Goal: Task Accomplishment & Management: Use online tool/utility

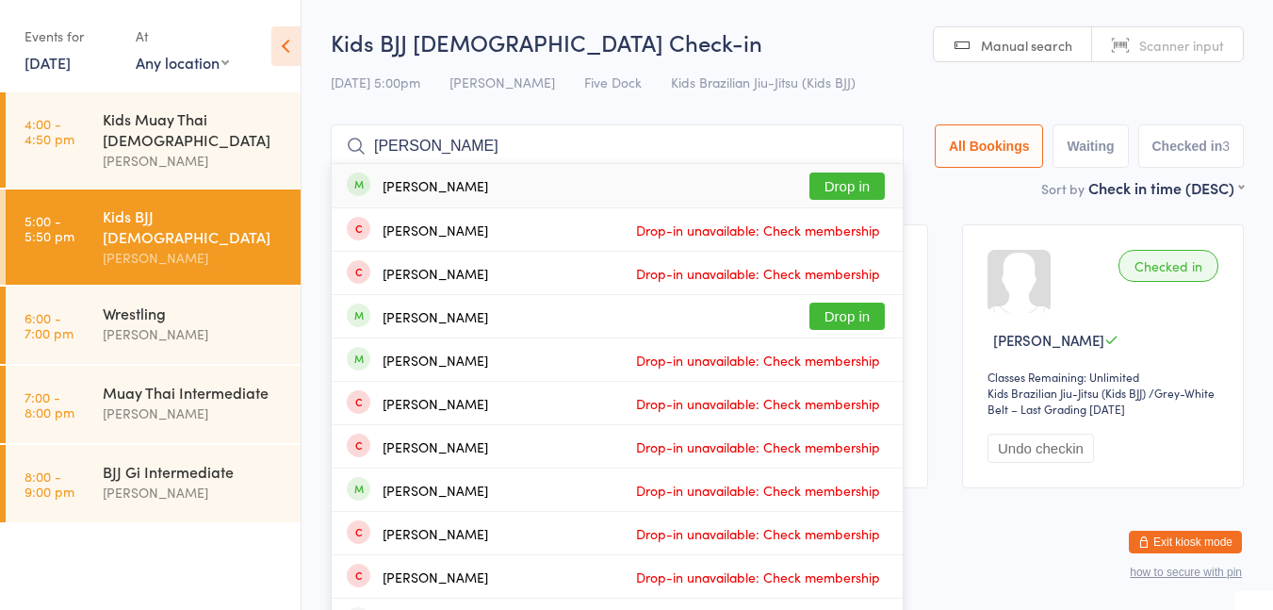
type input "[PERSON_NAME]"
click at [835, 188] on button "Drop in" at bounding box center [847, 185] width 75 height 27
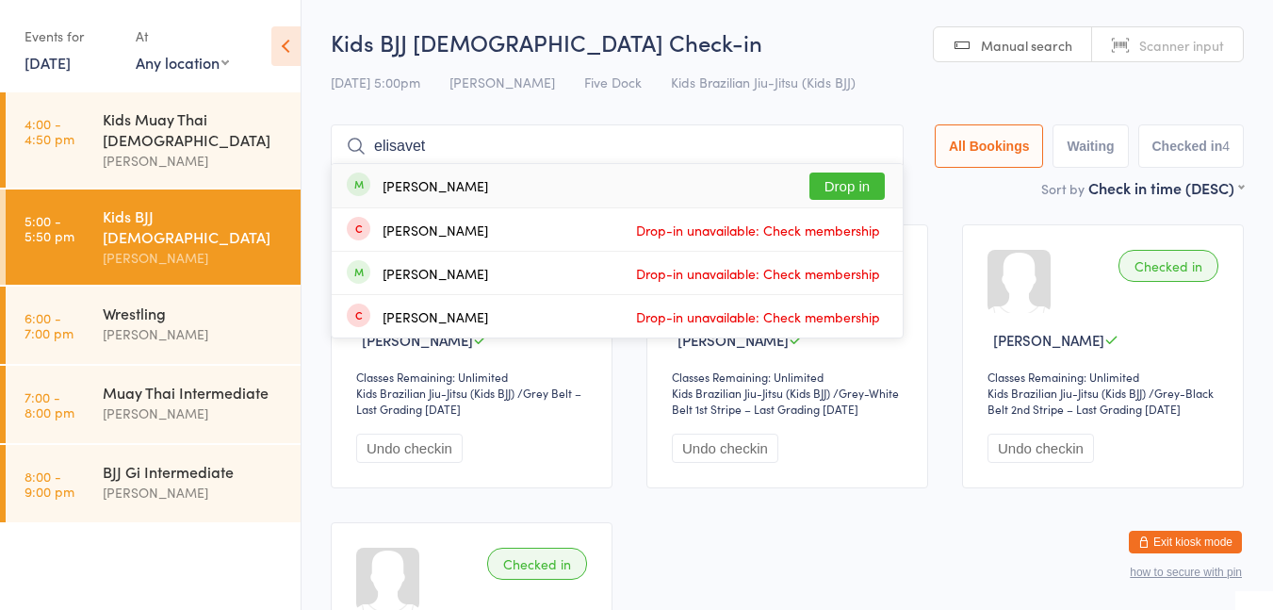
type input "elisavet"
click at [860, 189] on button "Drop in" at bounding box center [847, 185] width 75 height 27
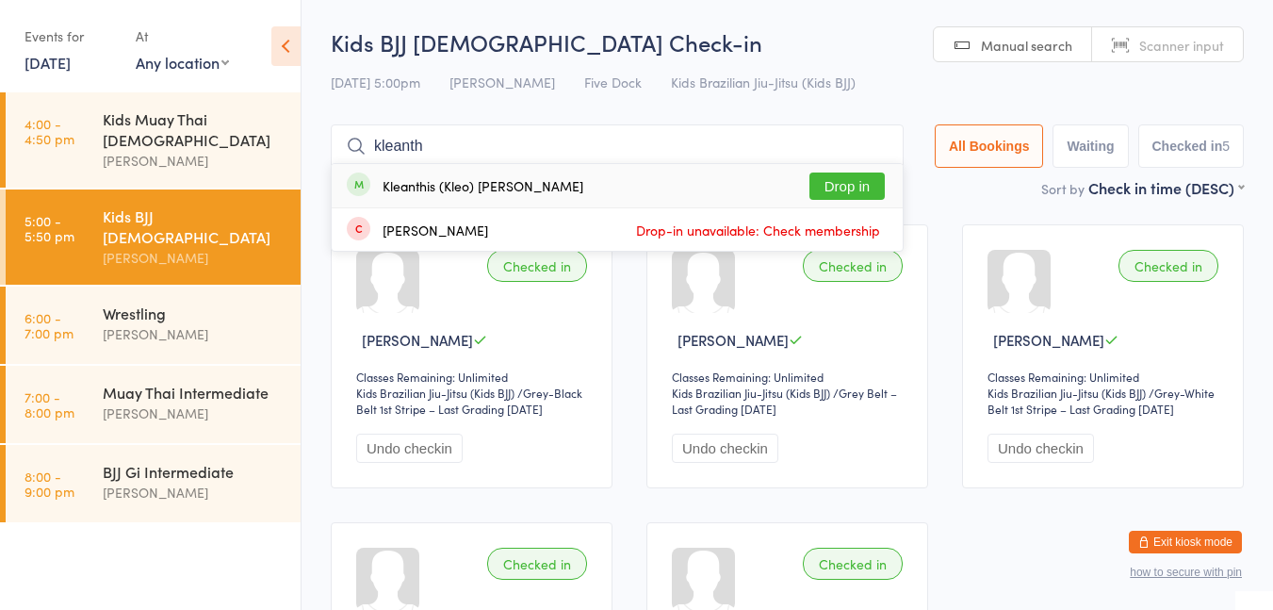
type input "kleanth"
click at [865, 183] on button "Drop in" at bounding box center [847, 185] width 75 height 27
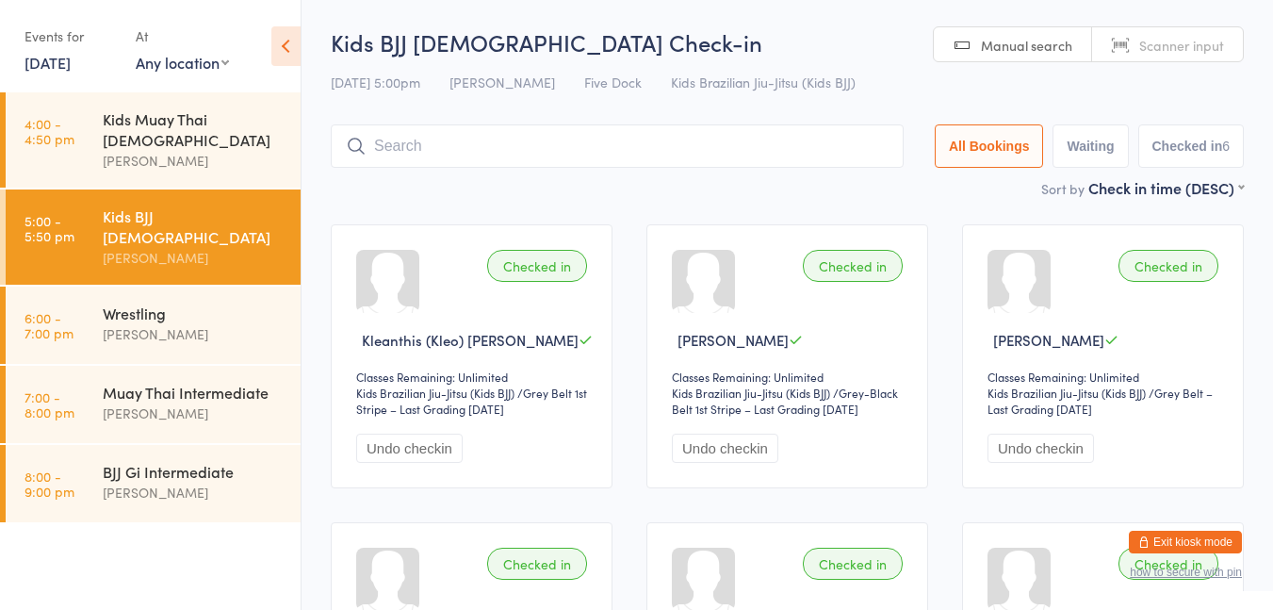
click at [408, 139] on input "search" at bounding box center [617, 145] width 573 height 43
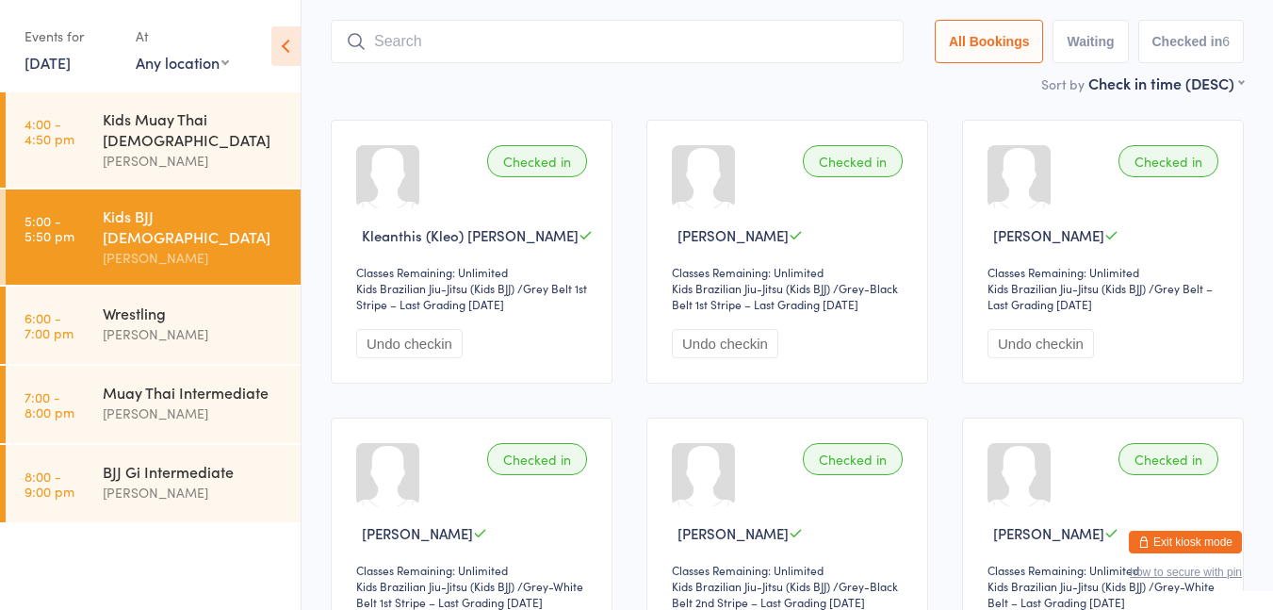
scroll to position [124, 0]
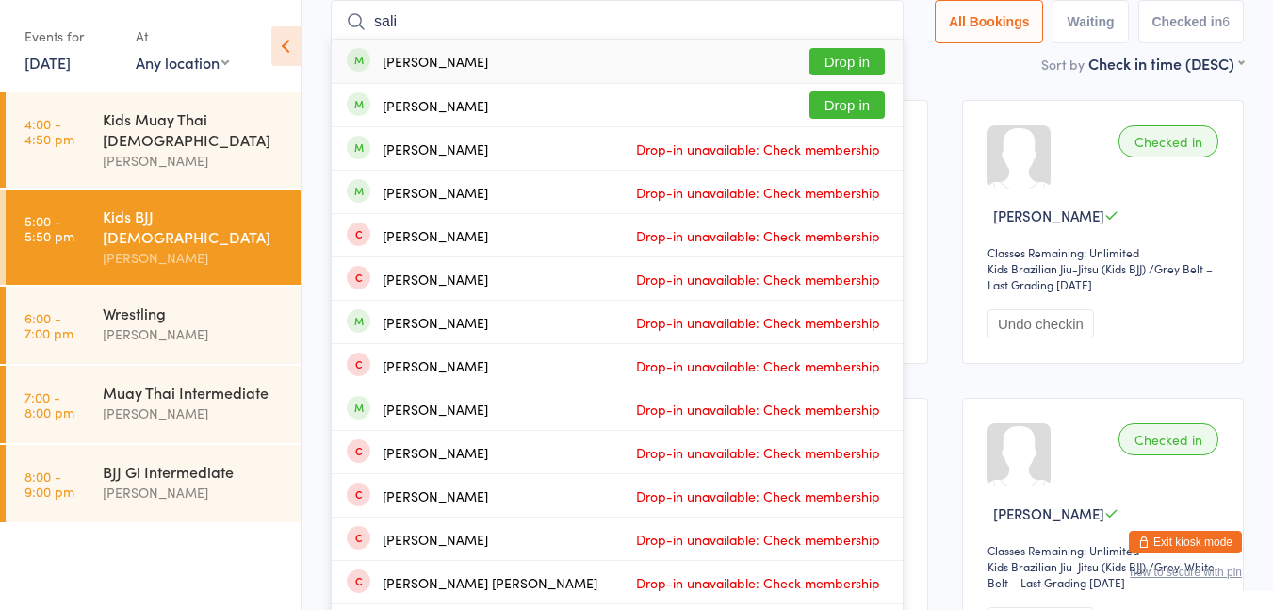
type input "sali"
click at [853, 66] on button "Drop in" at bounding box center [847, 61] width 75 height 27
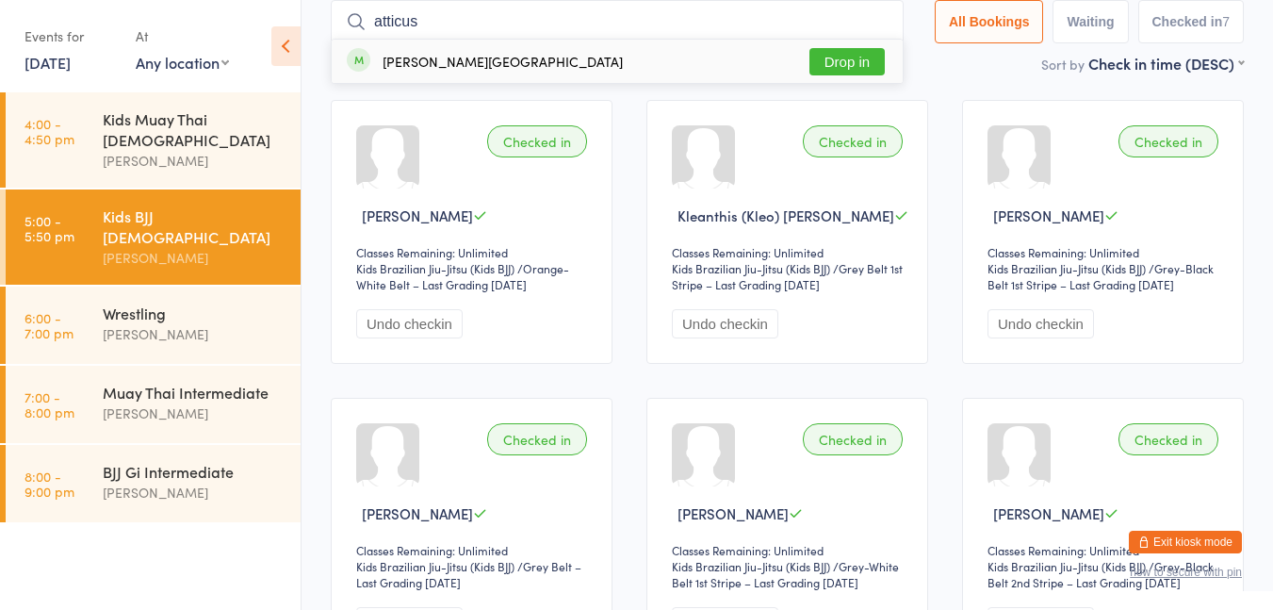
type input "atticus"
click at [843, 79] on div "[PERSON_NAME] Drop in" at bounding box center [617, 61] width 571 height 43
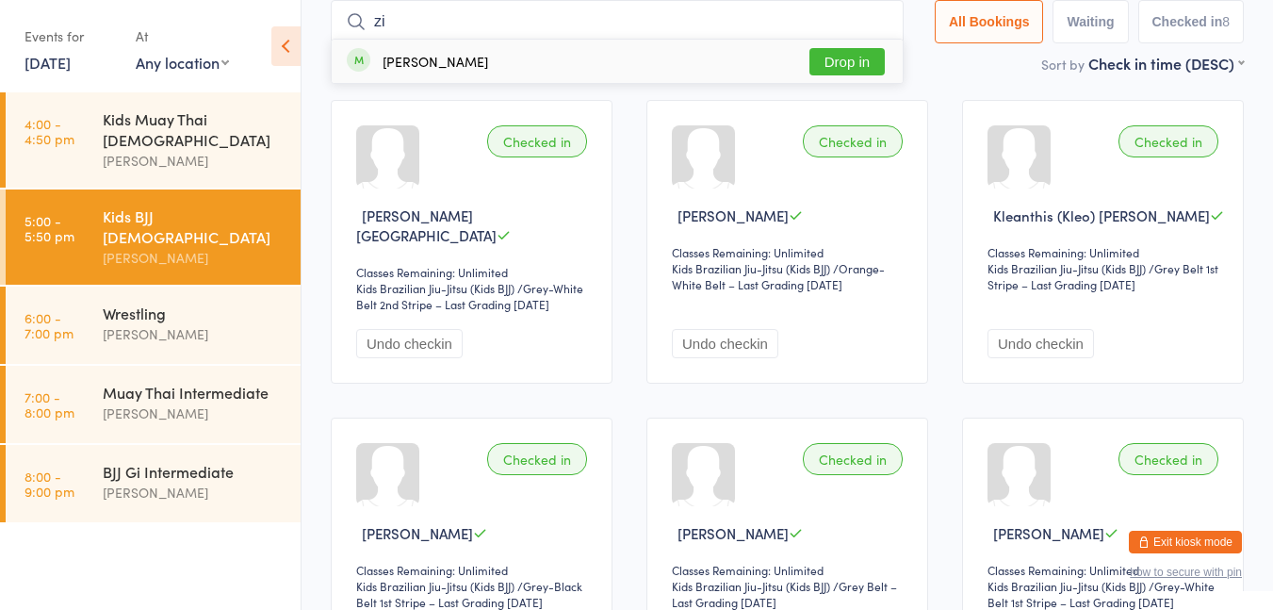
type input "z"
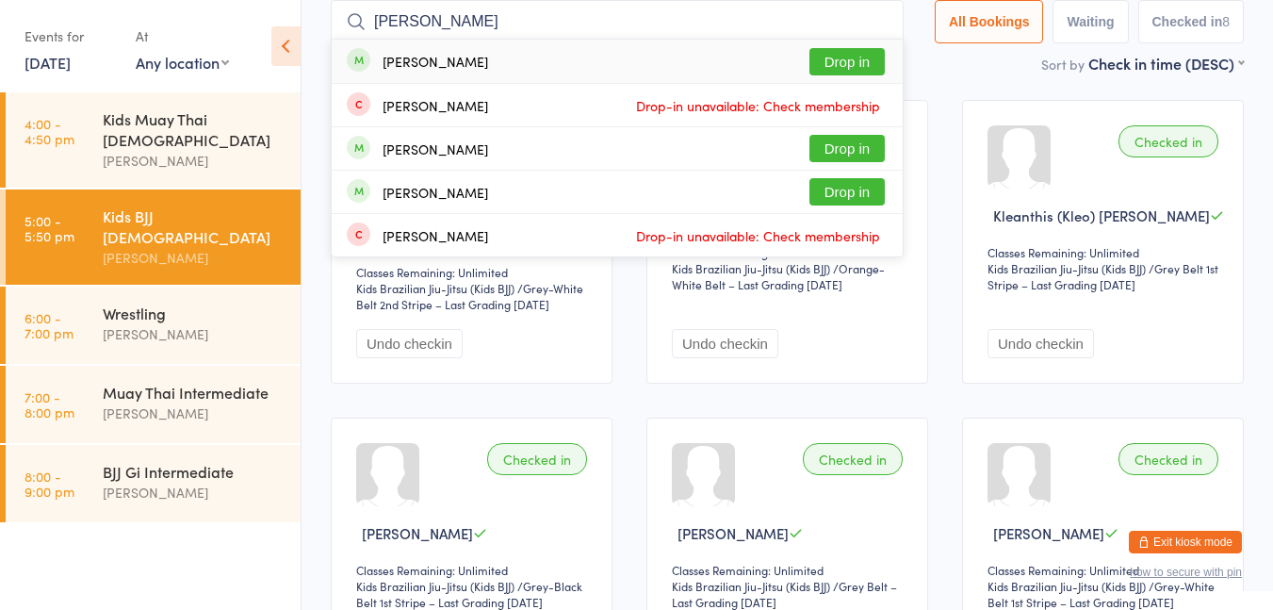
type input "[PERSON_NAME]"
click at [834, 149] on button "Drop in" at bounding box center [847, 148] width 75 height 27
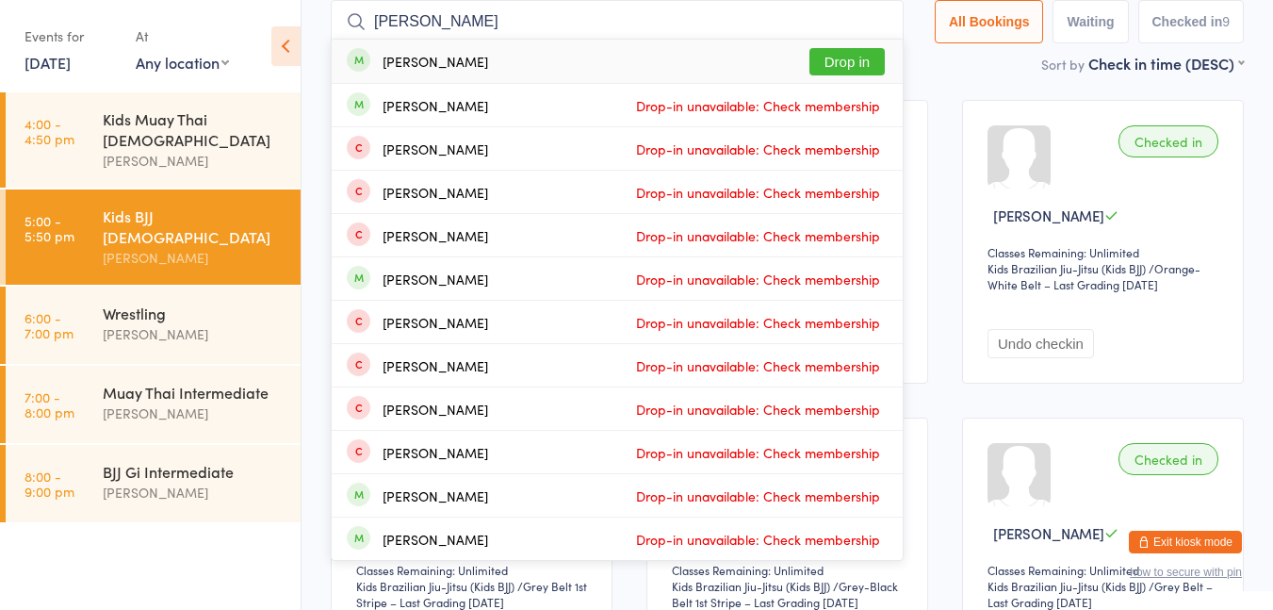
type input "[PERSON_NAME]"
click at [856, 57] on button "Drop in" at bounding box center [847, 61] width 75 height 27
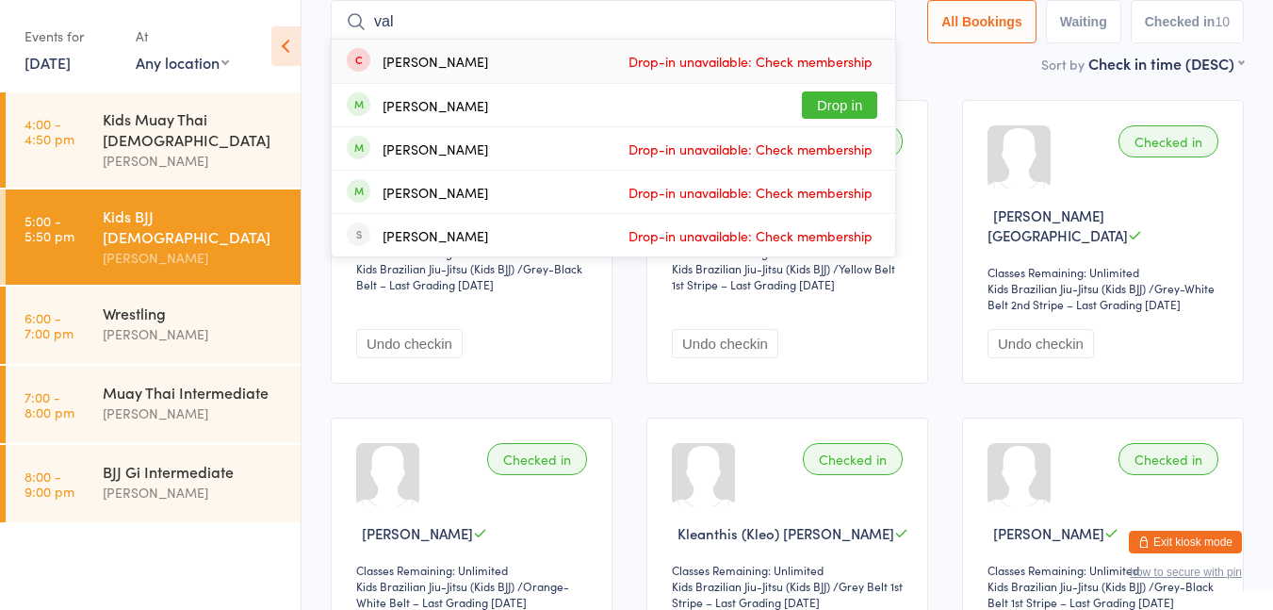
type input "val"
click at [855, 95] on button "Drop in" at bounding box center [839, 104] width 75 height 27
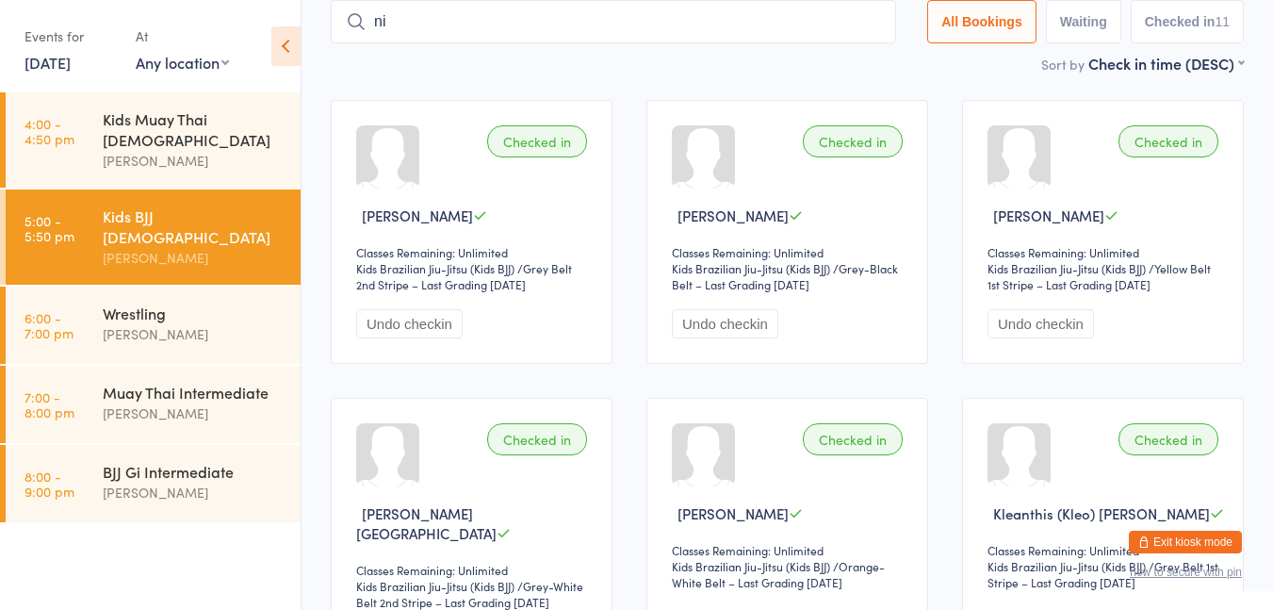
type input "[PERSON_NAME]"
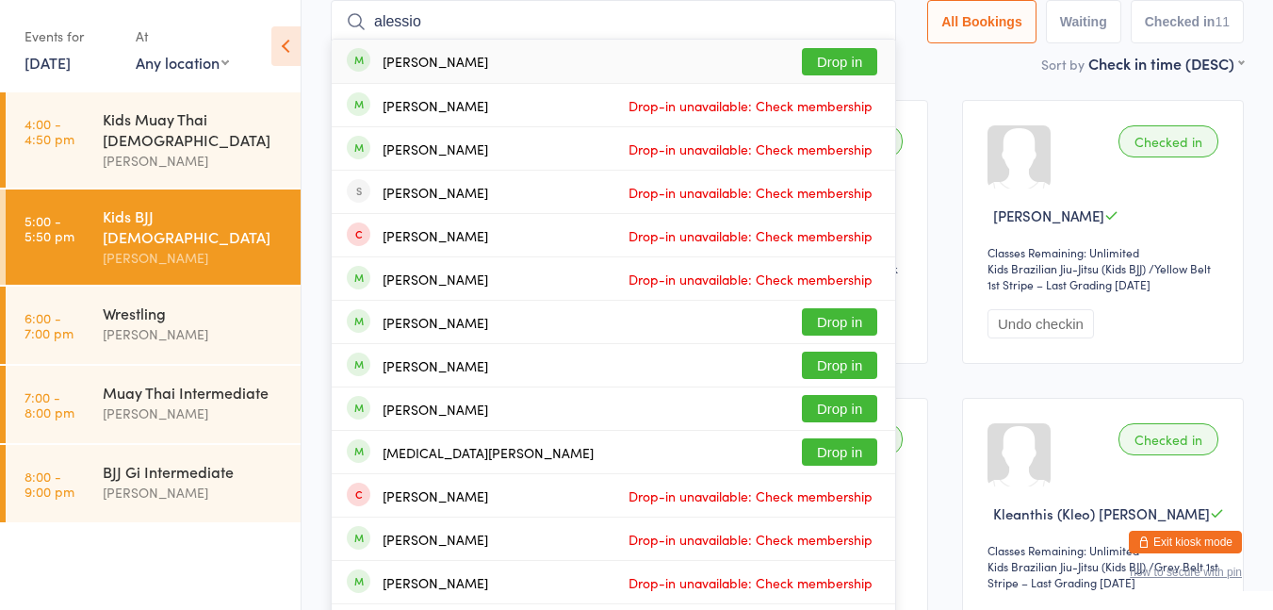
type input "alessio"
click at [828, 71] on button "Drop in" at bounding box center [839, 61] width 75 height 27
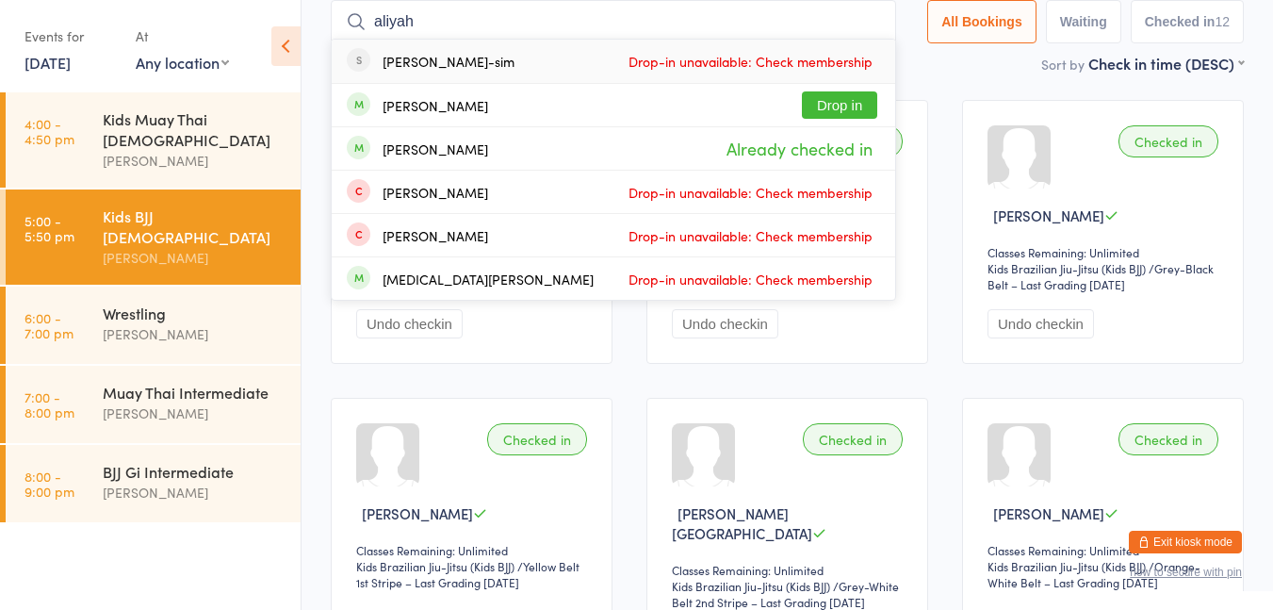
type input "aliyah"
click at [837, 109] on button "Drop in" at bounding box center [839, 104] width 75 height 27
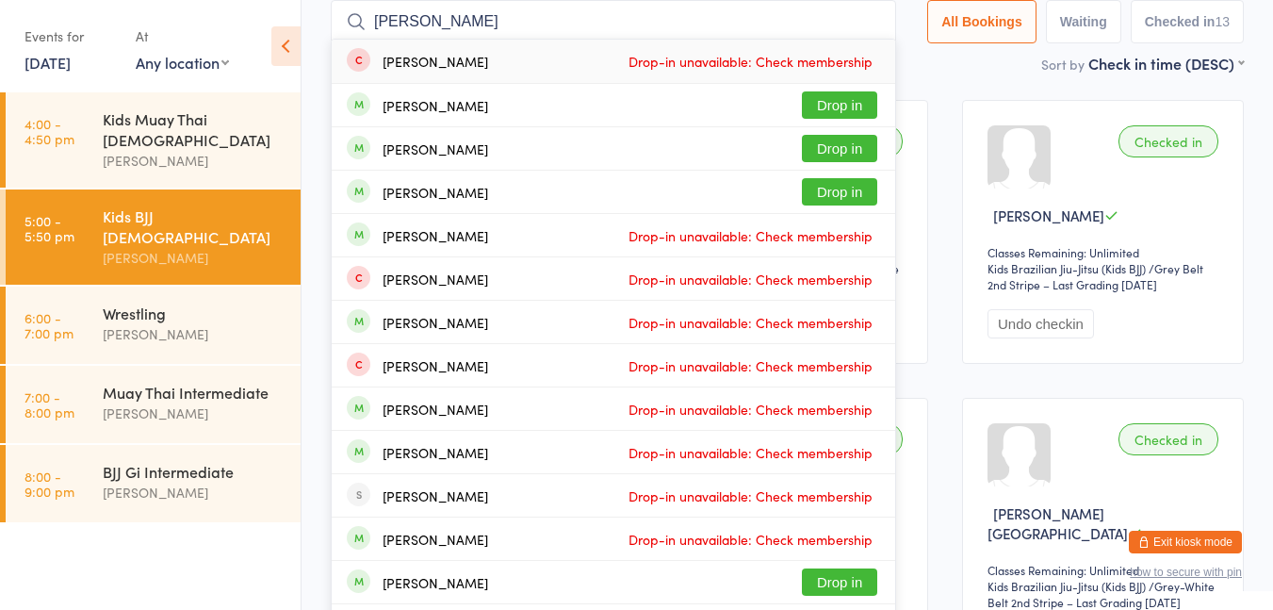
type input "[PERSON_NAME]"
click at [834, 159] on button "Drop in" at bounding box center [839, 148] width 75 height 27
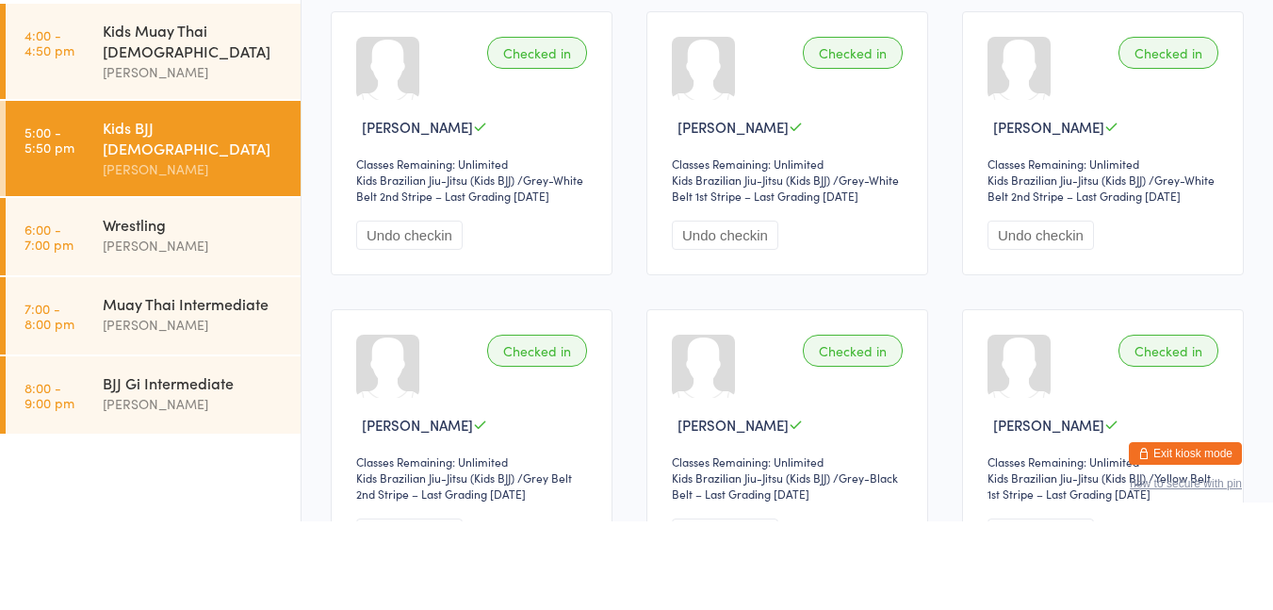
click at [195, 303] on div "Wrestling" at bounding box center [194, 313] width 182 height 21
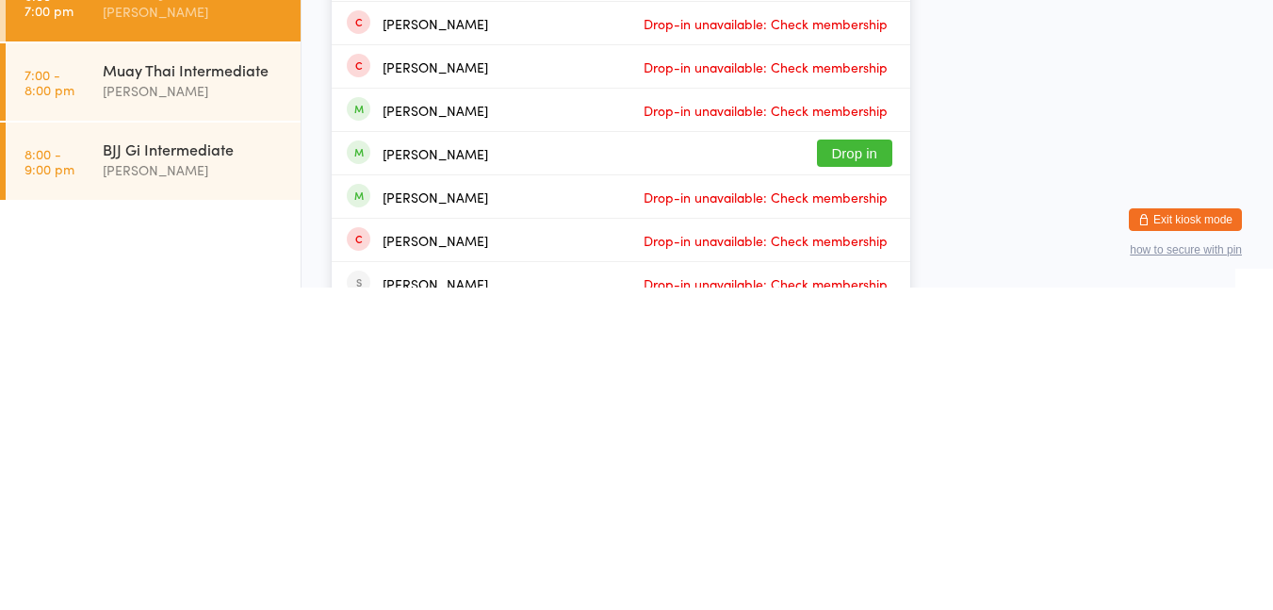
scroll to position [109, 0]
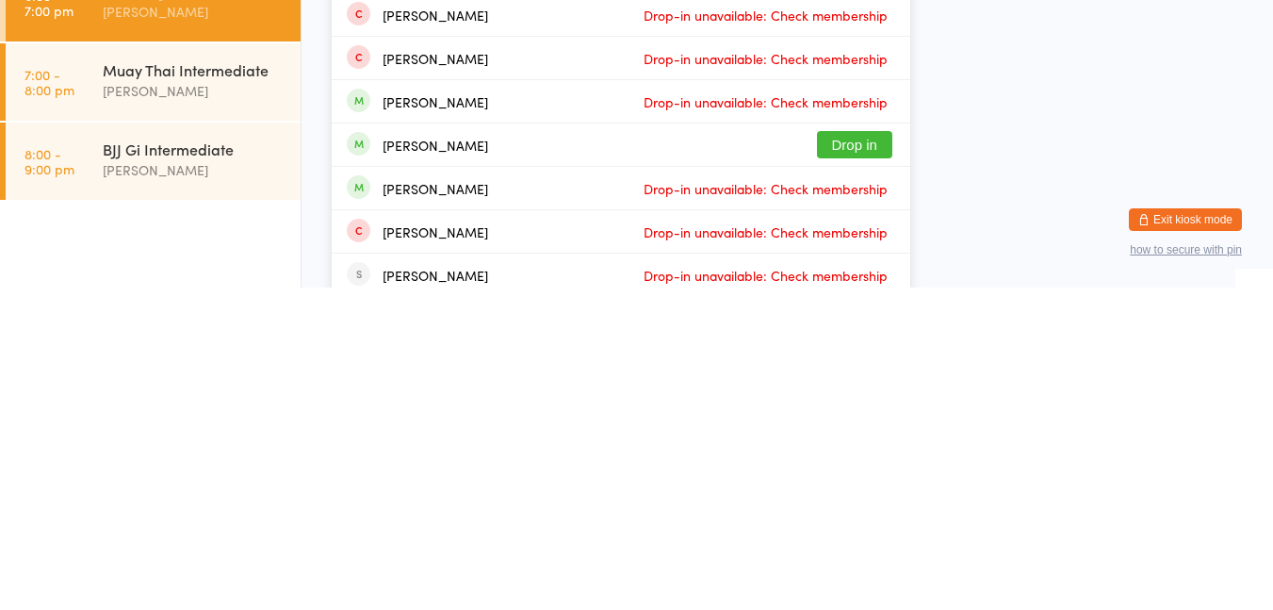
type input "[PERSON_NAME]"
click at [776, 515] on span "Drop-in unavailable: Check membership" at bounding box center [766, 511] width 254 height 28
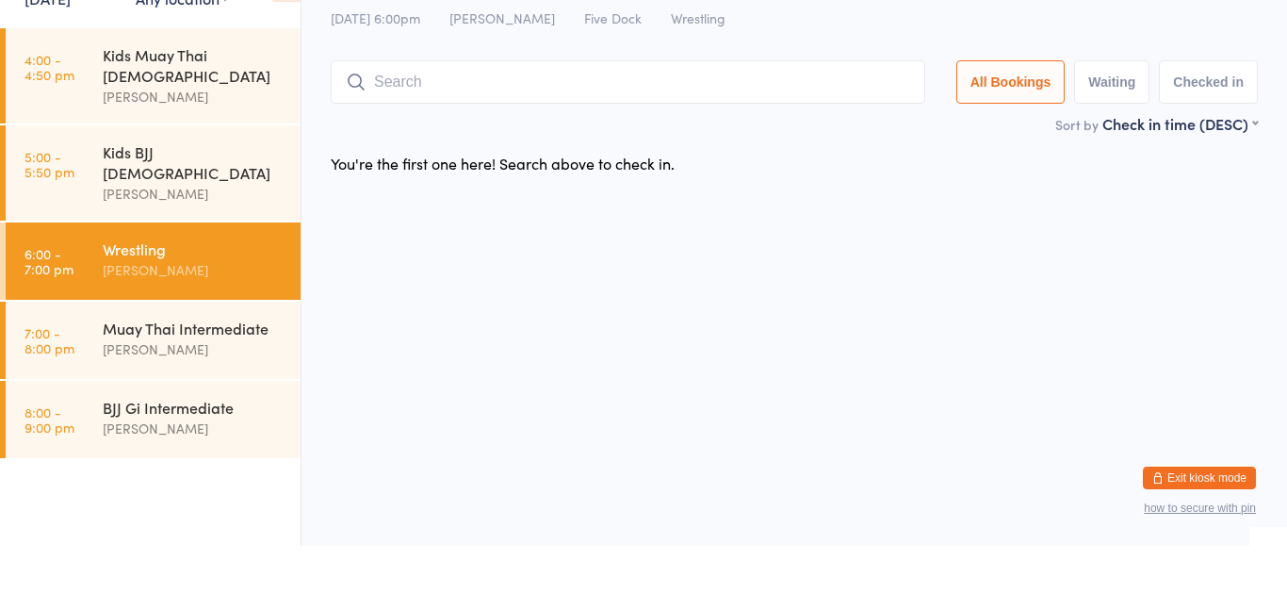
click at [715, 154] on input "search" at bounding box center [628, 145] width 595 height 43
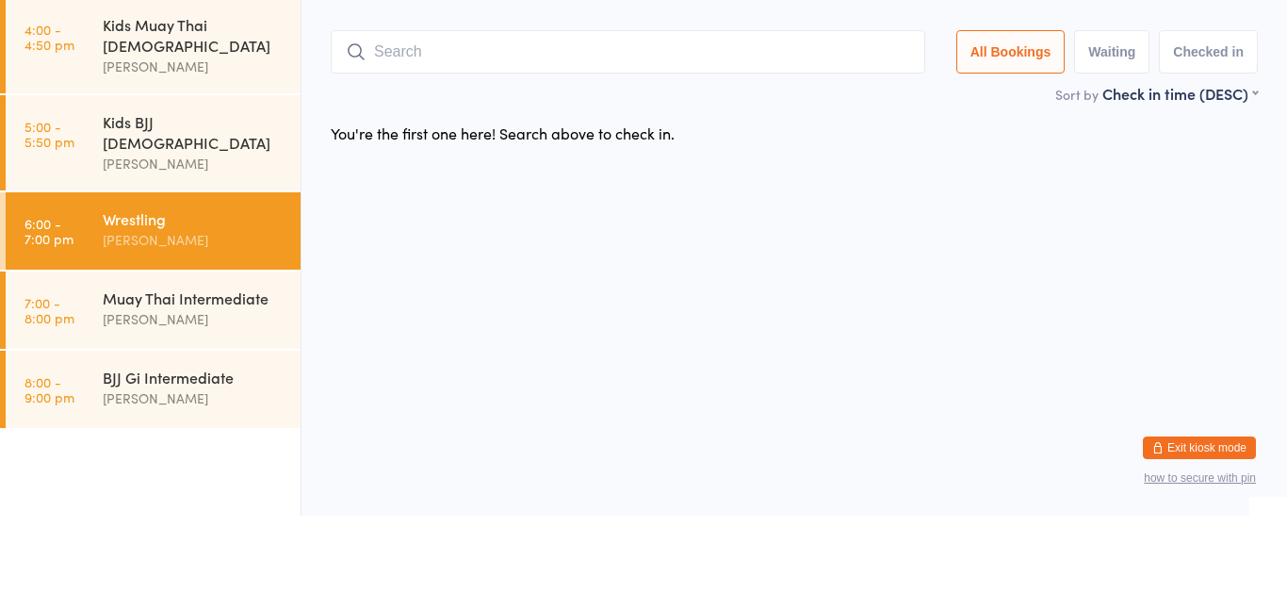
click at [133, 402] on div "[PERSON_NAME]" at bounding box center [194, 413] width 182 height 22
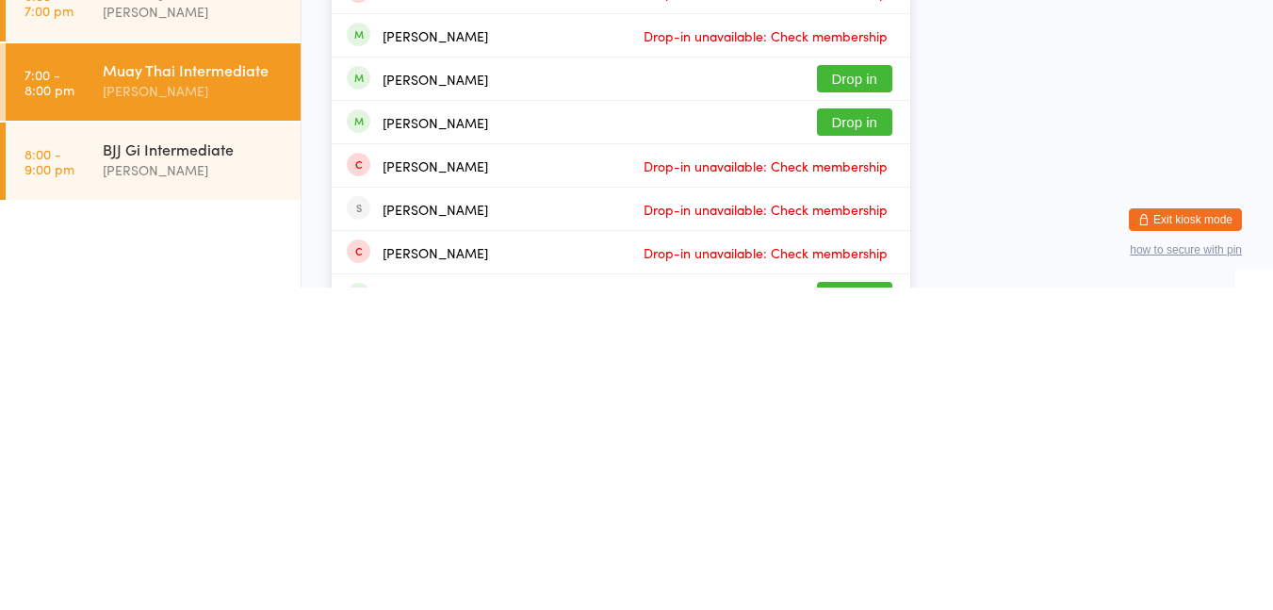
scroll to position [181, 0]
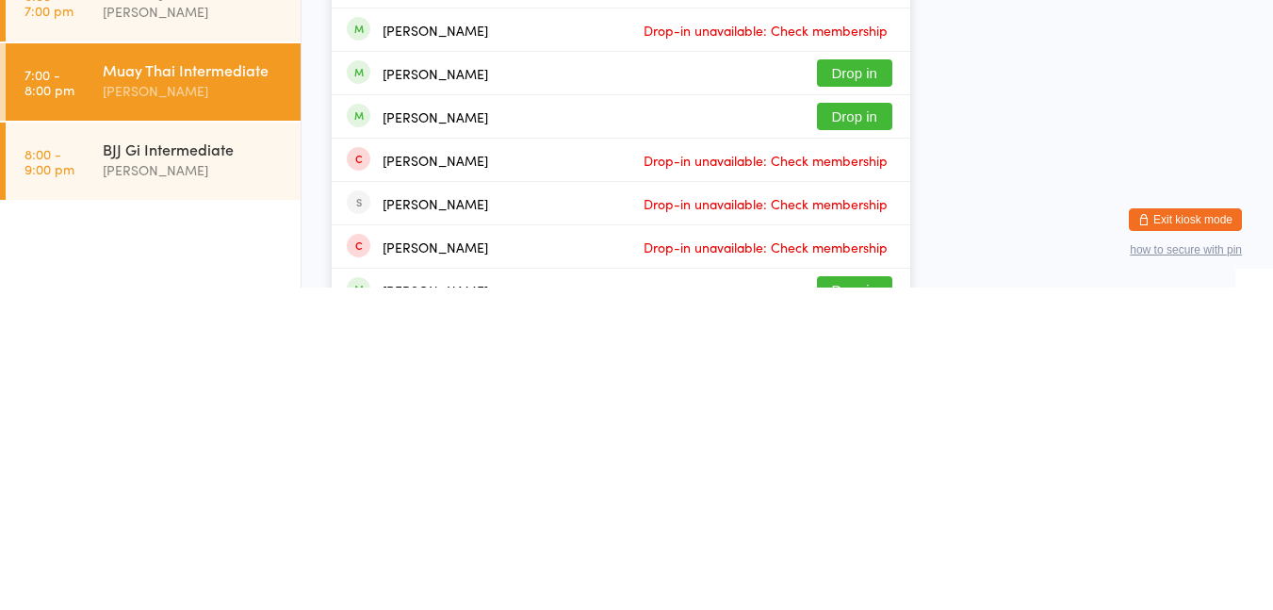
type input "[PERSON_NAME]"
click at [857, 438] on button "Drop in" at bounding box center [854, 438] width 75 height 27
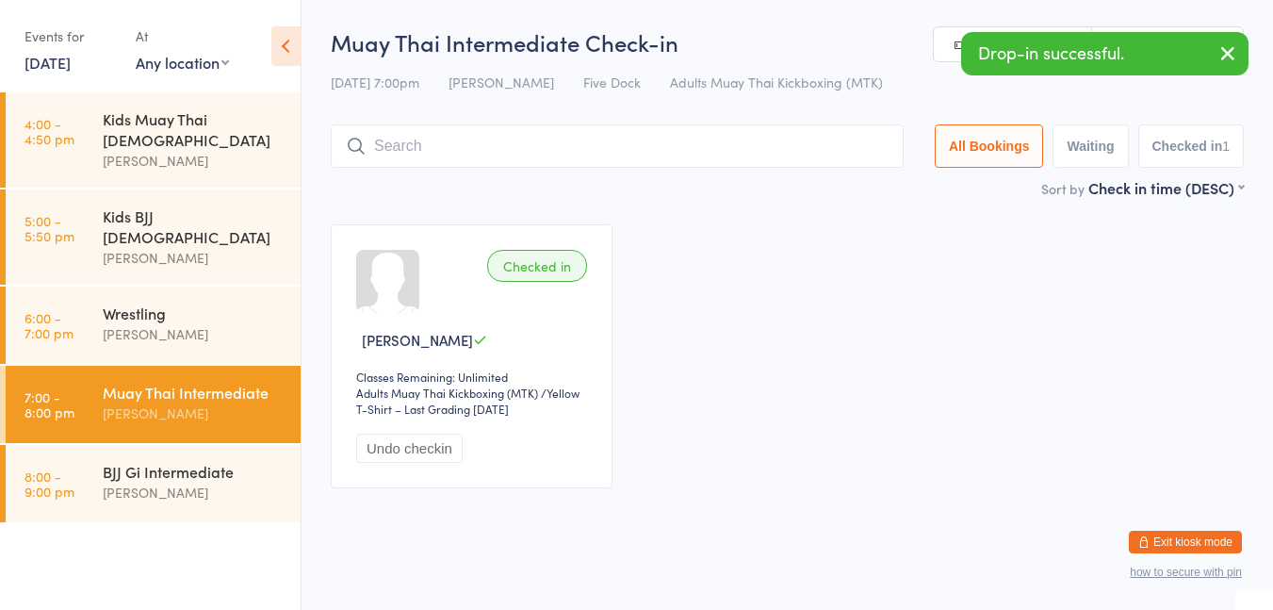
click at [212, 244] on div "Kids BJJ [DEMOGRAPHIC_DATA] [PERSON_NAME]" at bounding box center [202, 236] width 198 height 95
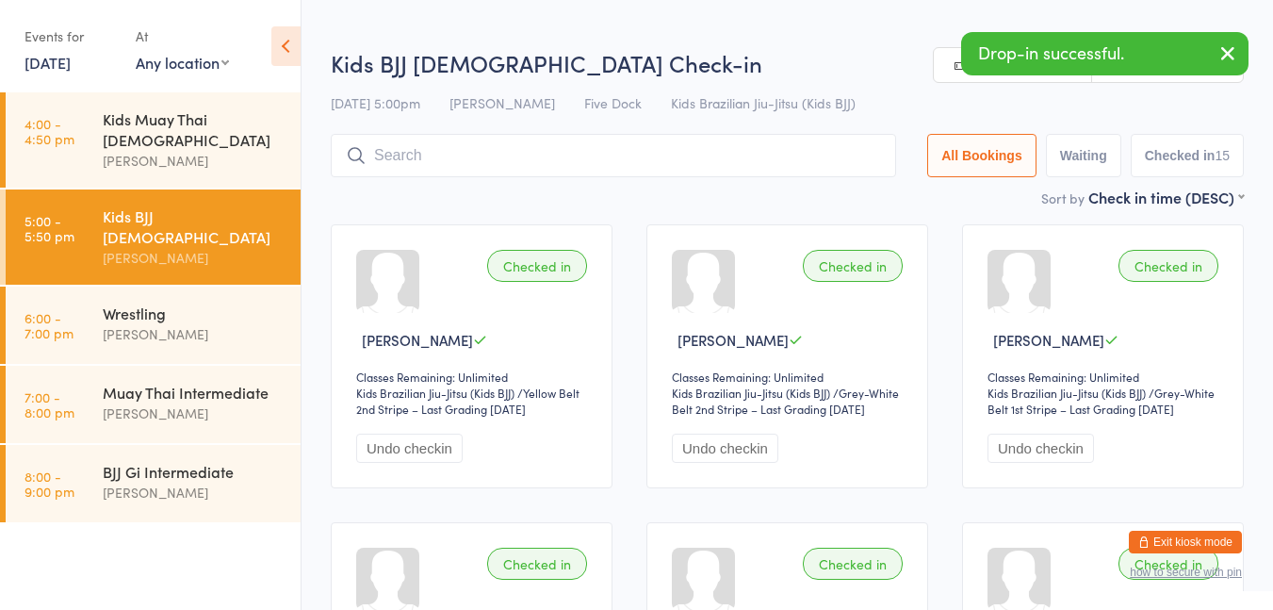
click at [262, 303] on div "Wrestling" at bounding box center [194, 313] width 182 height 21
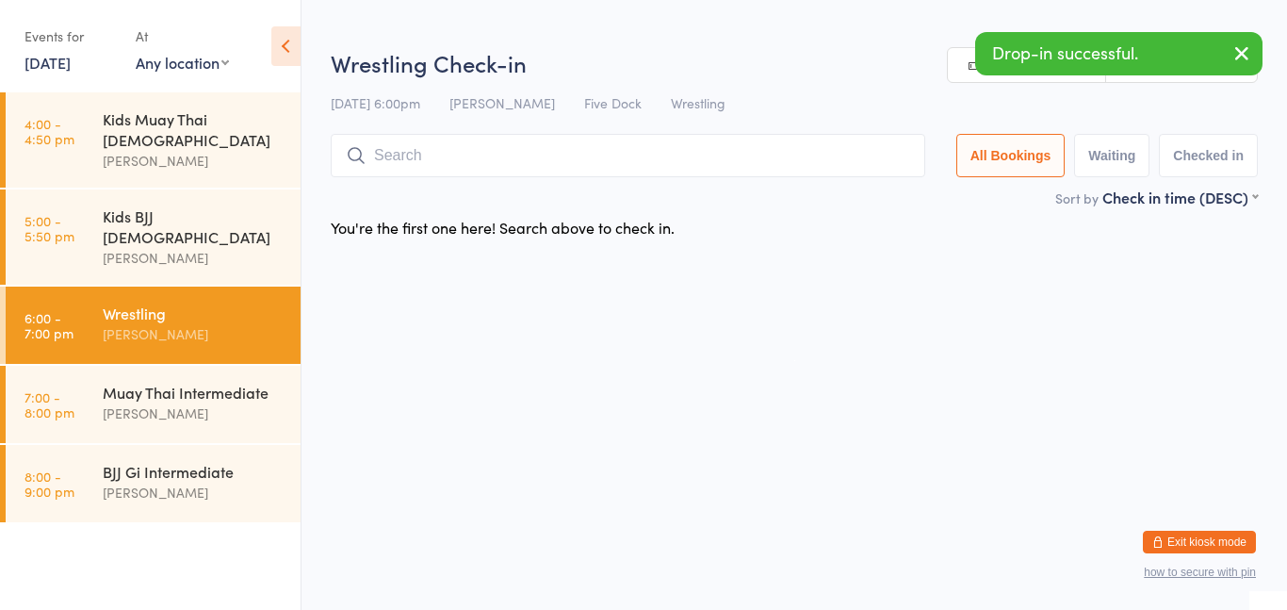
click at [506, 163] on input "search" at bounding box center [628, 155] width 595 height 43
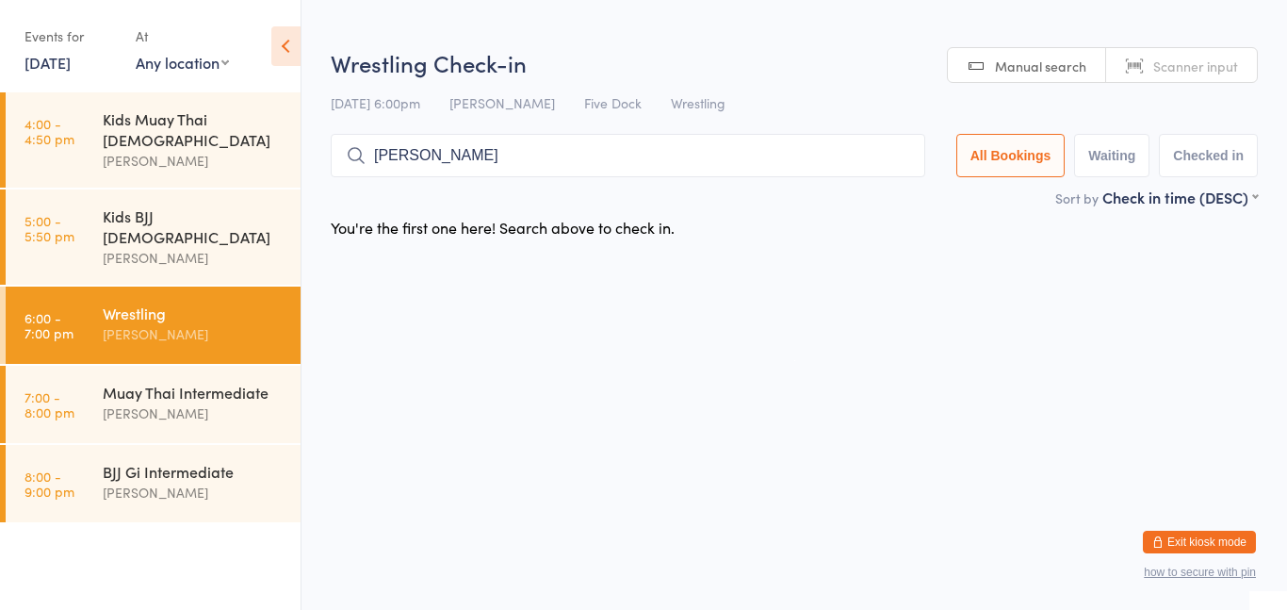
type input "[PERSON_NAME]"
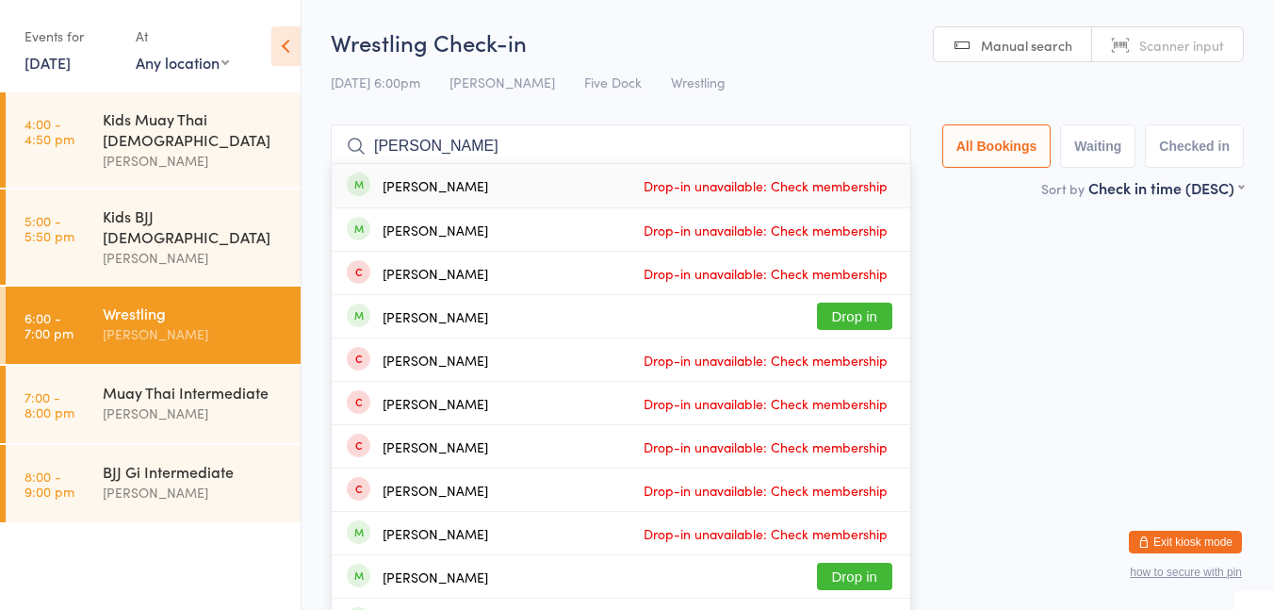
click at [884, 149] on input "[PERSON_NAME]" at bounding box center [621, 145] width 581 height 43
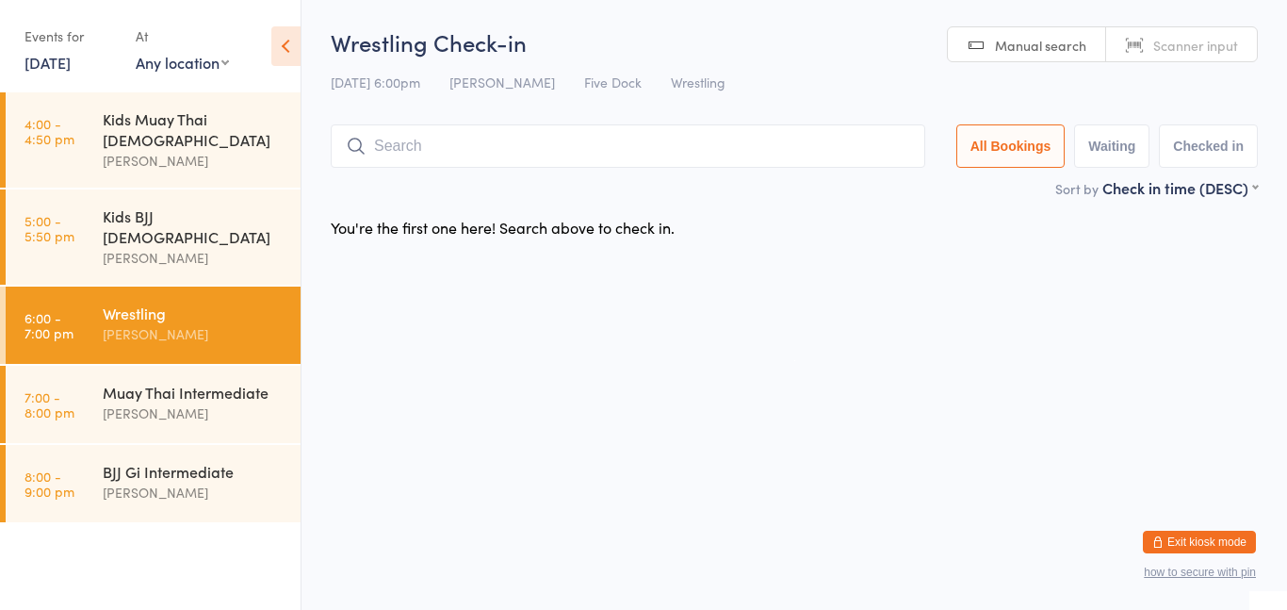
click at [898, 241] on div "You're the first one here! Search above to check in." at bounding box center [794, 227] width 961 height 40
click at [194, 323] on div "[PERSON_NAME]" at bounding box center [194, 334] width 182 height 22
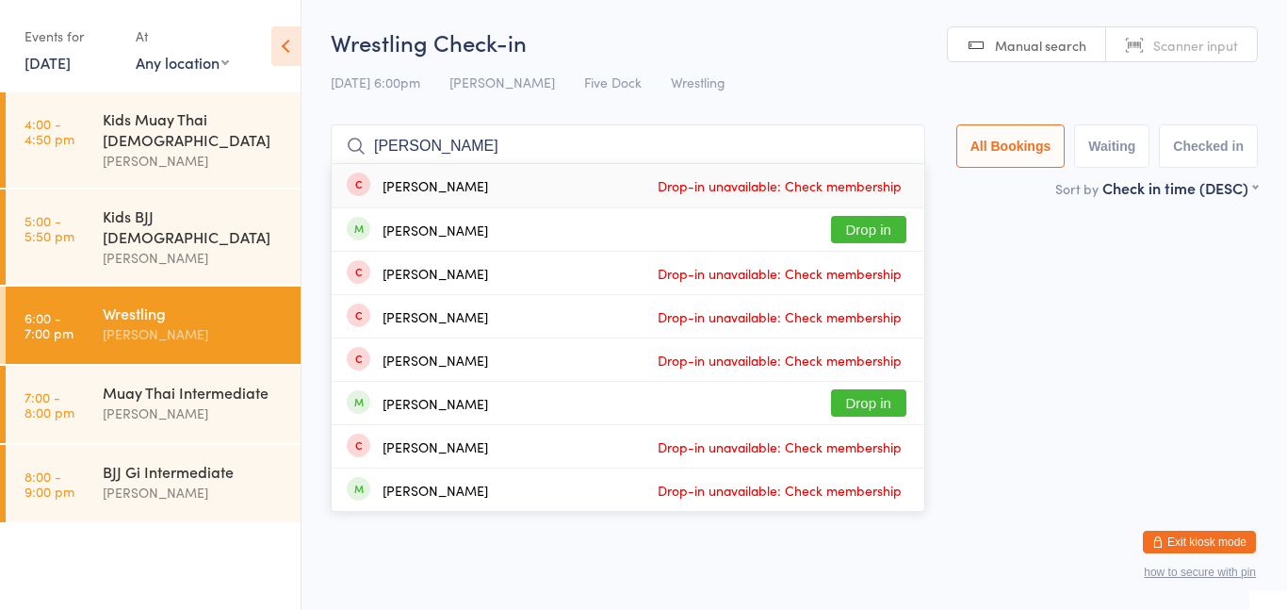
type input "[PERSON_NAME]"
click at [880, 224] on button "Drop in" at bounding box center [868, 229] width 75 height 27
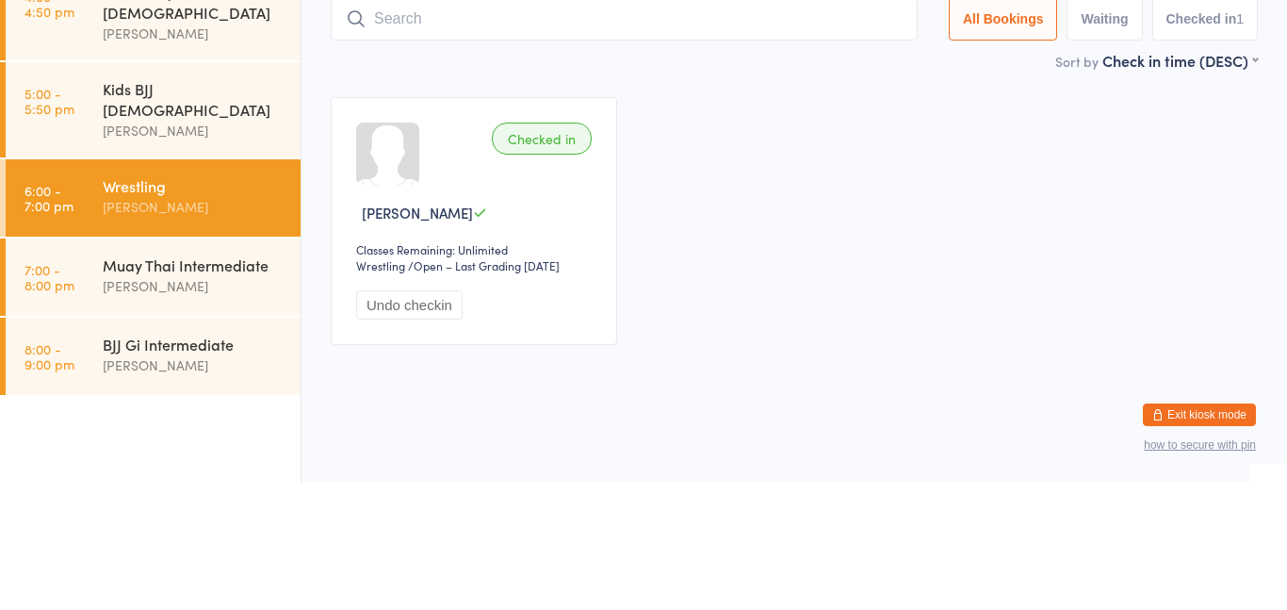
click at [205, 382] on div "Muay Thai Intermediate" at bounding box center [194, 392] width 182 height 21
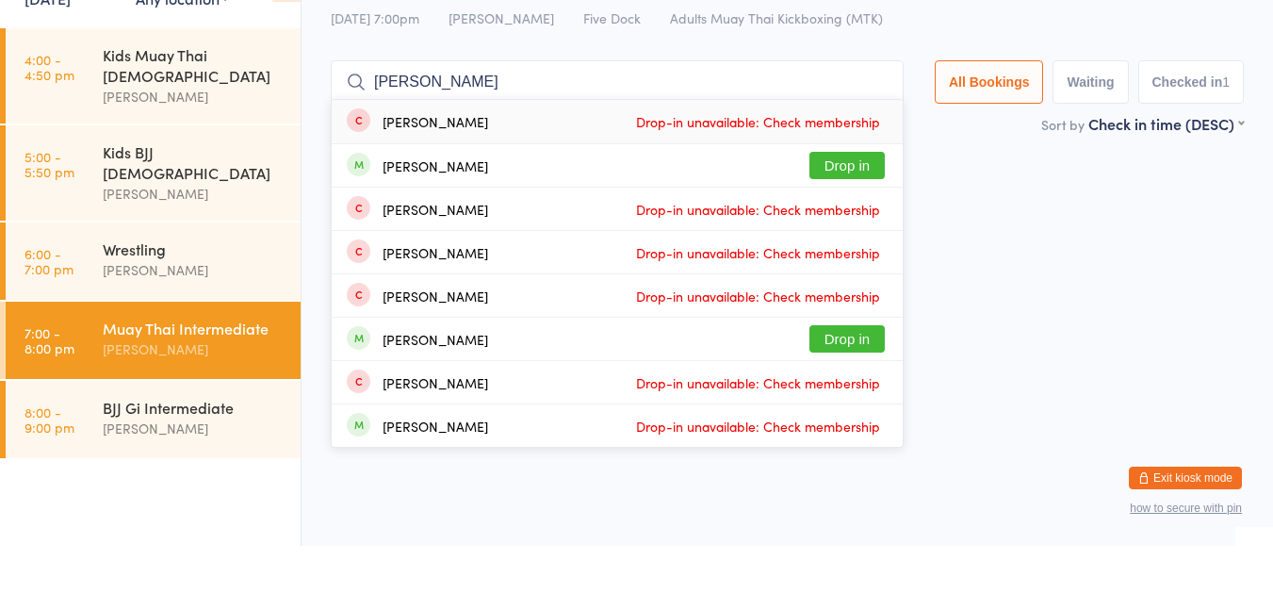
type input "[PERSON_NAME]"
click at [839, 227] on button "Drop in" at bounding box center [847, 229] width 75 height 27
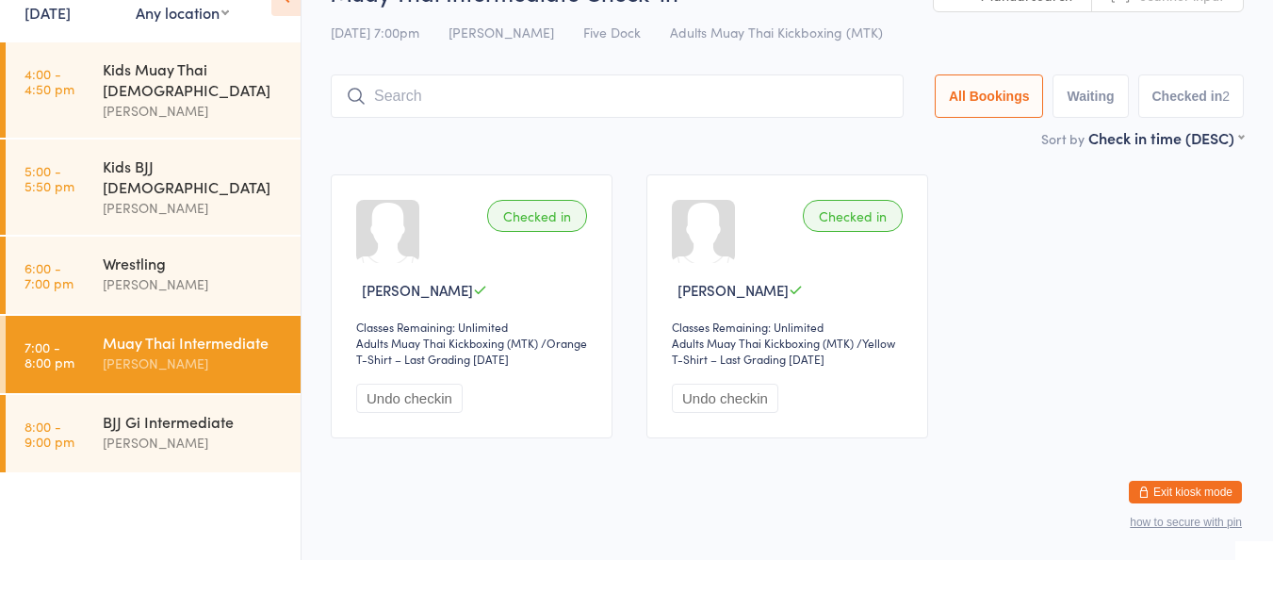
click at [203, 323] on div "[PERSON_NAME]" at bounding box center [194, 334] width 182 height 22
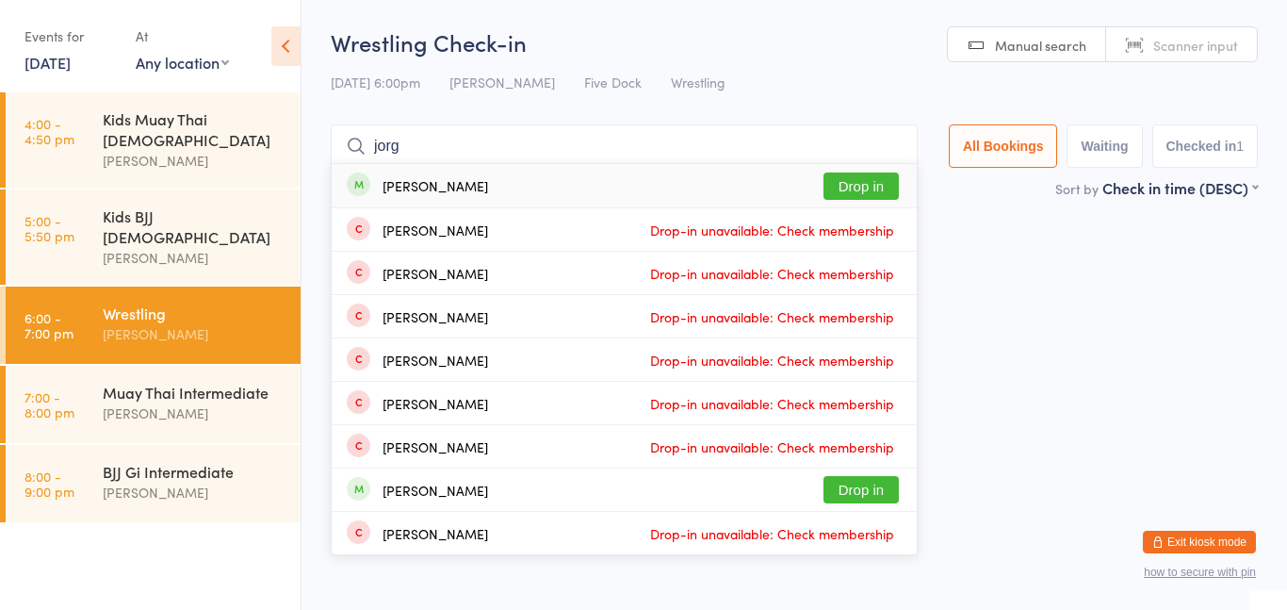
type input "jorg"
click at [865, 198] on button "Drop in" at bounding box center [861, 185] width 75 height 27
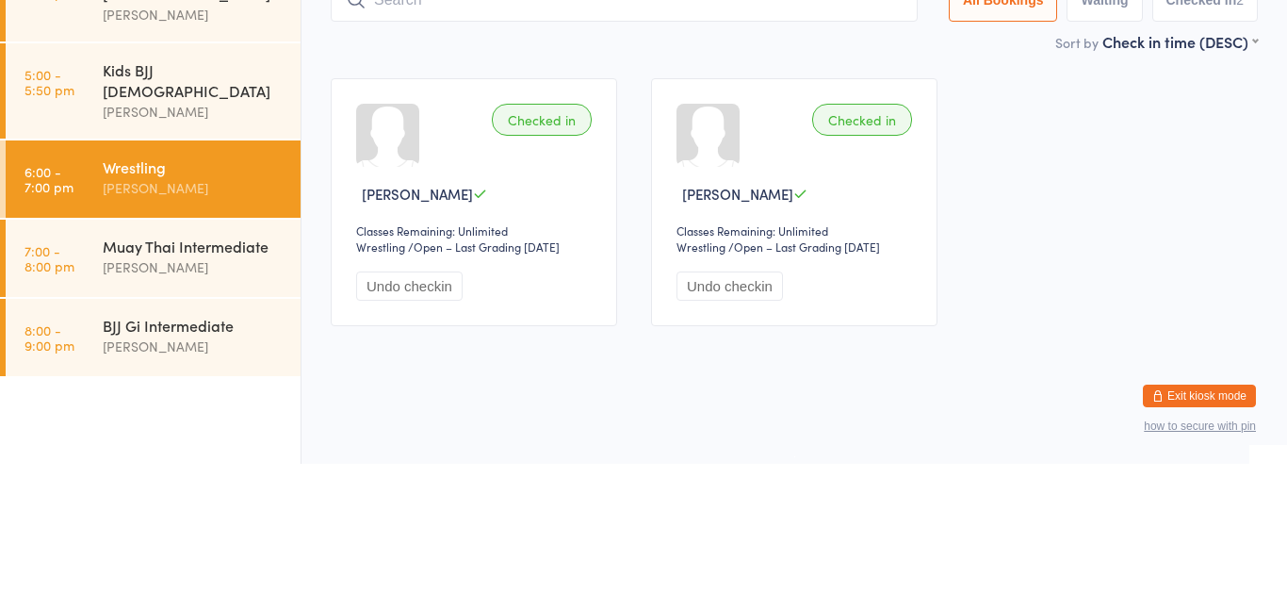
click at [230, 402] on div "[PERSON_NAME]" at bounding box center [194, 413] width 182 height 22
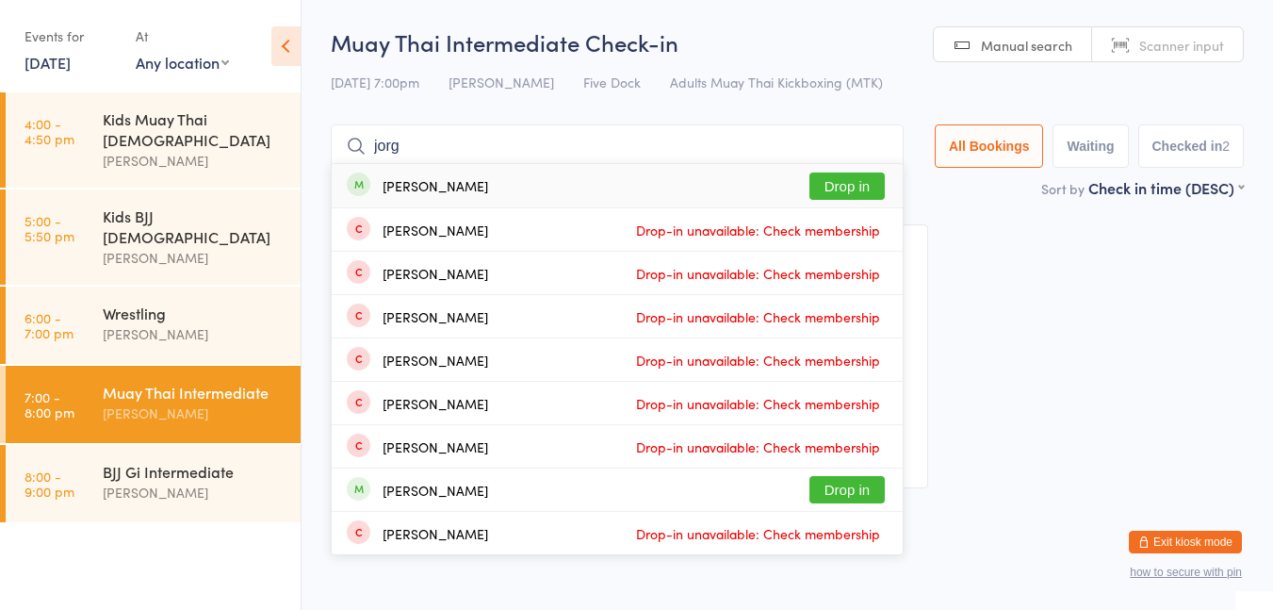
type input "jorg"
click at [839, 184] on button "Drop in" at bounding box center [847, 185] width 75 height 27
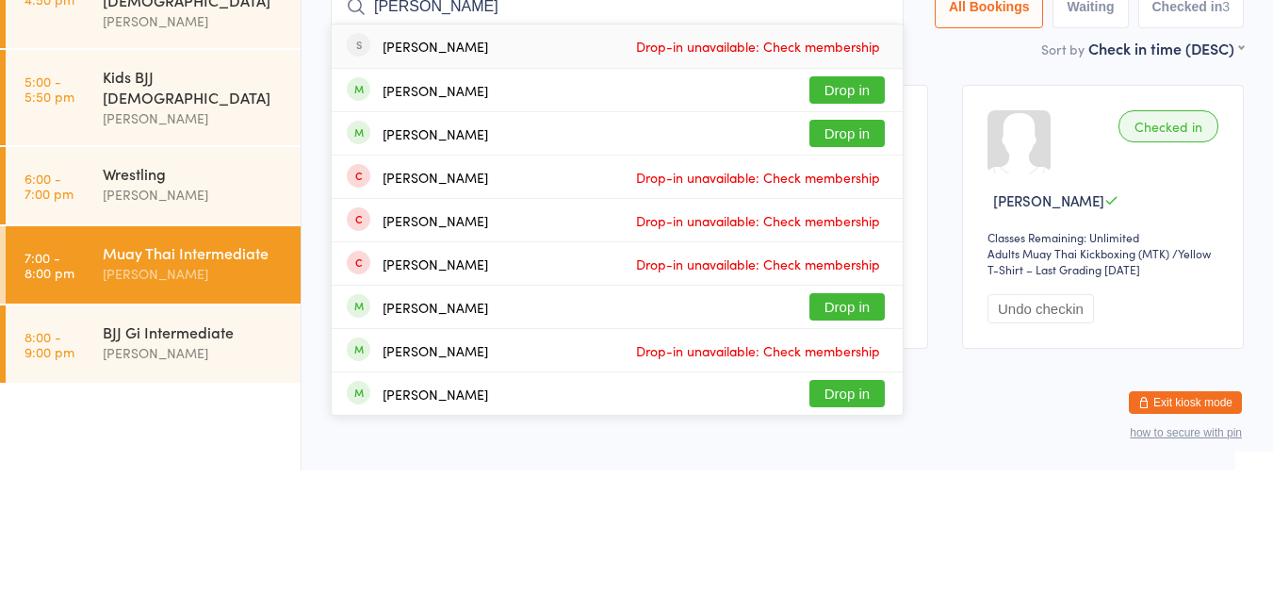
type input "[PERSON_NAME]"
click at [848, 229] on button "Drop in" at bounding box center [847, 229] width 75 height 27
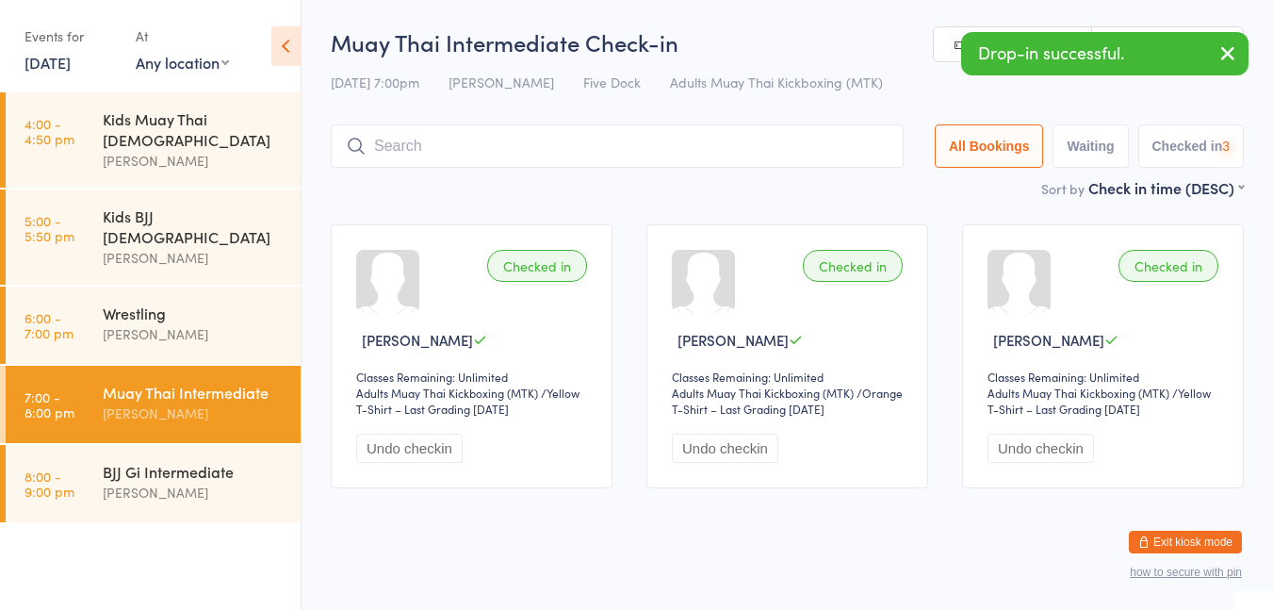
click at [231, 303] on div "Wrestling" at bounding box center [194, 313] width 182 height 21
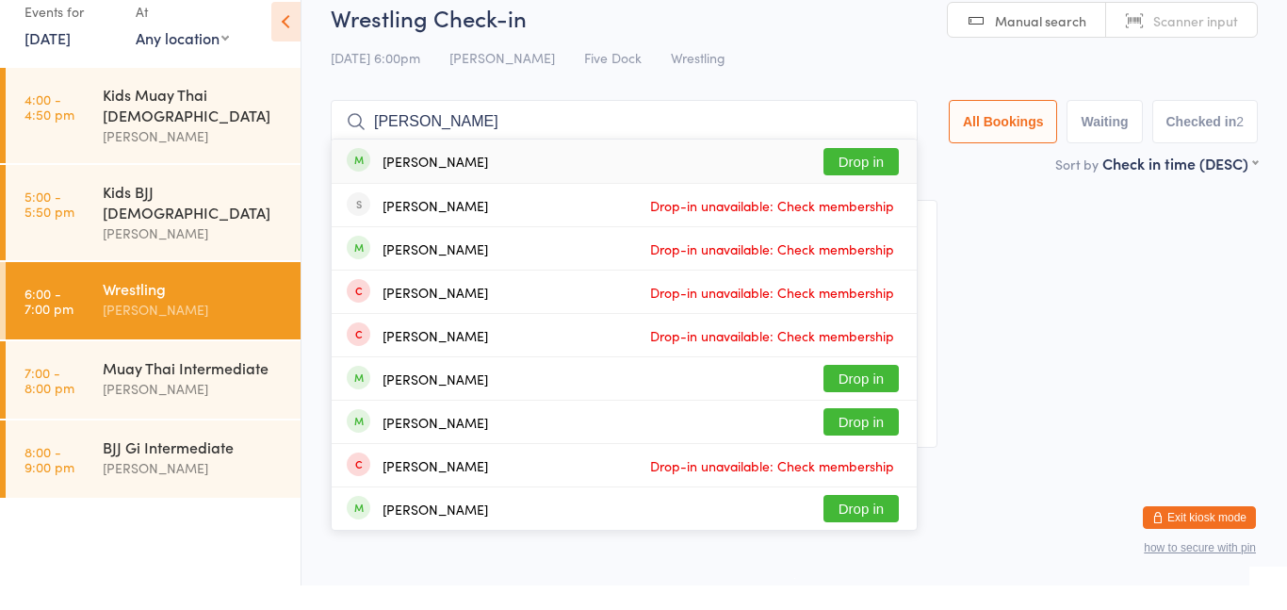
type input "[PERSON_NAME]"
click at [866, 188] on button "Drop in" at bounding box center [861, 185] width 75 height 27
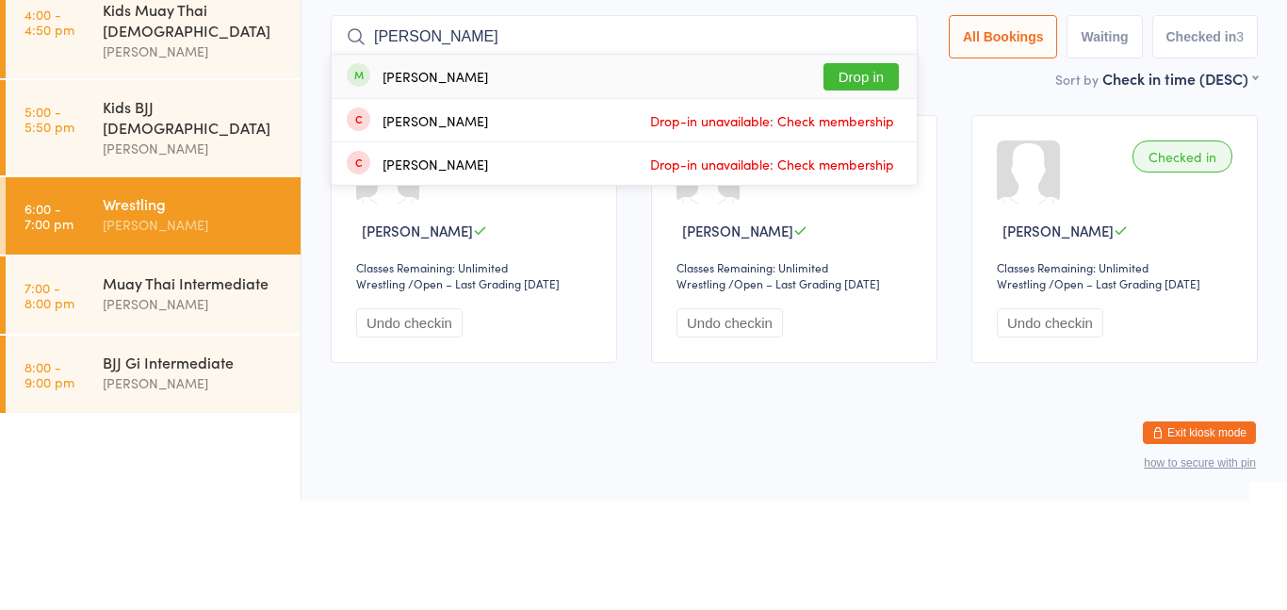
type input "[PERSON_NAME]"
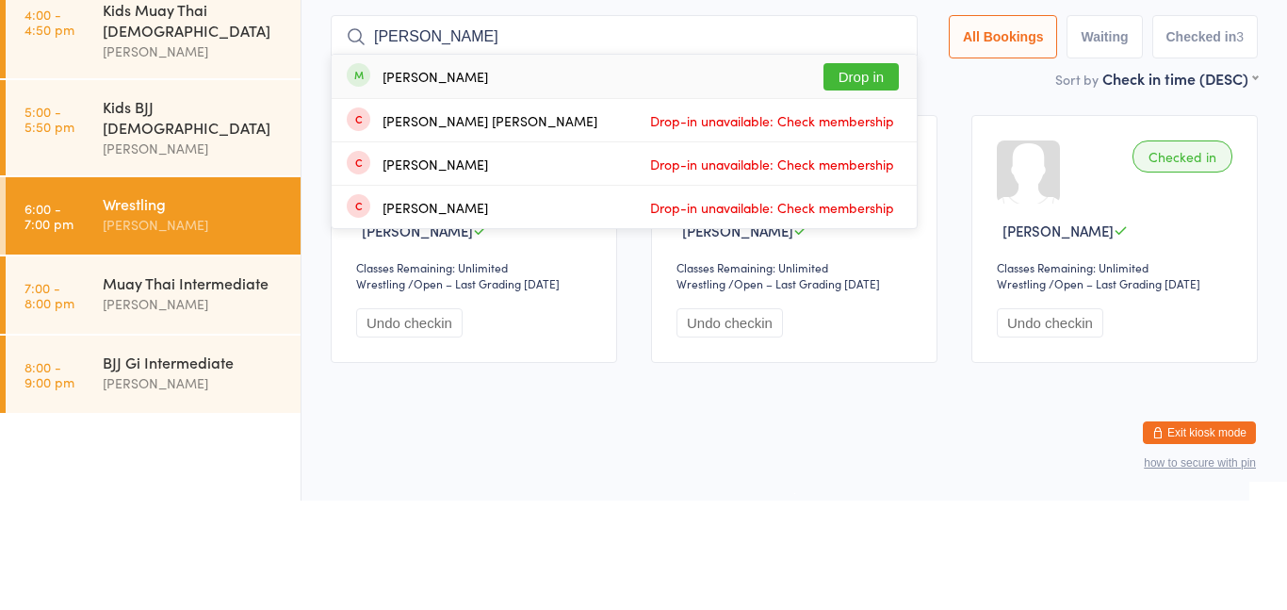
click at [865, 180] on button "Drop in" at bounding box center [861, 185] width 75 height 27
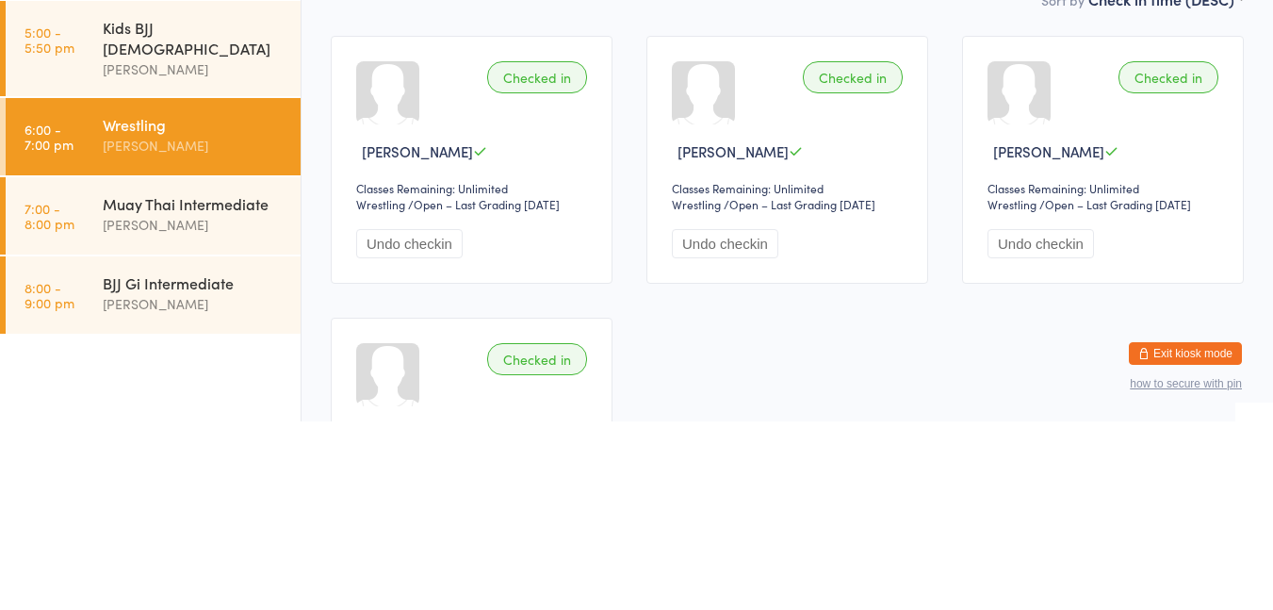
click at [206, 402] on div "[PERSON_NAME]" at bounding box center [194, 413] width 182 height 22
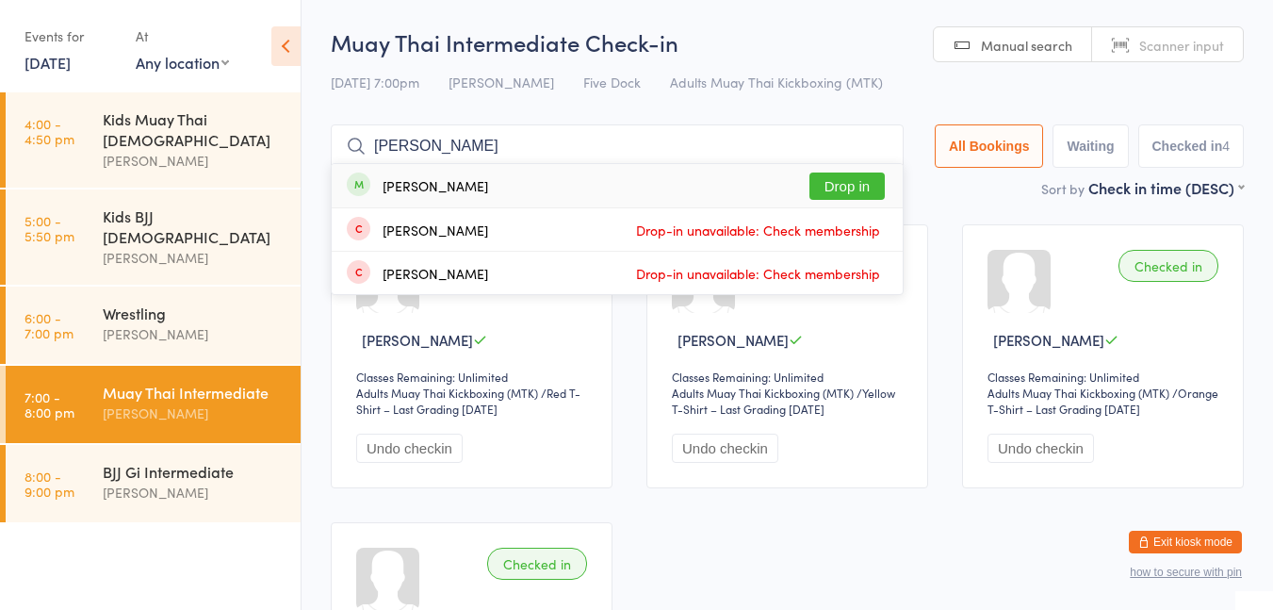
type input "[PERSON_NAME]"
click at [860, 196] on button "Drop in" at bounding box center [847, 185] width 75 height 27
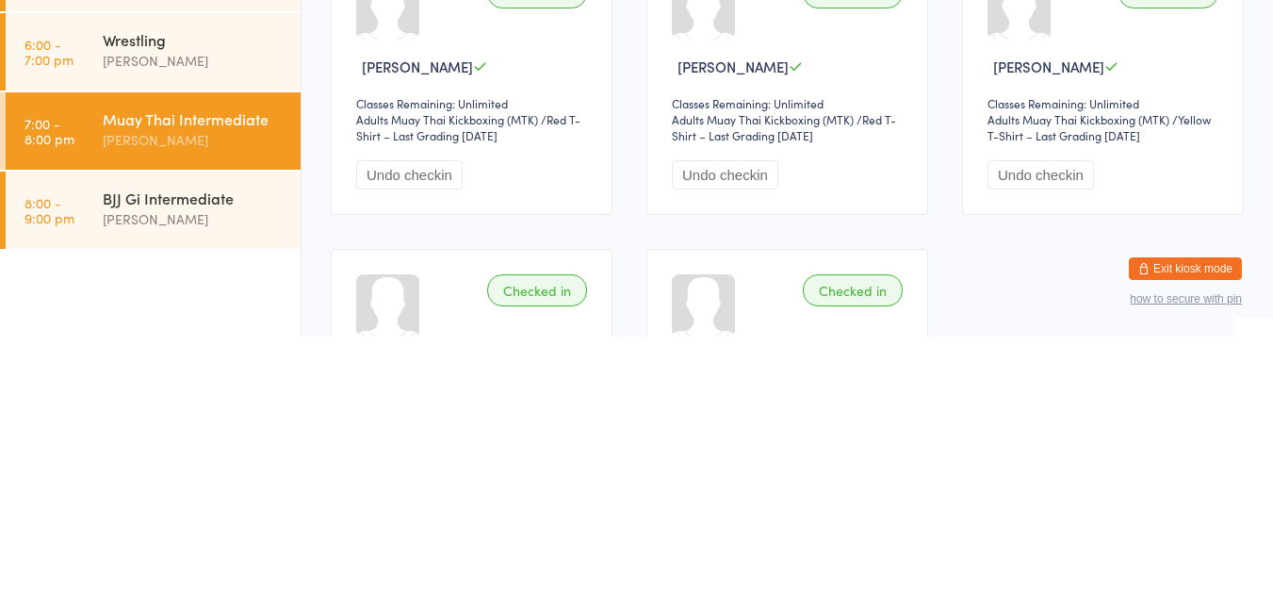
click at [181, 319] on div "Wrestling [PERSON_NAME]" at bounding box center [202, 324] width 198 height 74
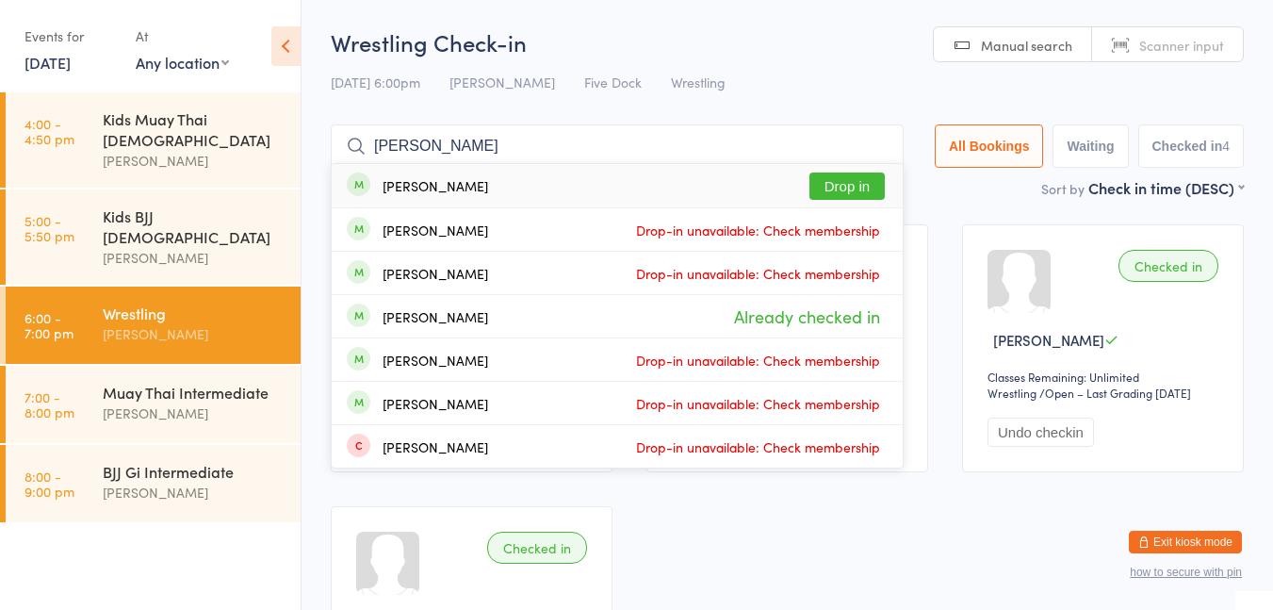
type input "[PERSON_NAME]"
click at [834, 188] on button "Drop in" at bounding box center [847, 185] width 75 height 27
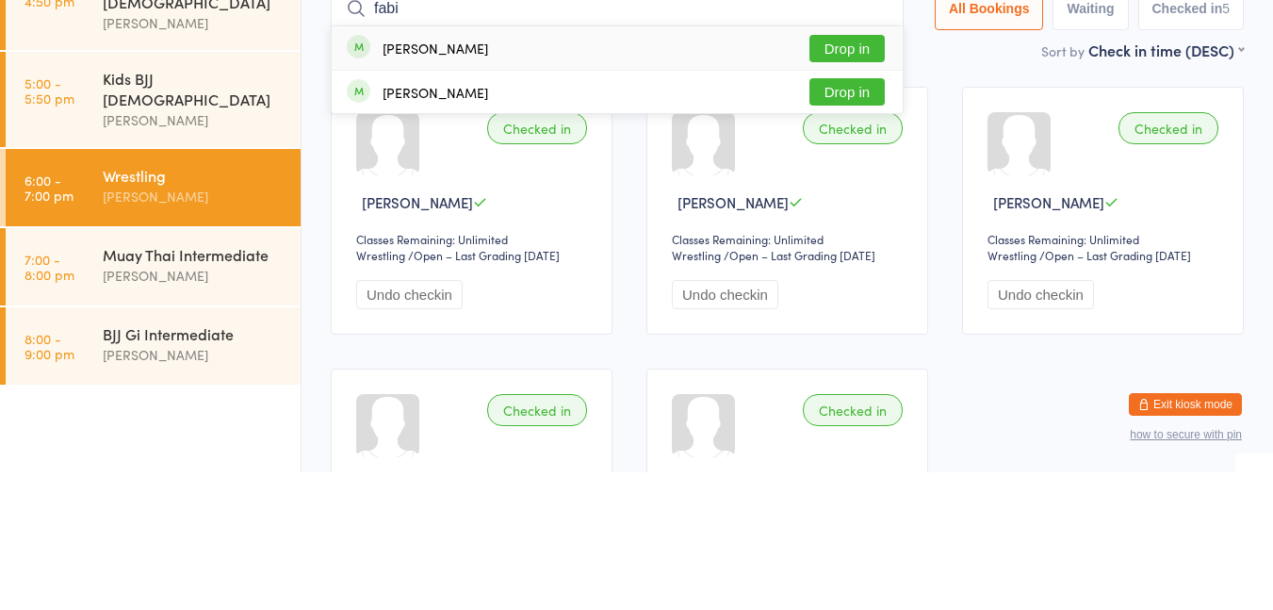
type input "fabi"
click at [852, 189] on button "Drop in" at bounding box center [847, 185] width 75 height 27
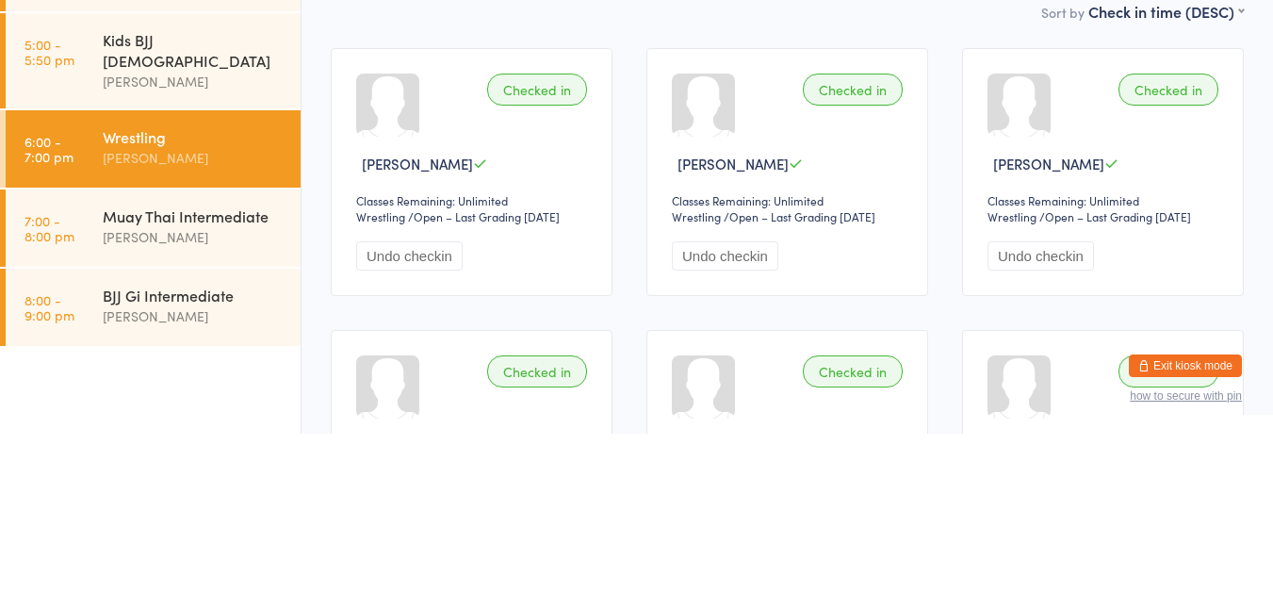
click at [101, 382] on link "7:00 - 8:00 pm Muay Thai Intermediate [PERSON_NAME]" at bounding box center [153, 404] width 295 height 77
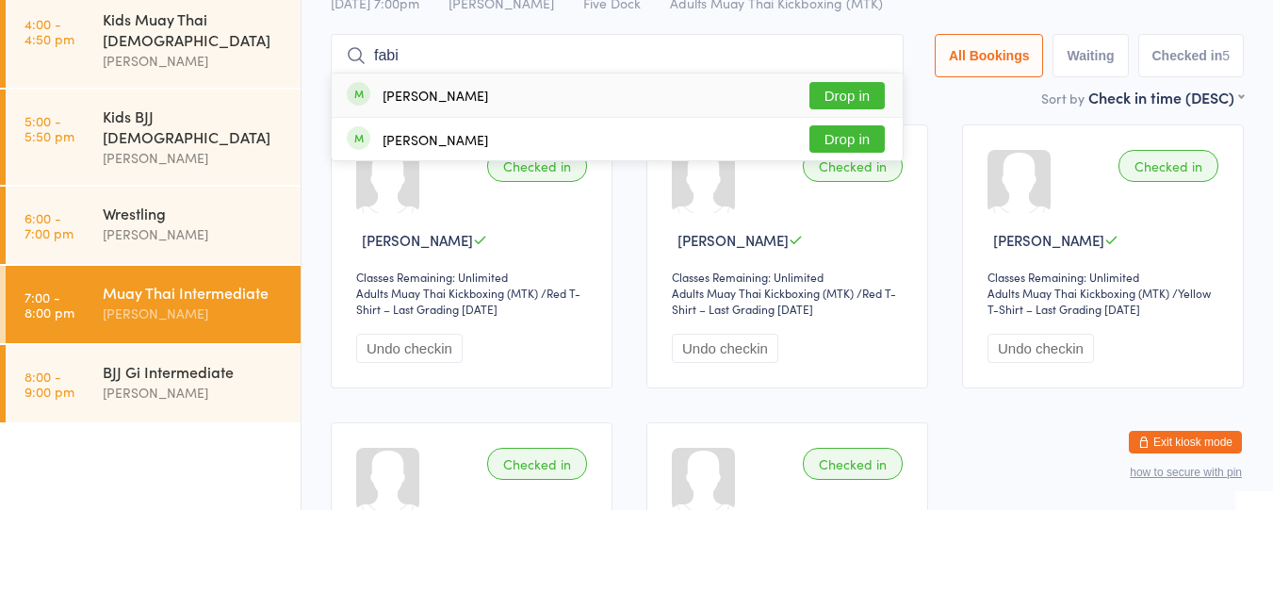
type input "fabi"
click at [844, 200] on button "Drop in" at bounding box center [847, 195] width 75 height 27
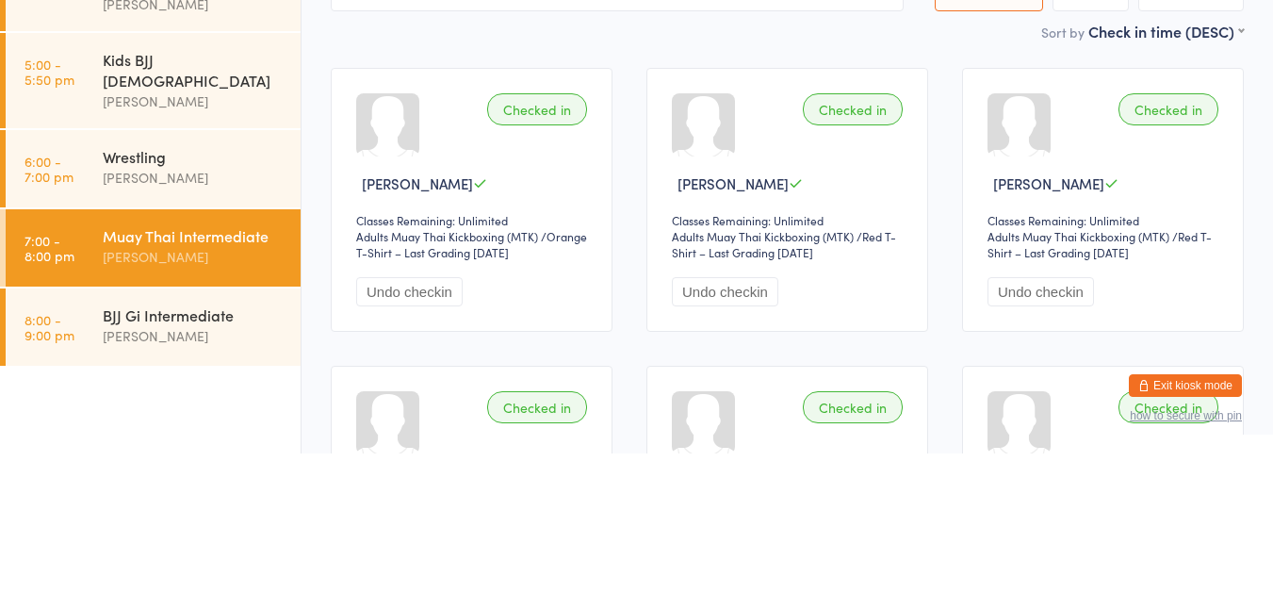
click at [206, 323] on div "[PERSON_NAME]" at bounding box center [194, 334] width 182 height 22
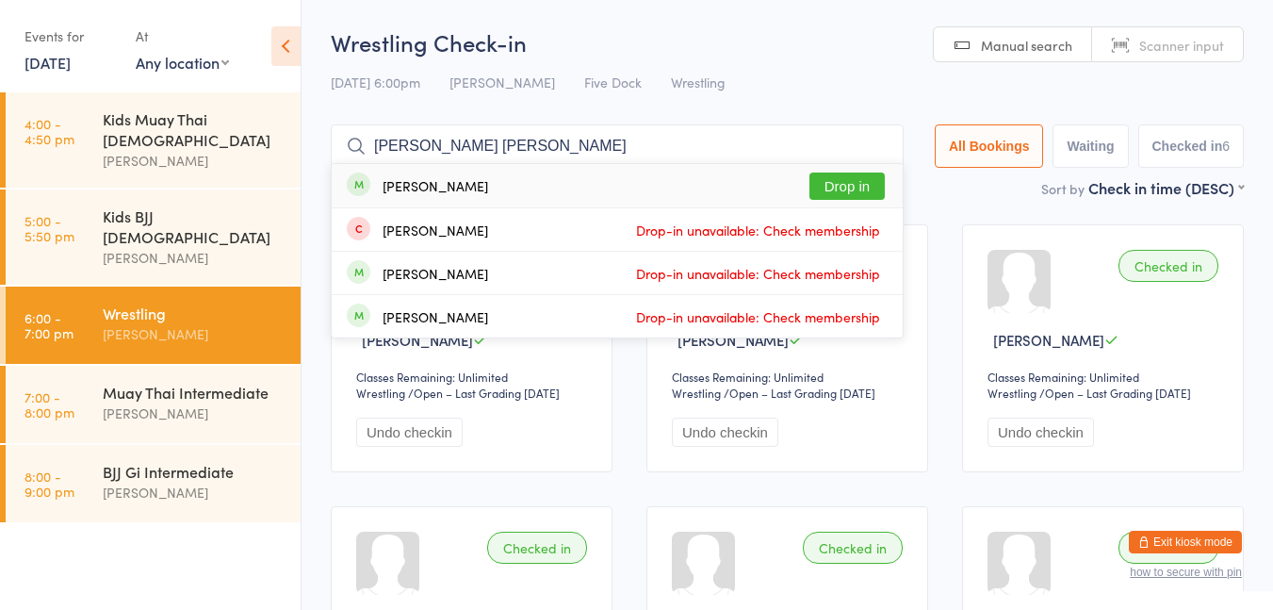
type input "[PERSON_NAME] [PERSON_NAME]"
click at [839, 187] on button "Drop in" at bounding box center [847, 185] width 75 height 27
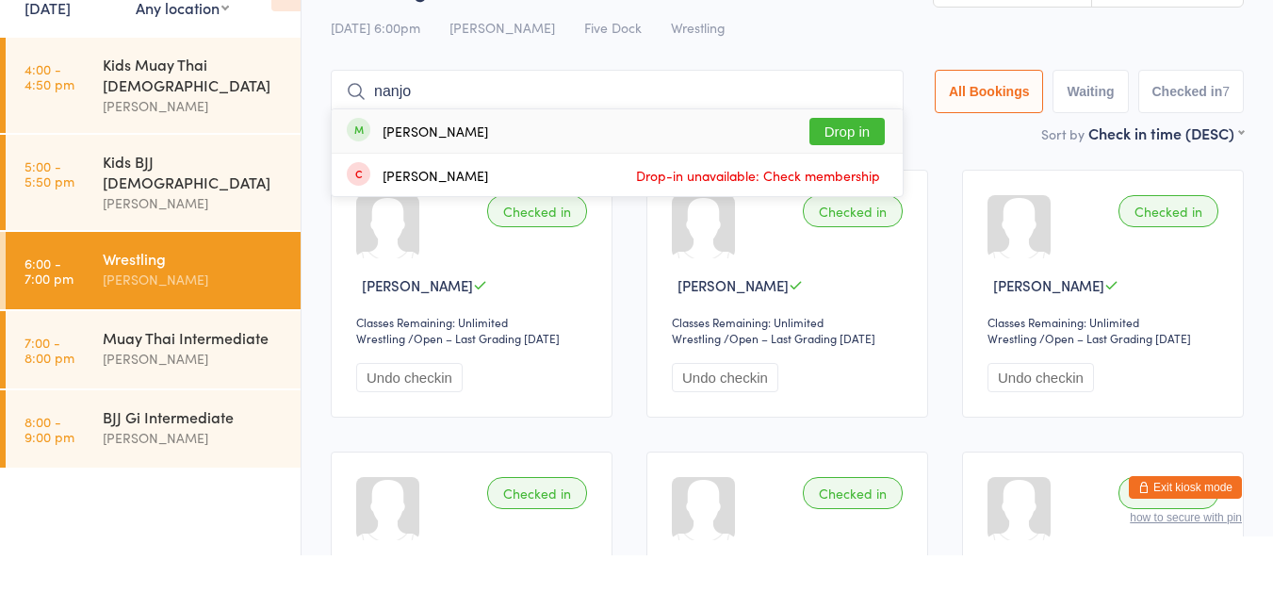
type input "nanjo"
click at [858, 192] on button "Drop in" at bounding box center [847, 185] width 75 height 27
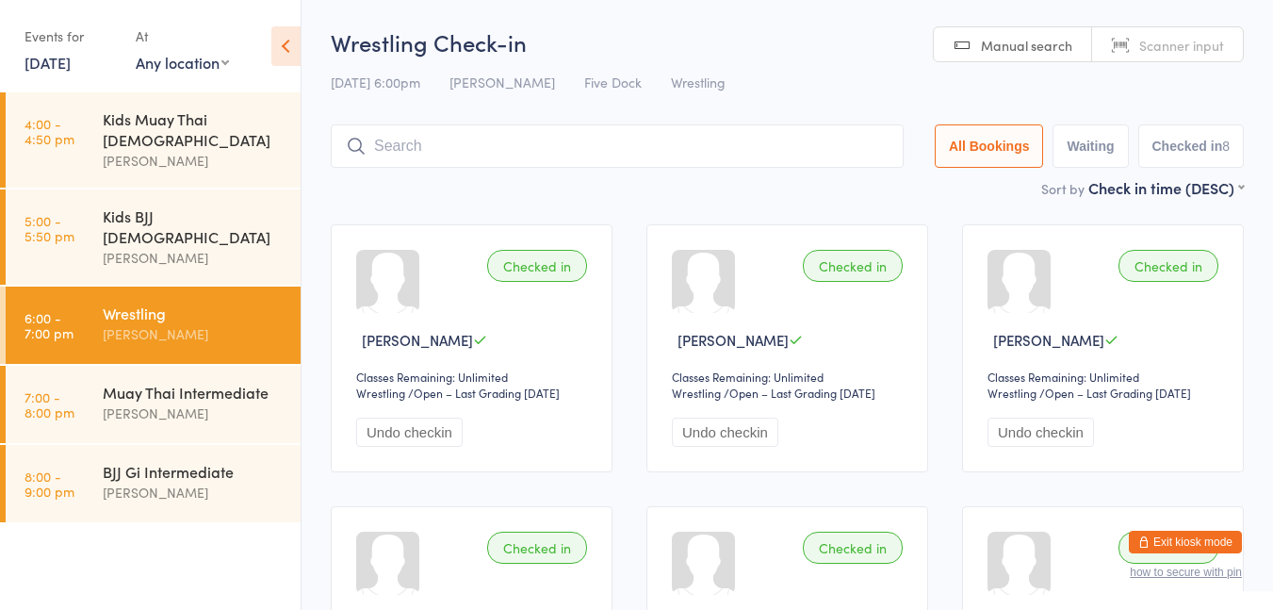
type input "f"
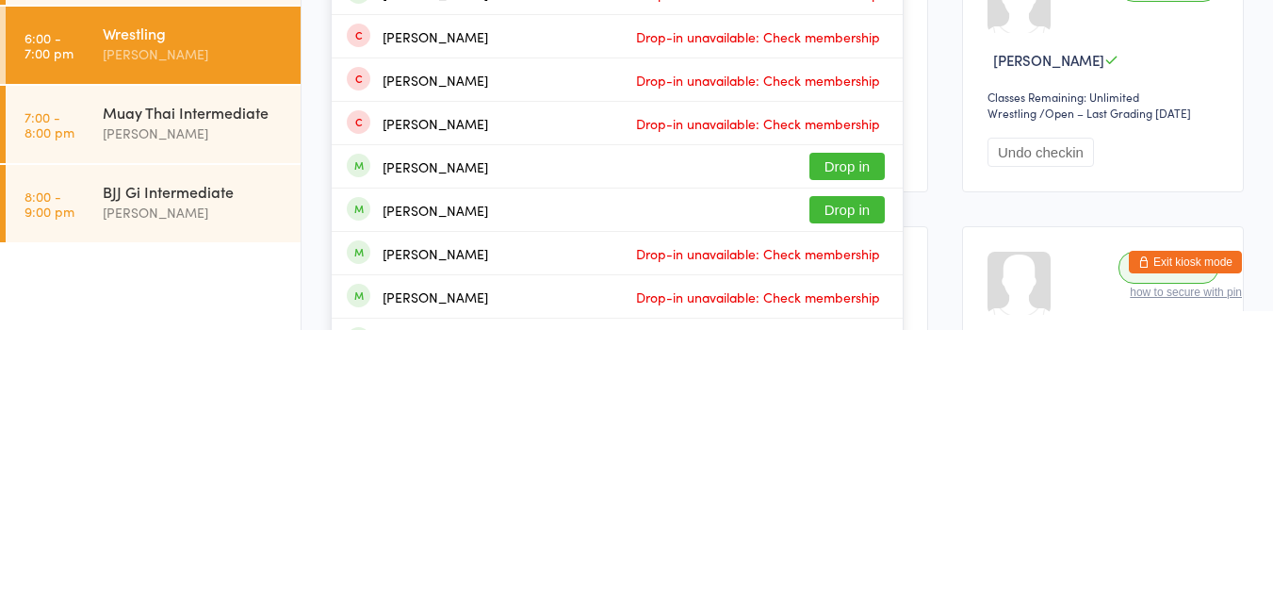
type input "[PERSON_NAME]"
click at [858, 494] on button "Drop in" at bounding box center [847, 489] width 75 height 27
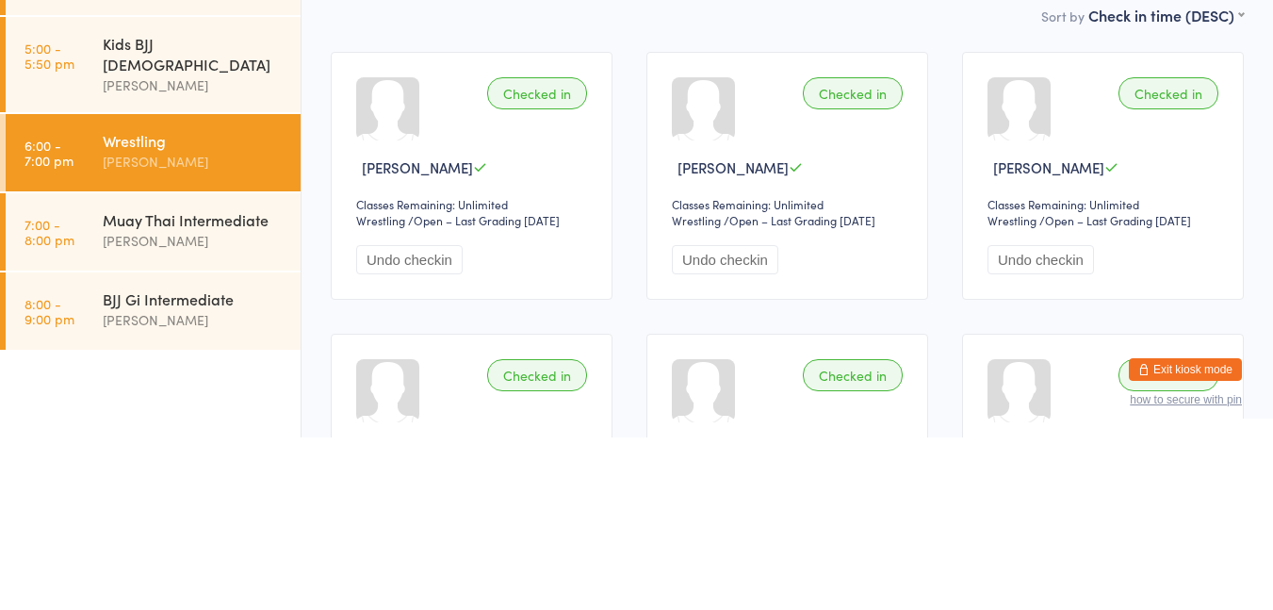
click at [199, 382] on div "Muay Thai Intermediate" at bounding box center [194, 392] width 182 height 21
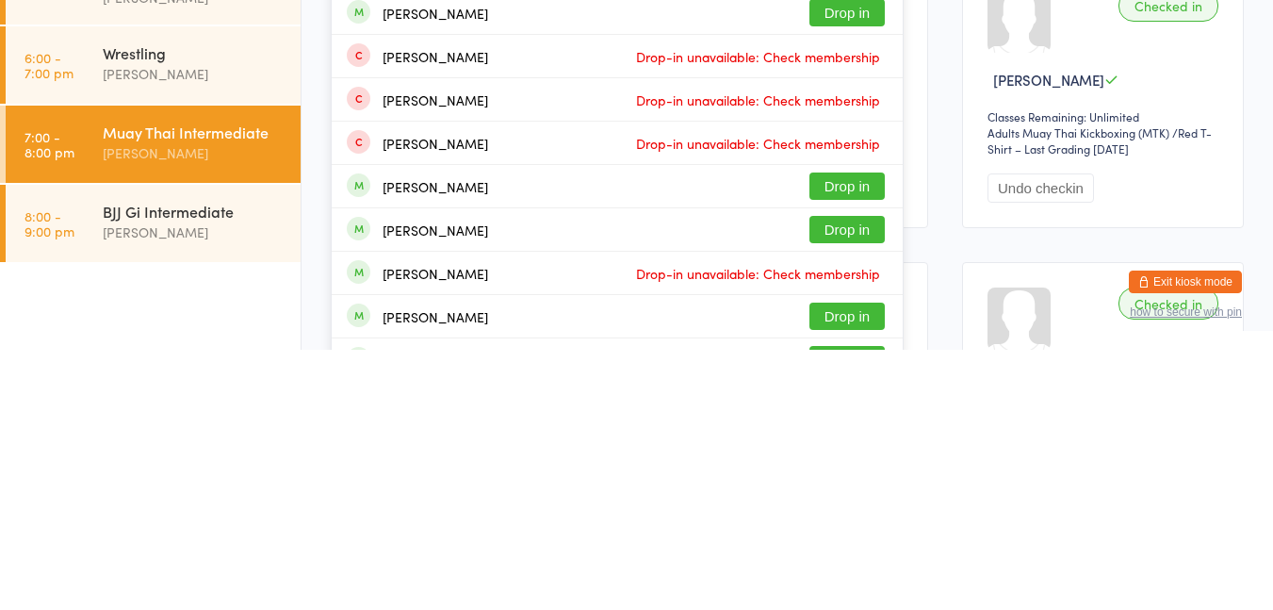
type input "[PERSON_NAME]"
click at [893, 494] on div "[PERSON_NAME] Drop in" at bounding box center [617, 489] width 571 height 42
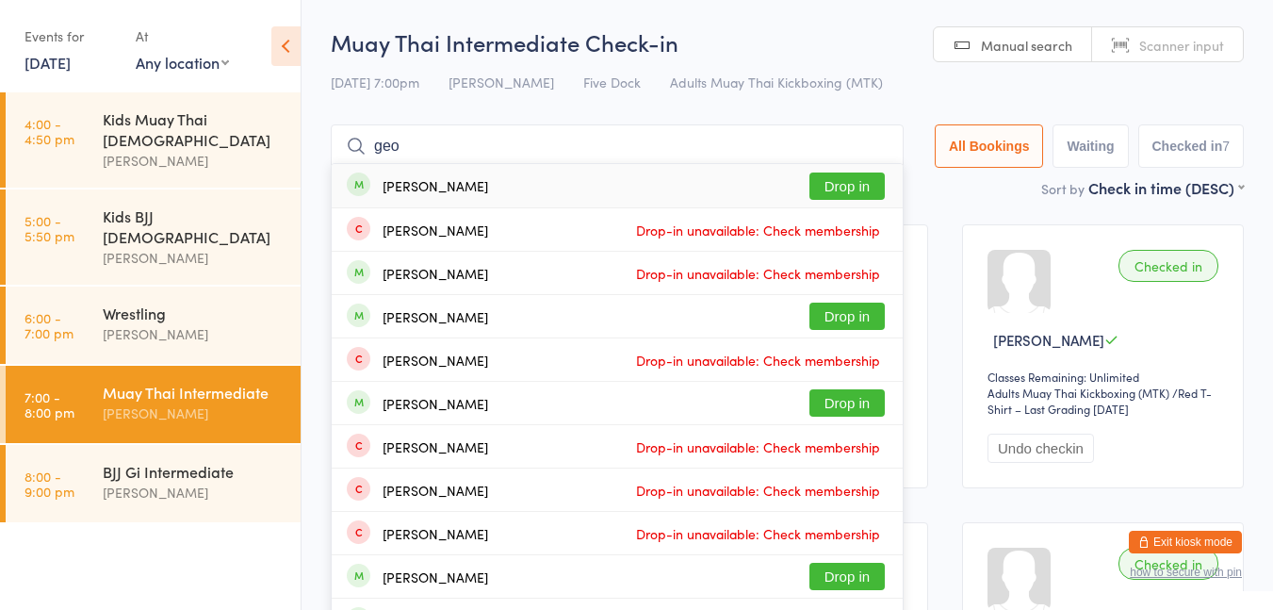
type input "[PERSON_NAME]"
click at [867, 189] on button "Drop in" at bounding box center [847, 185] width 75 height 27
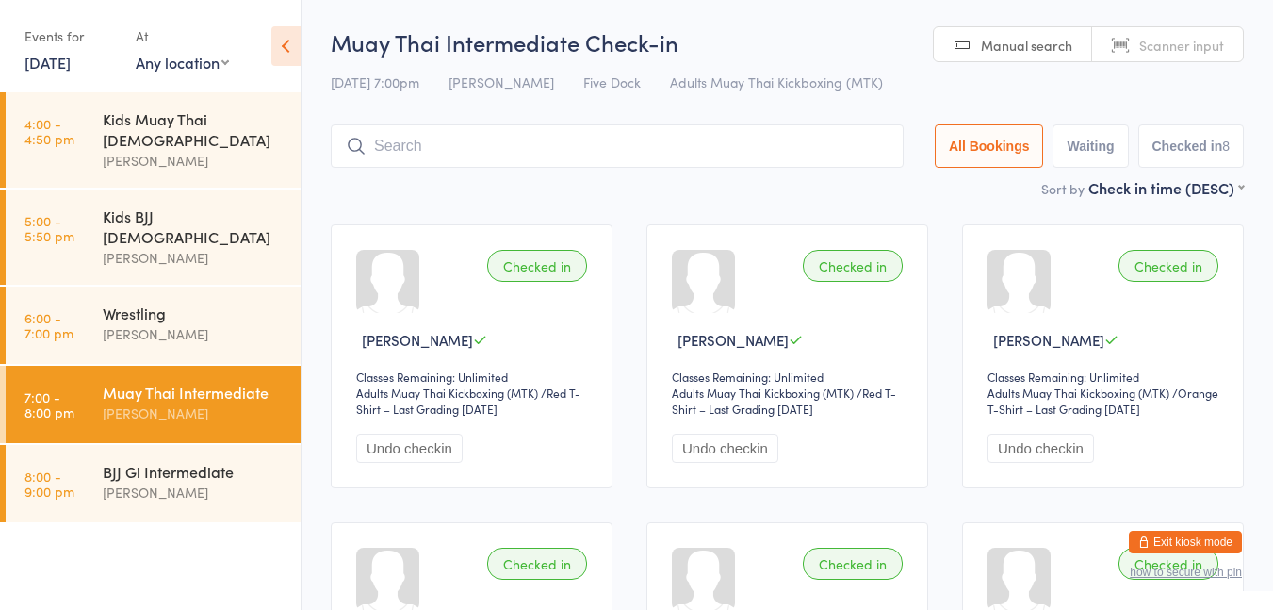
click at [243, 303] on div "Wrestling" at bounding box center [194, 313] width 182 height 21
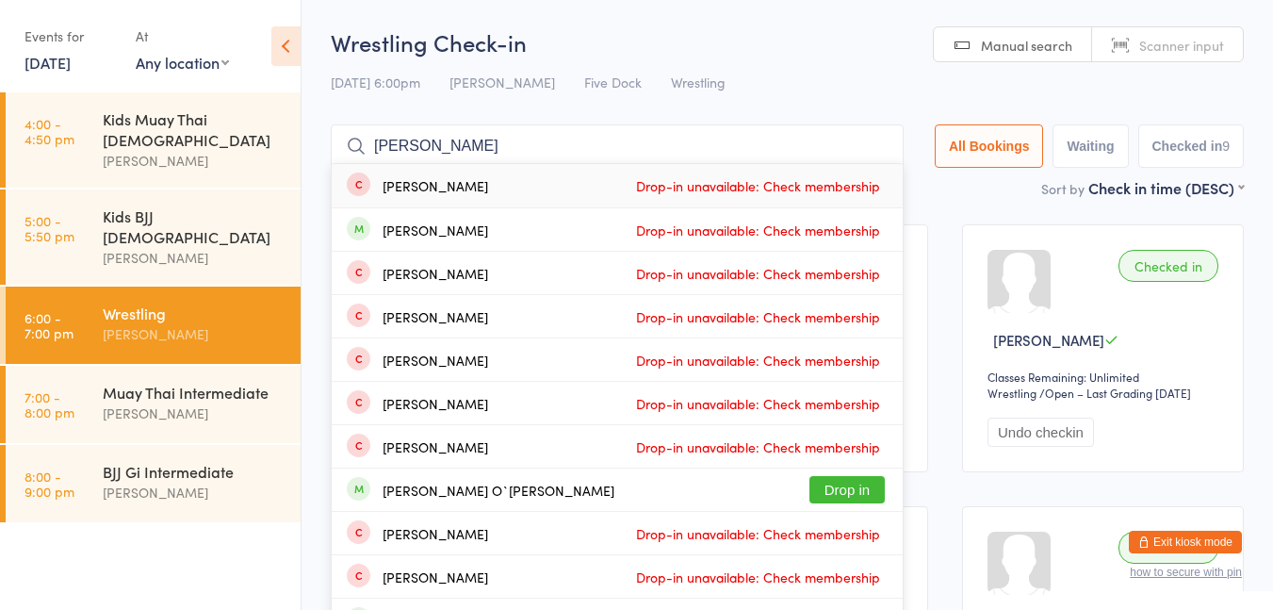
type input "[PERSON_NAME]"
click at [847, 489] on button "Drop in" at bounding box center [847, 489] width 75 height 27
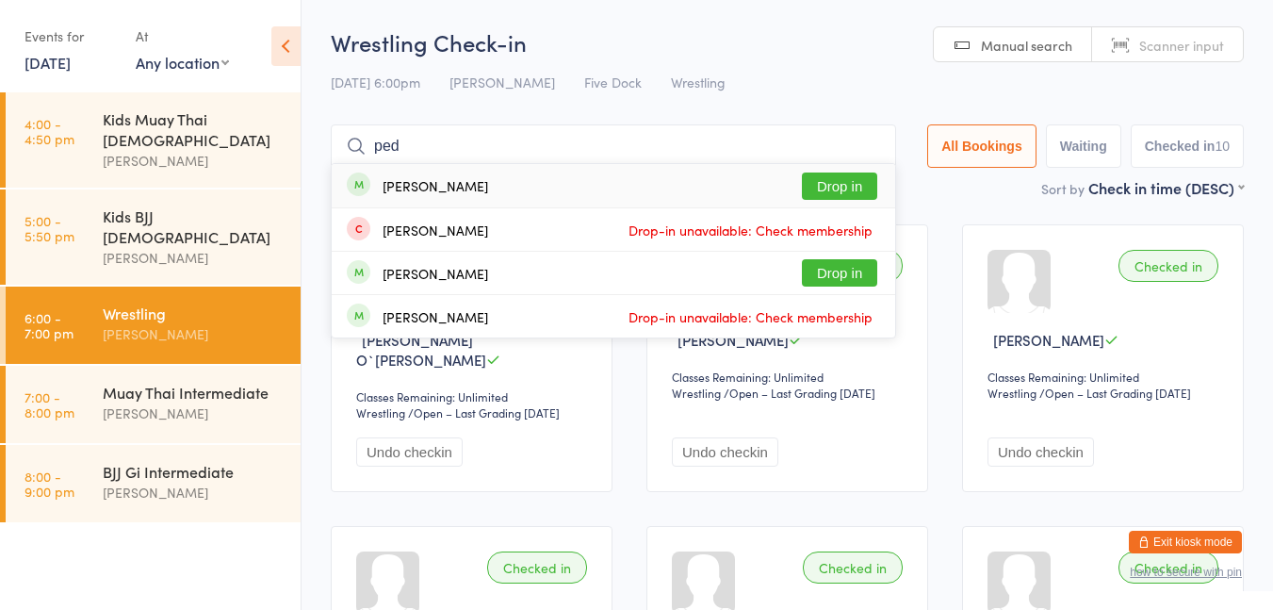
click at [840, 178] on div "Sort by Check in time (DESC) First name (ASC) First name (DESC) Last name (ASC)…" at bounding box center [787, 187] width 913 height 21
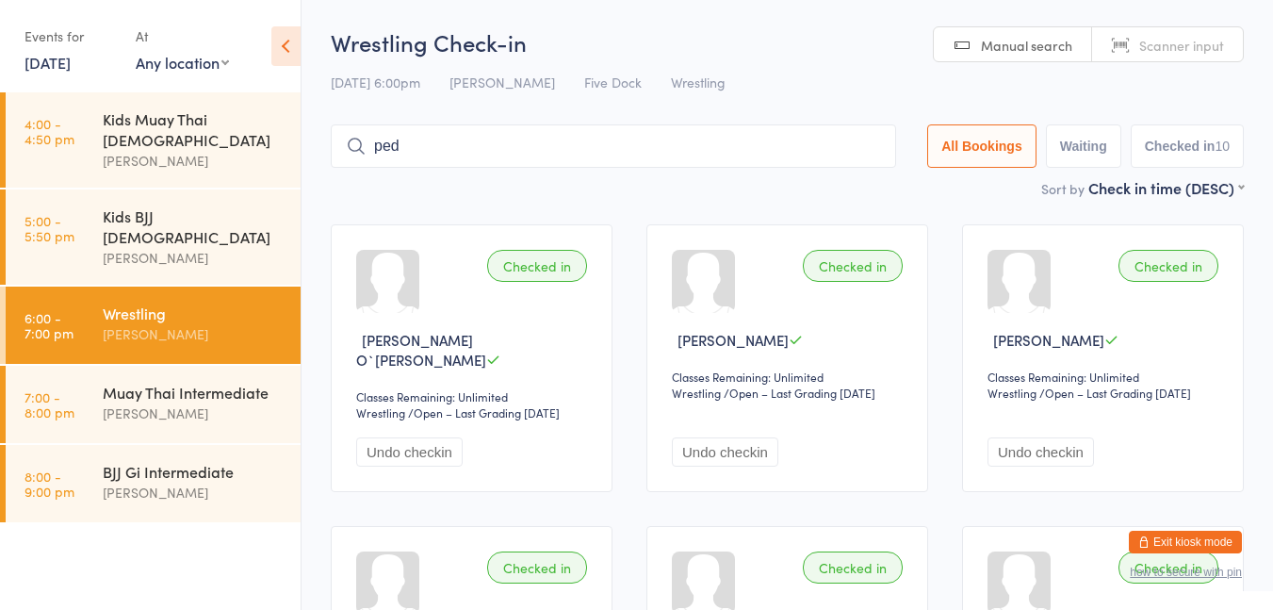
click at [747, 127] on input "ped" at bounding box center [613, 145] width 565 height 43
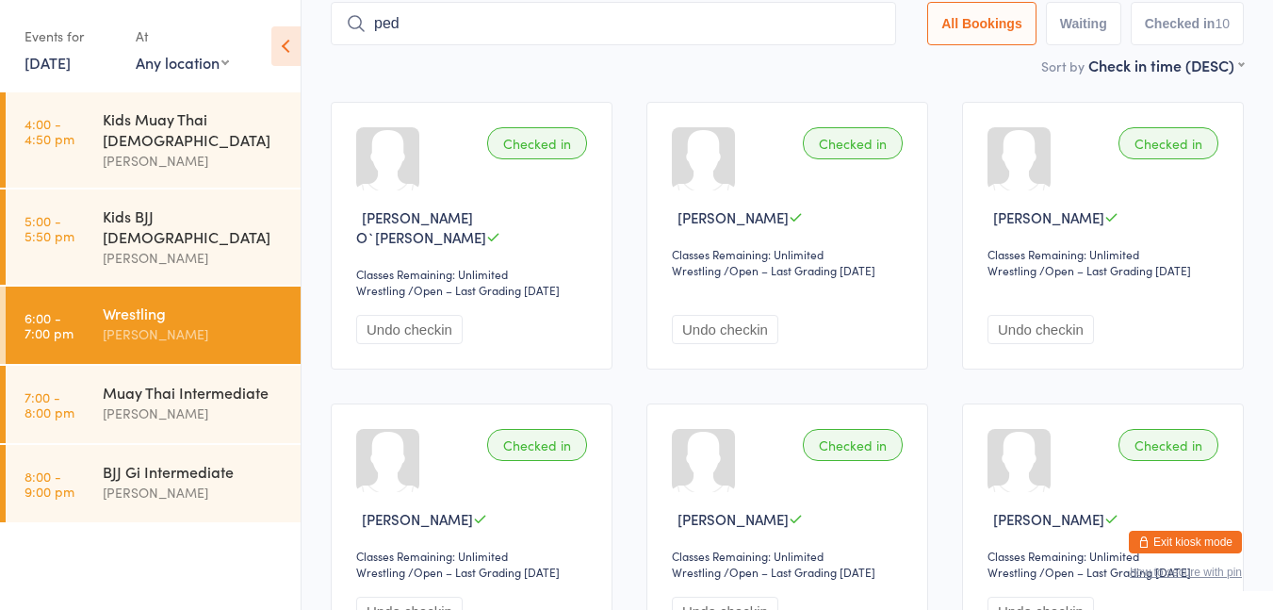
scroll to position [124, 0]
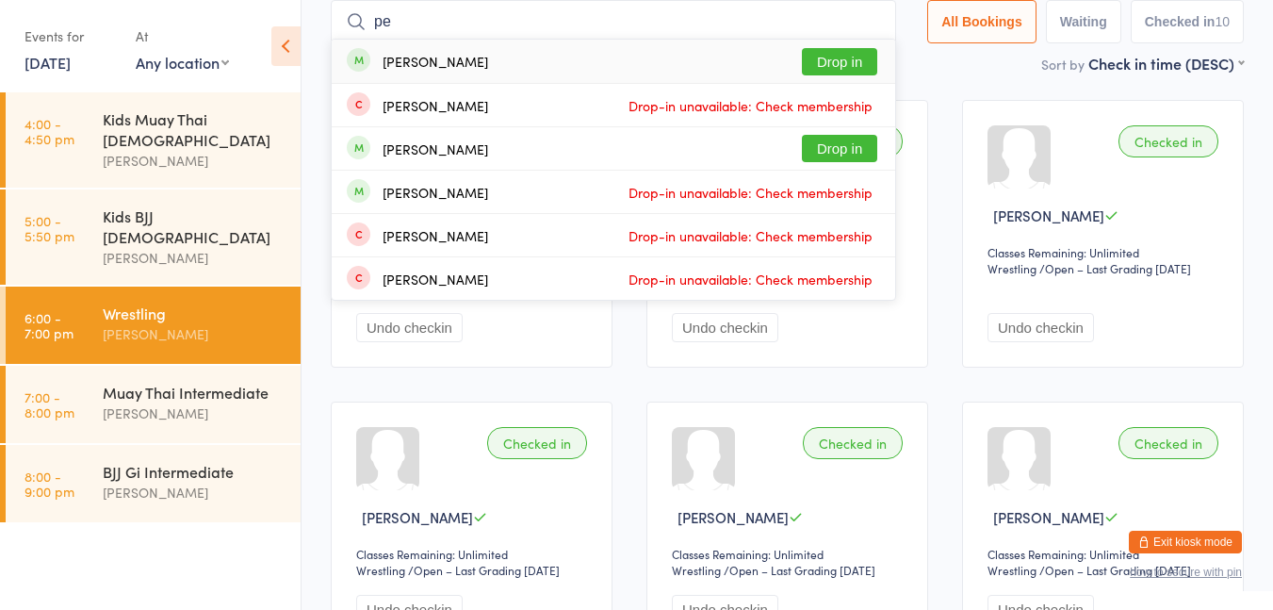
type input "ped"
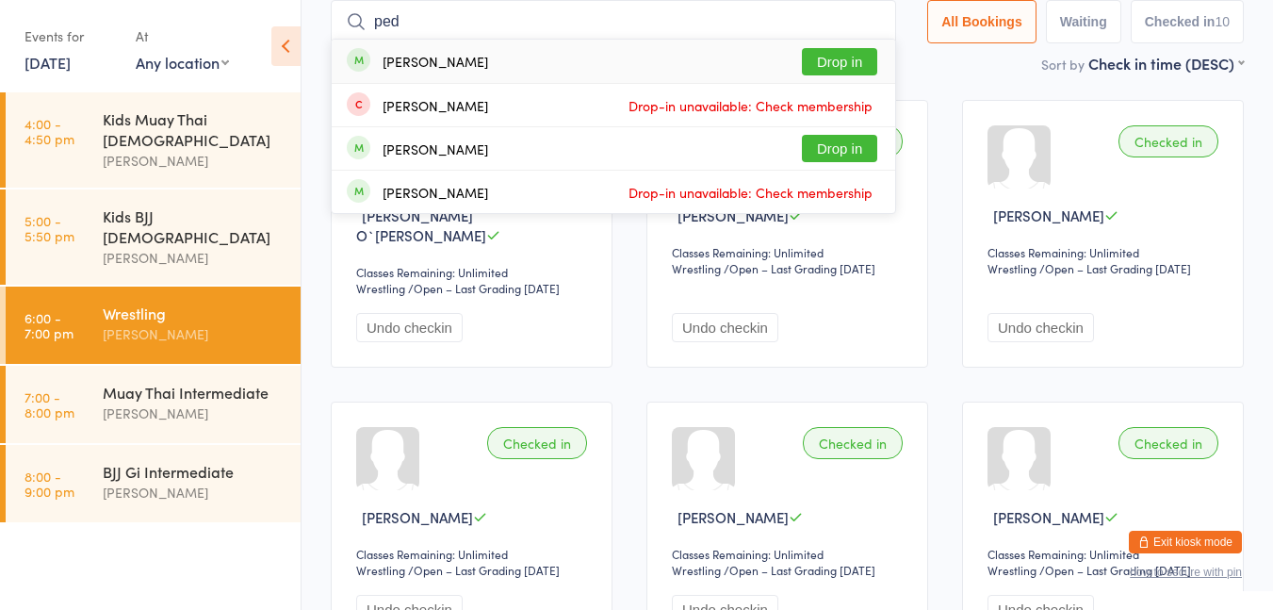
click at [842, 63] on button "Drop in" at bounding box center [839, 61] width 75 height 27
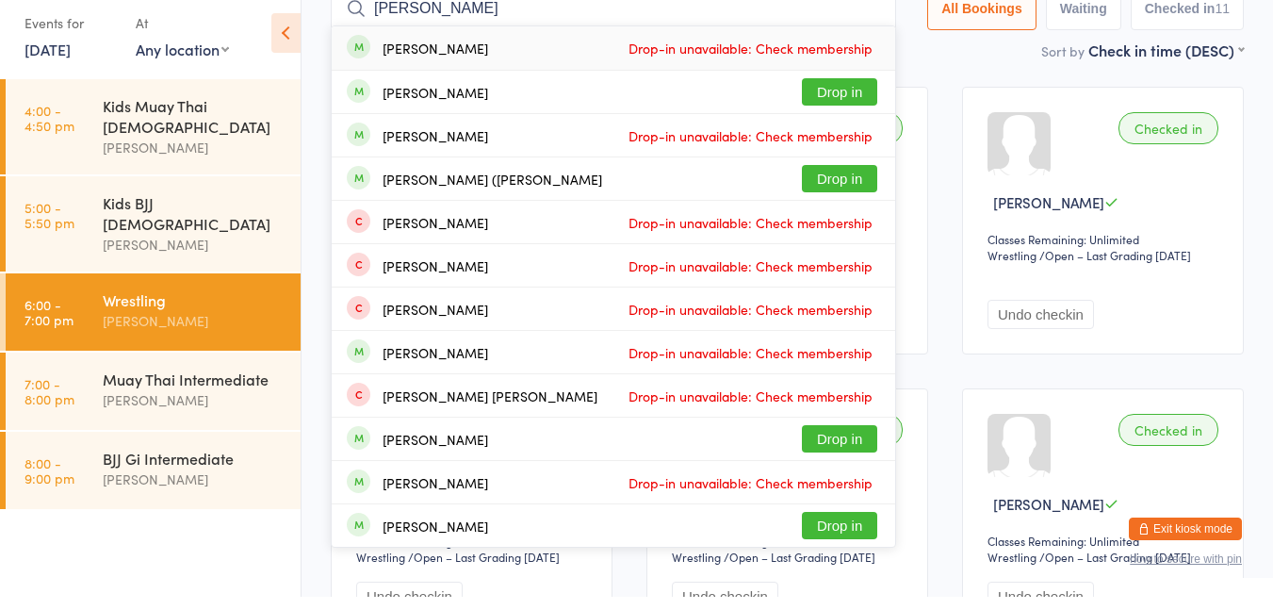
type input "[PERSON_NAME]"
click at [841, 201] on button "Drop in" at bounding box center [839, 191] width 75 height 27
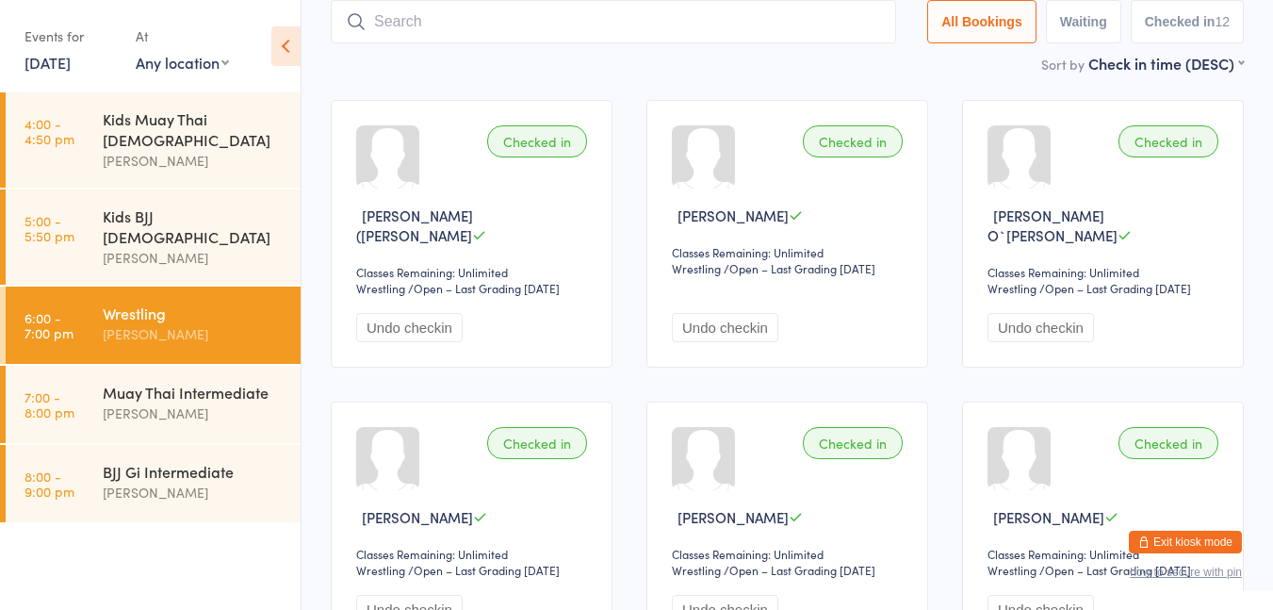
click at [601, 27] on input "search" at bounding box center [613, 21] width 565 height 43
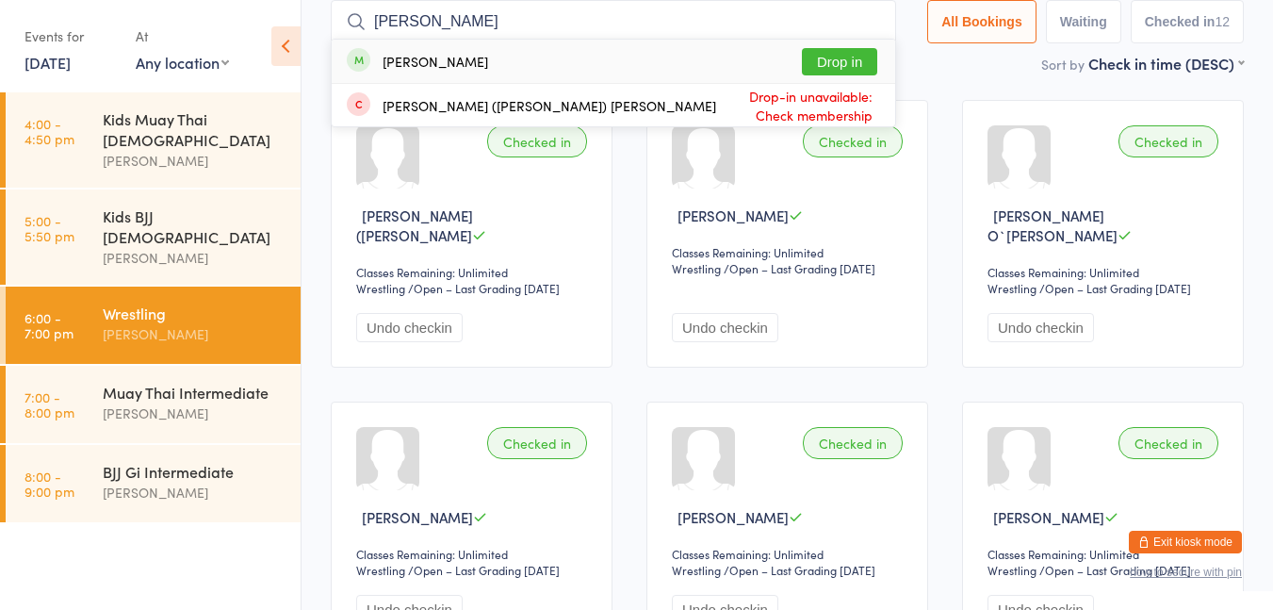
type input "[PERSON_NAME]"
click at [708, 72] on div "[PERSON_NAME] Drop in" at bounding box center [614, 61] width 564 height 43
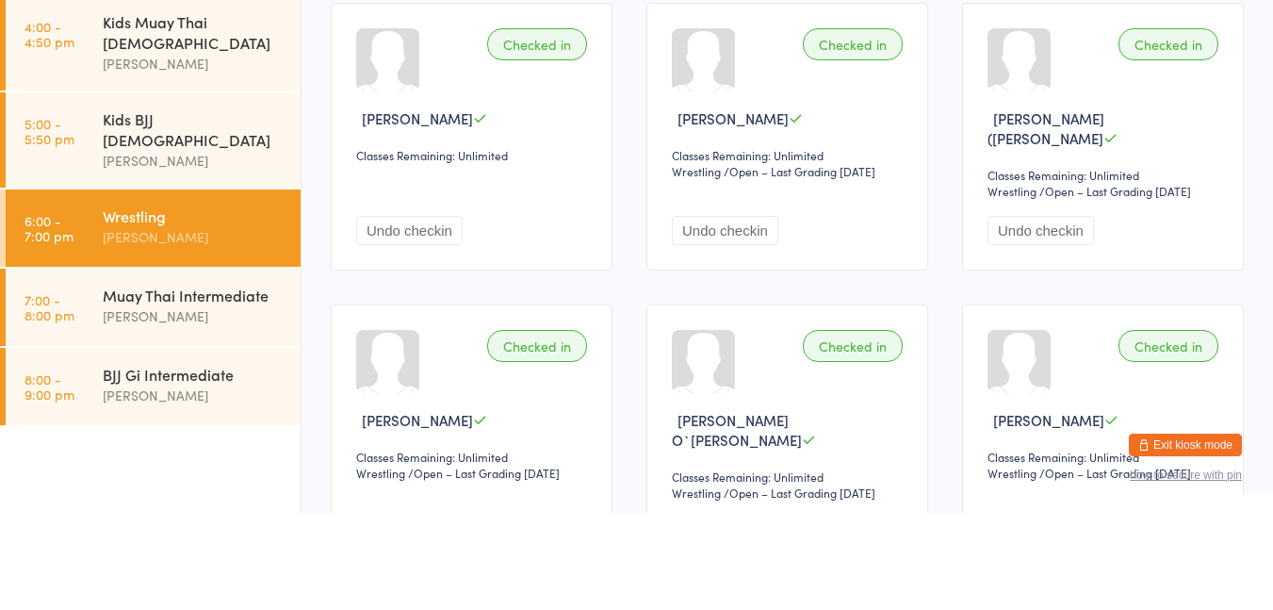
click at [227, 382] on div "Muay Thai Intermediate" at bounding box center [194, 392] width 182 height 21
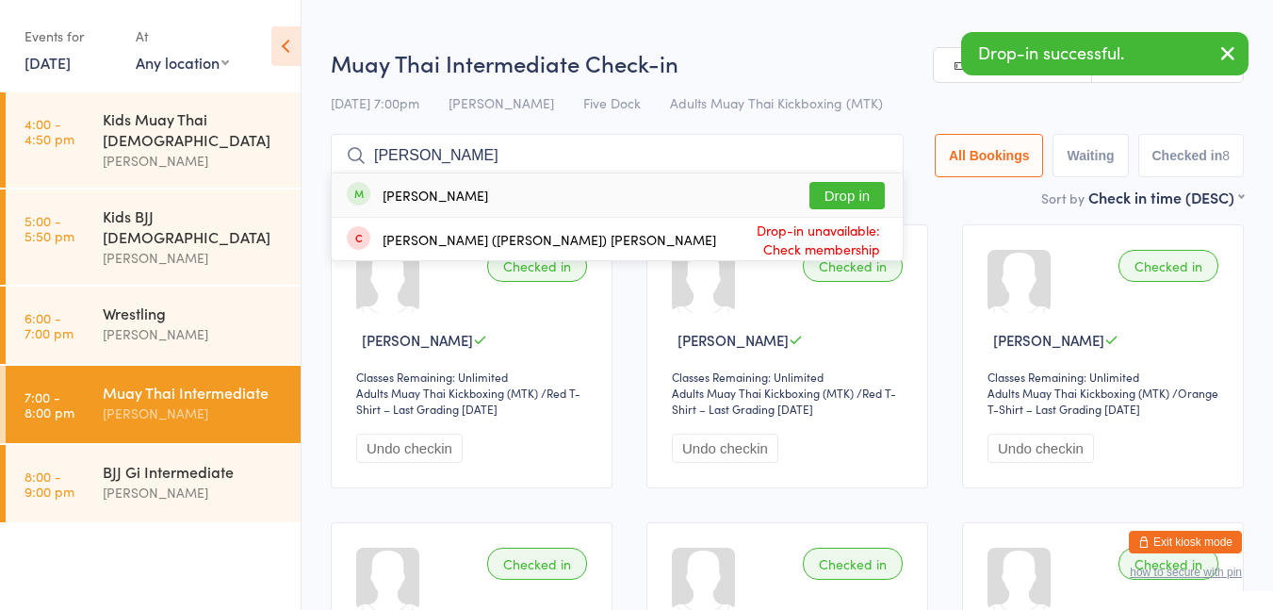
type input "[PERSON_NAME]"
click at [756, 186] on div "[PERSON_NAME] Drop in" at bounding box center [617, 194] width 571 height 43
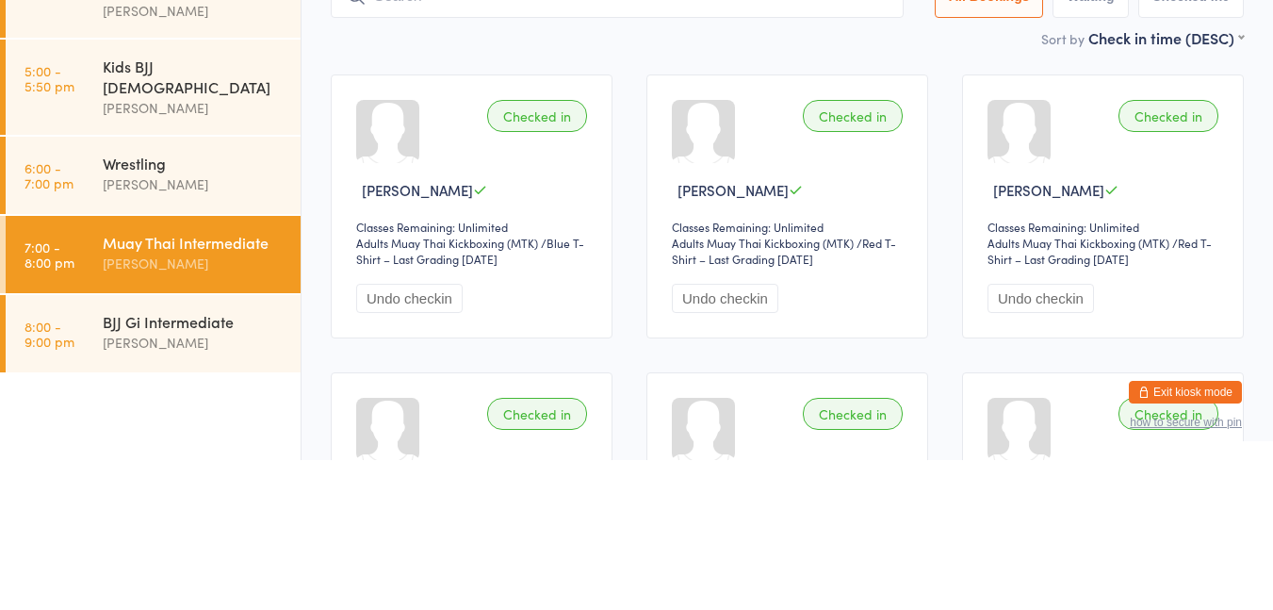
click at [238, 303] on div "Wrestling" at bounding box center [194, 313] width 182 height 21
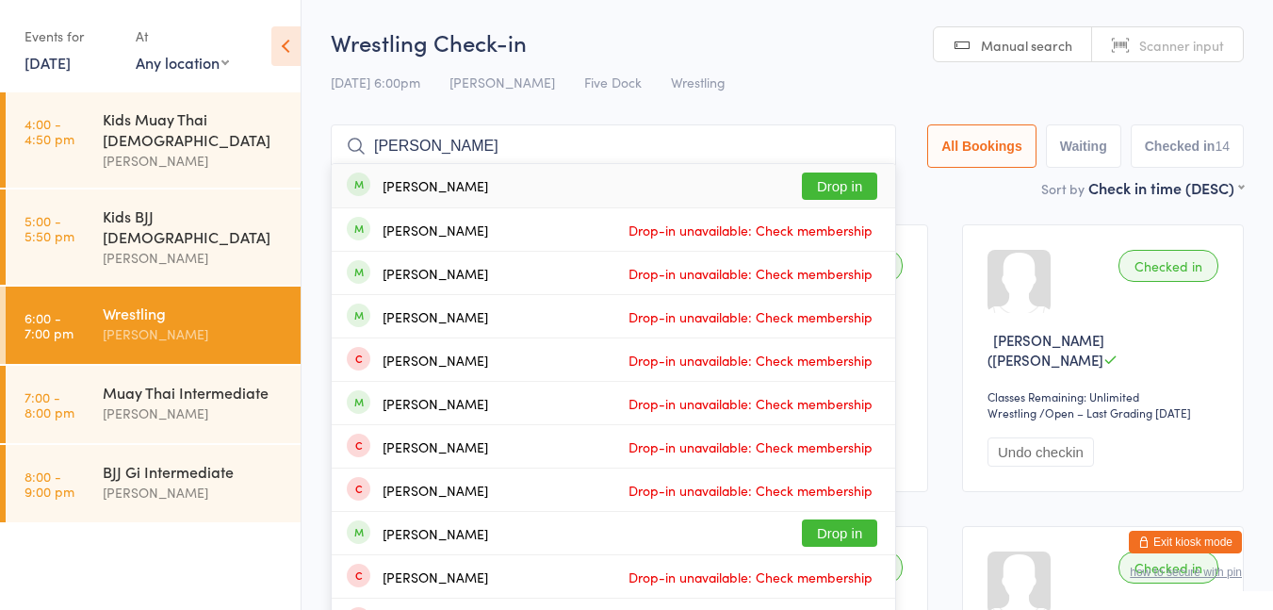
type input "[PERSON_NAME]"
click at [826, 183] on button "Drop in" at bounding box center [839, 185] width 75 height 27
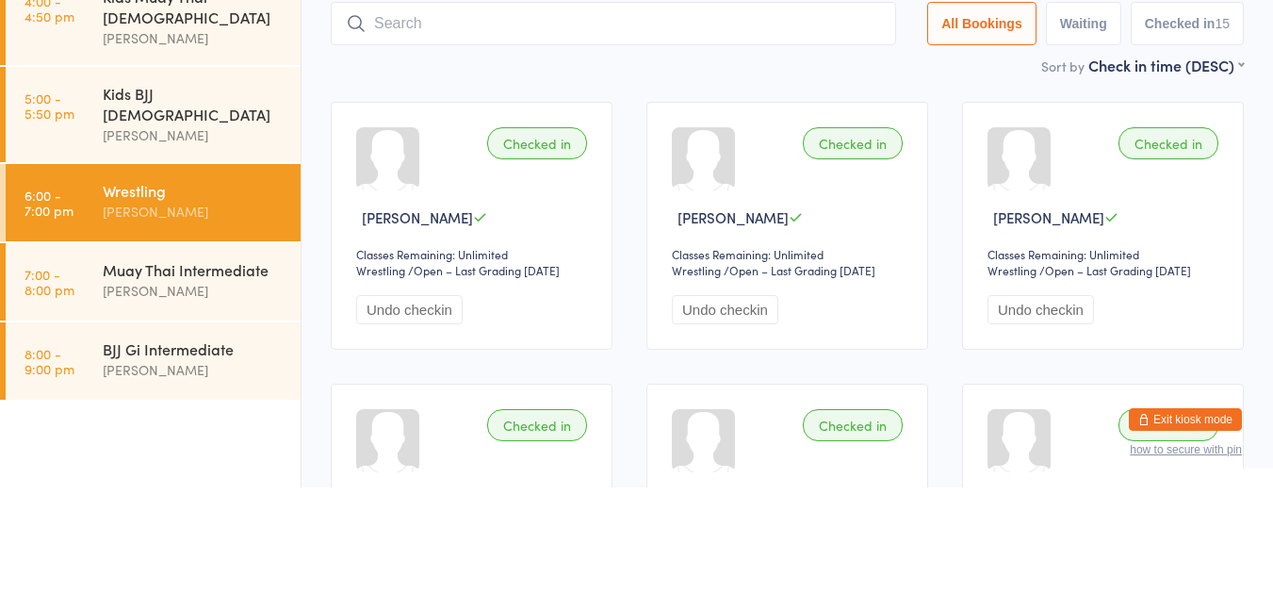
click at [225, 402] on div "[PERSON_NAME]" at bounding box center [194, 413] width 182 height 22
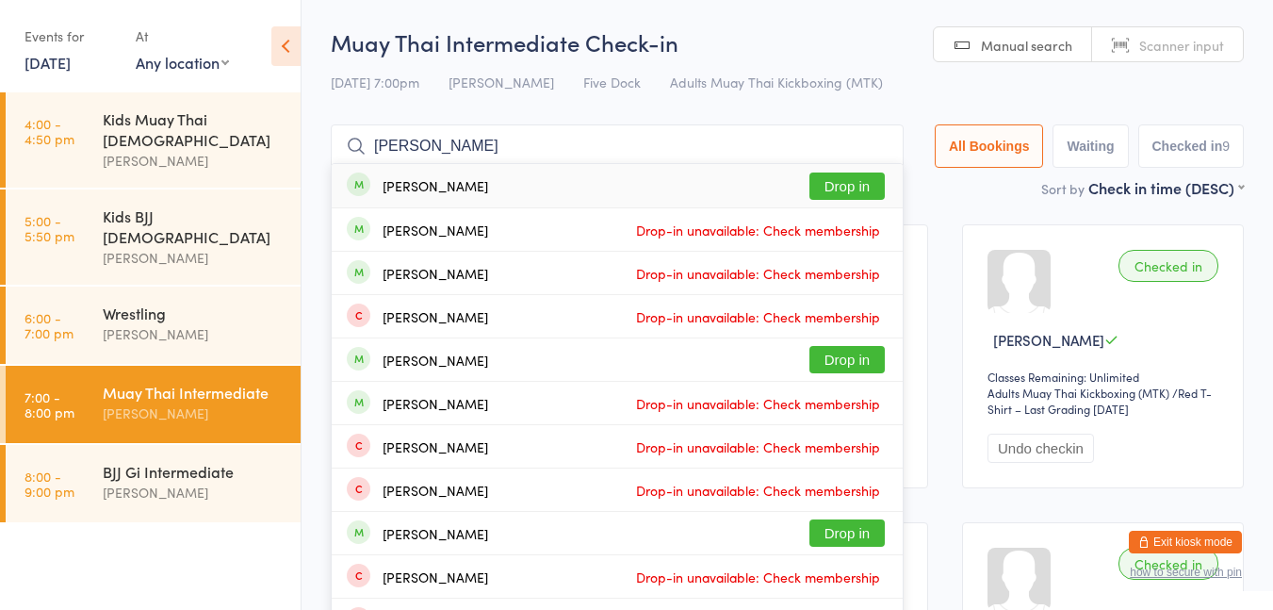
type input "[PERSON_NAME]"
click at [844, 185] on button "Drop in" at bounding box center [847, 185] width 75 height 27
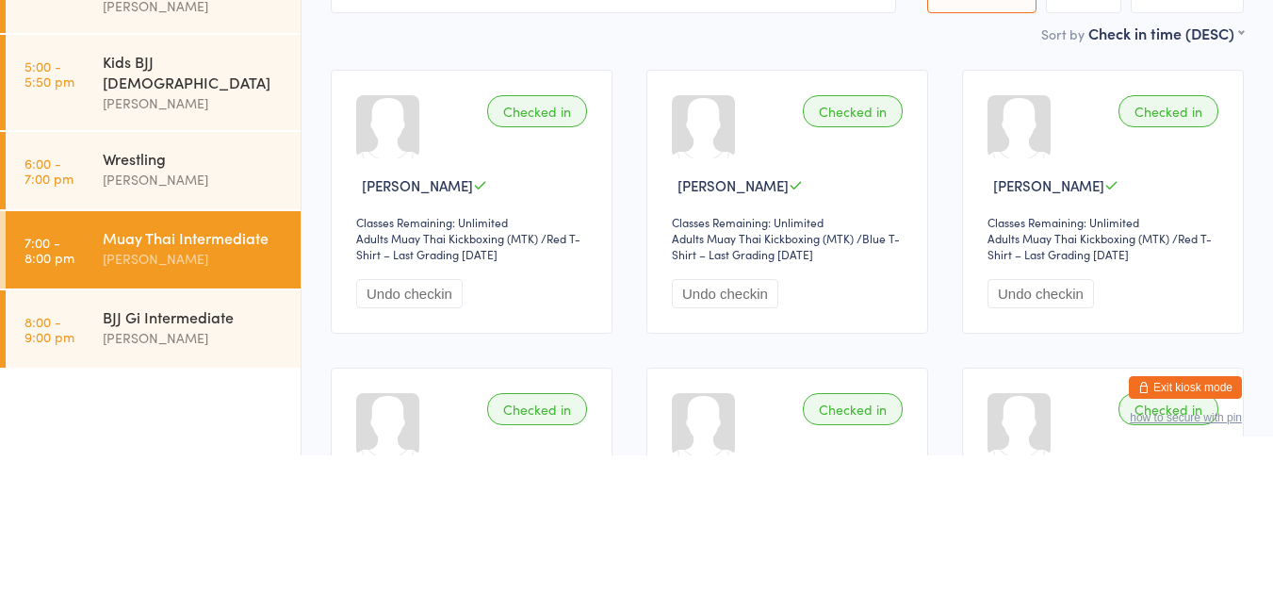
click at [200, 303] on div "Wrestling" at bounding box center [194, 313] width 182 height 21
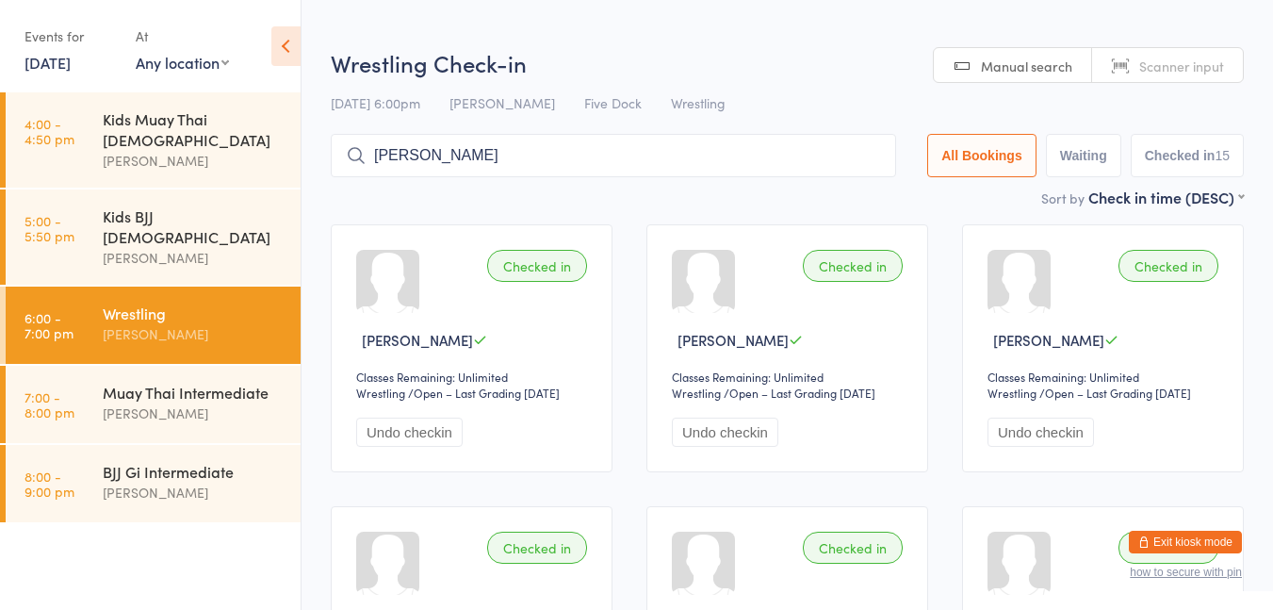
type input "[PERSON_NAME]"
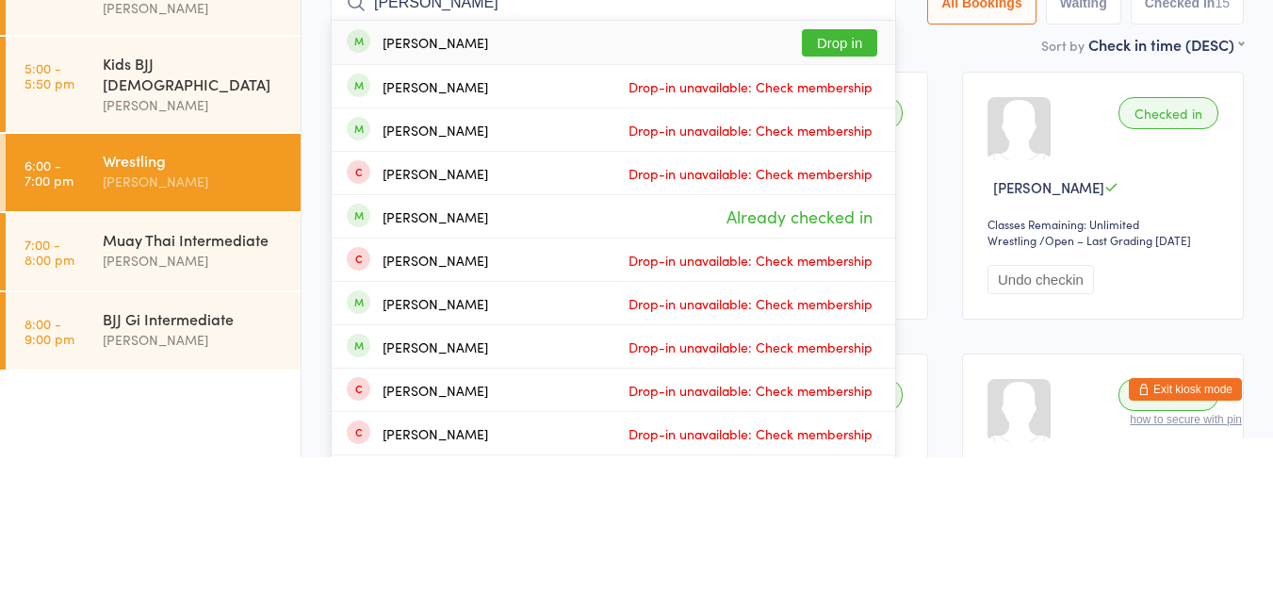
click at [828, 191] on button "Drop in" at bounding box center [839, 195] width 75 height 27
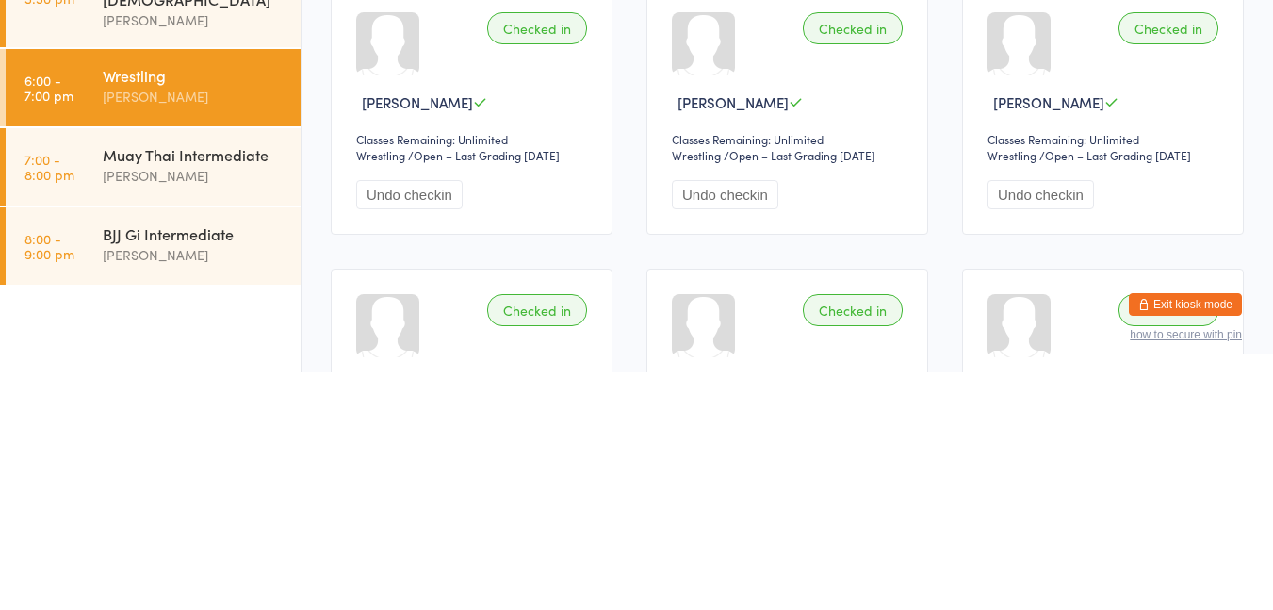
click at [131, 382] on div "Muay Thai Intermediate" at bounding box center [194, 392] width 182 height 21
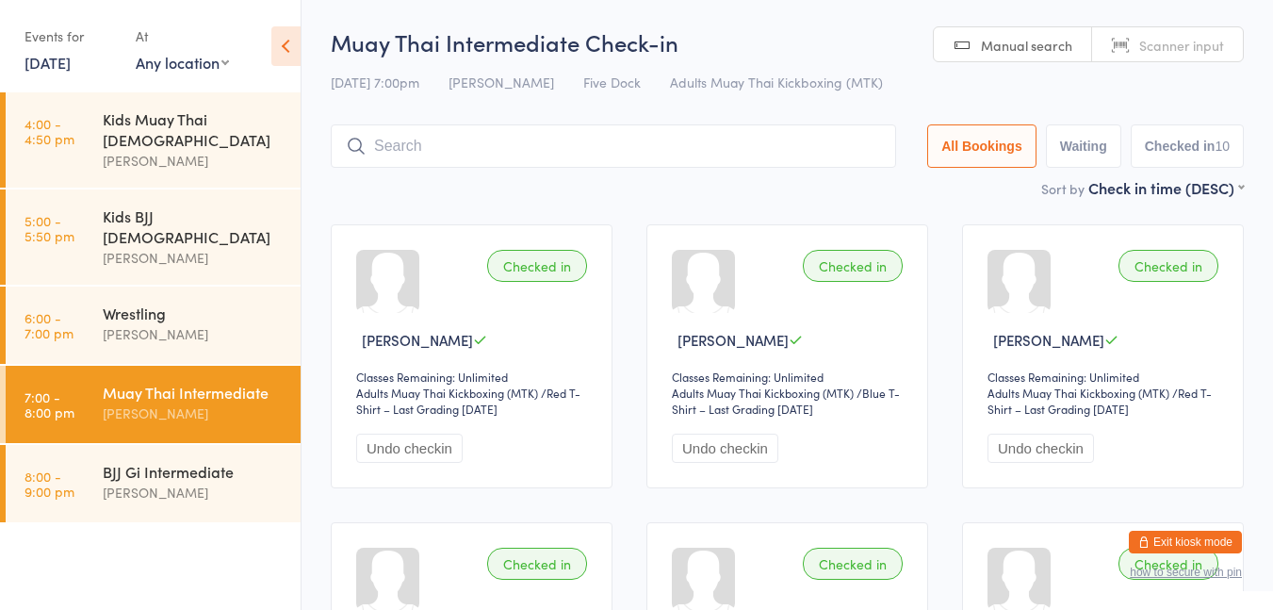
click at [710, 127] on input "search" at bounding box center [613, 145] width 565 height 43
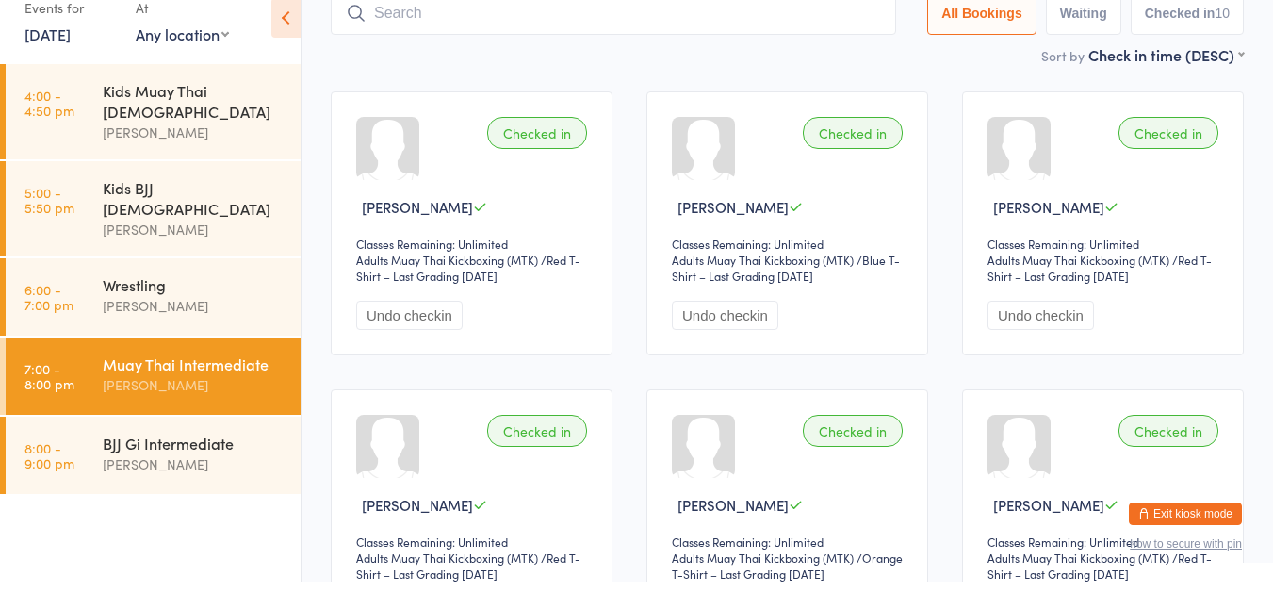
scroll to position [124, 0]
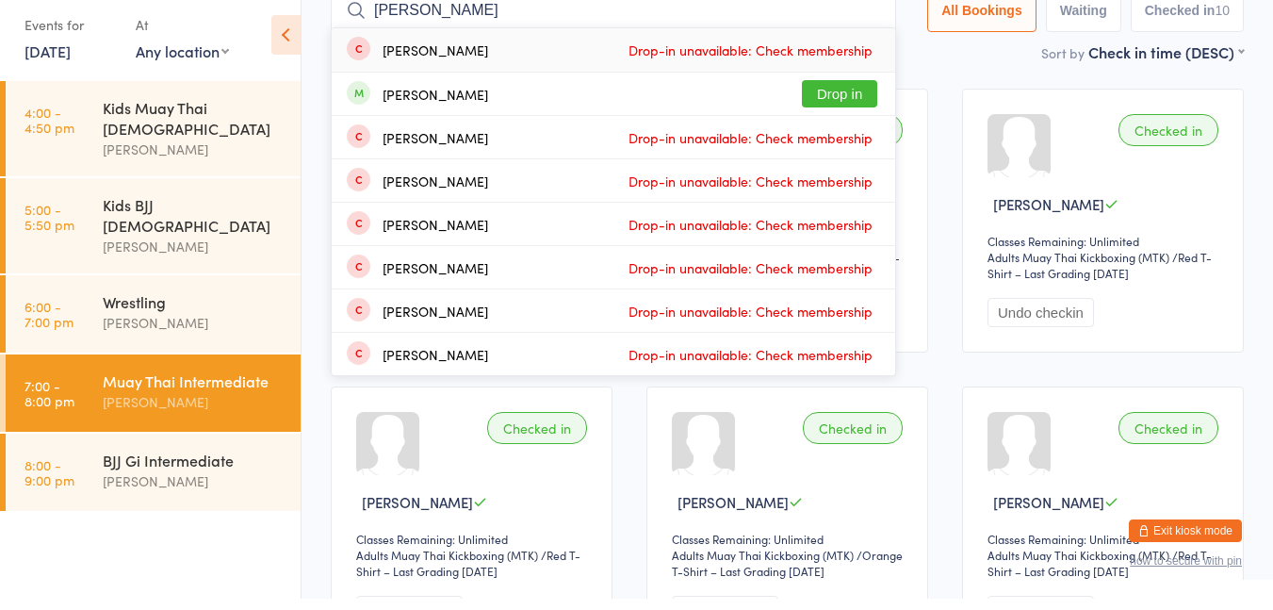
type input "[PERSON_NAME]"
click at [831, 105] on button "Drop in" at bounding box center [839, 104] width 75 height 27
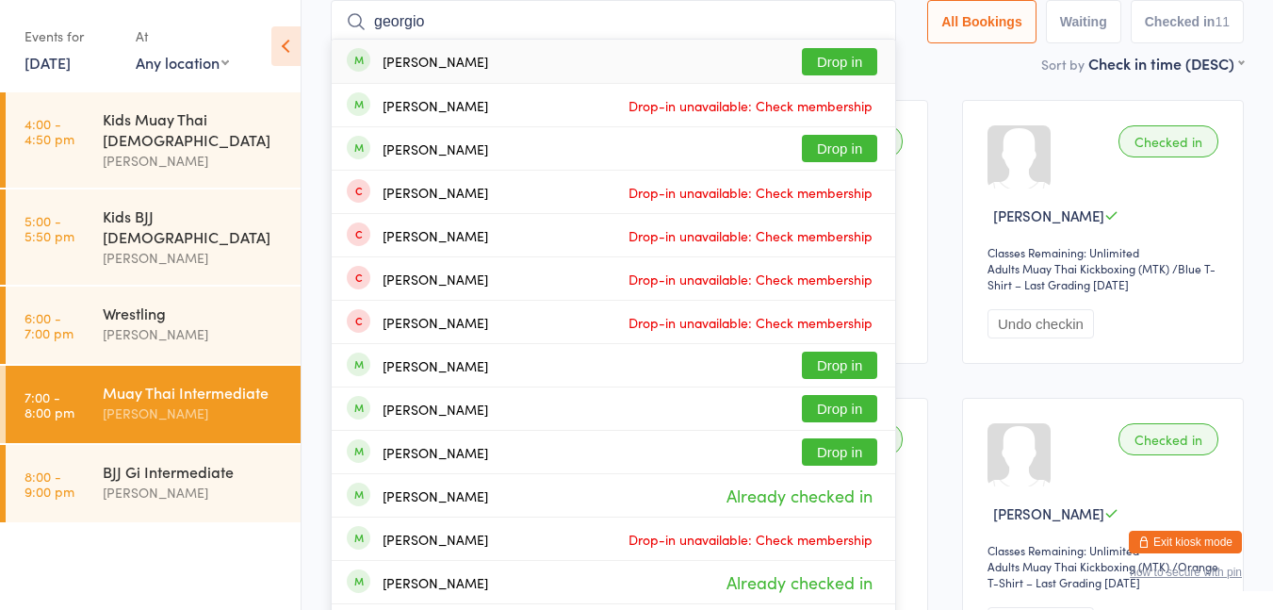
type input "georgio"
click at [825, 70] on button "Drop in" at bounding box center [839, 61] width 75 height 27
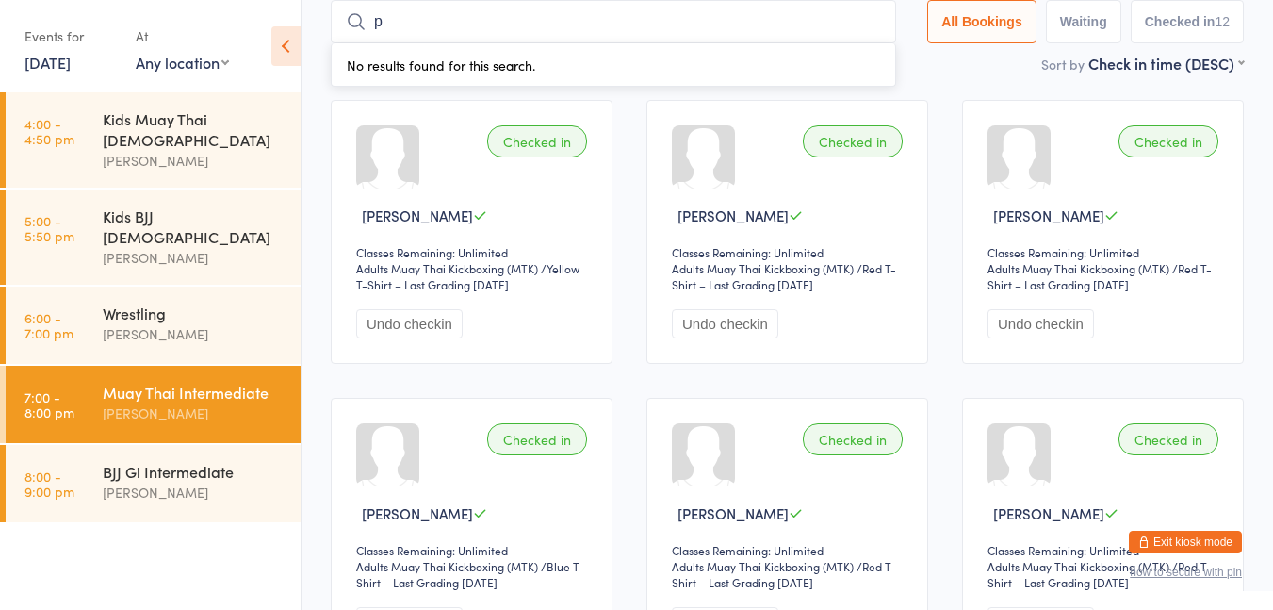
type input "[PERSON_NAME]"
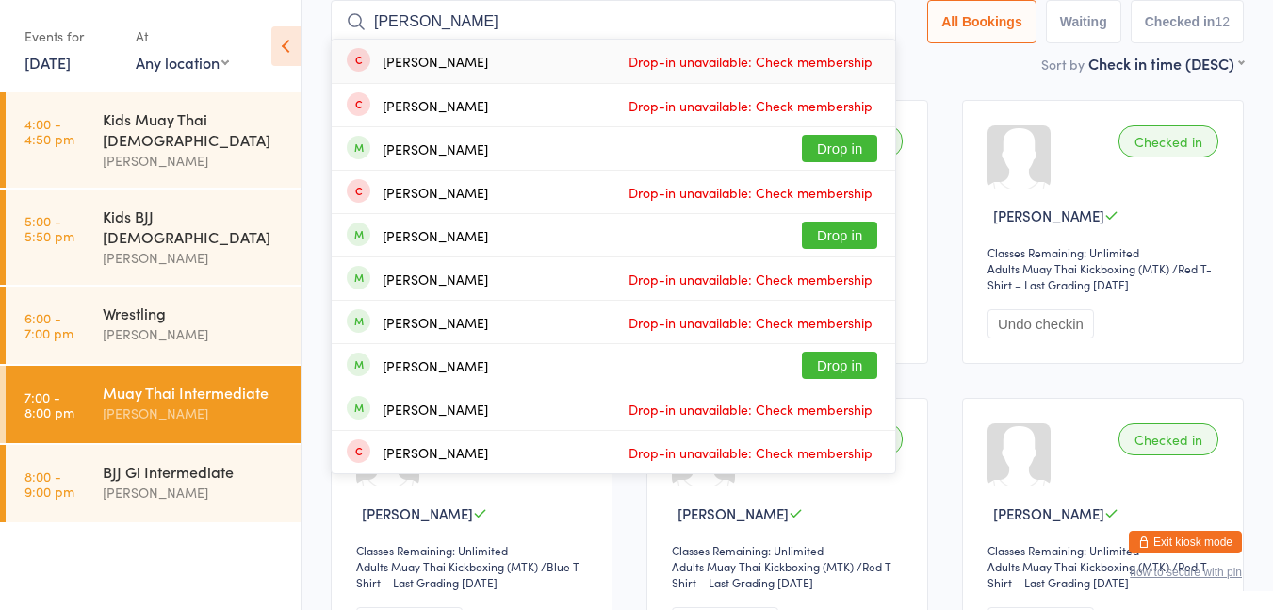
click at [832, 238] on button "Drop in" at bounding box center [839, 234] width 75 height 27
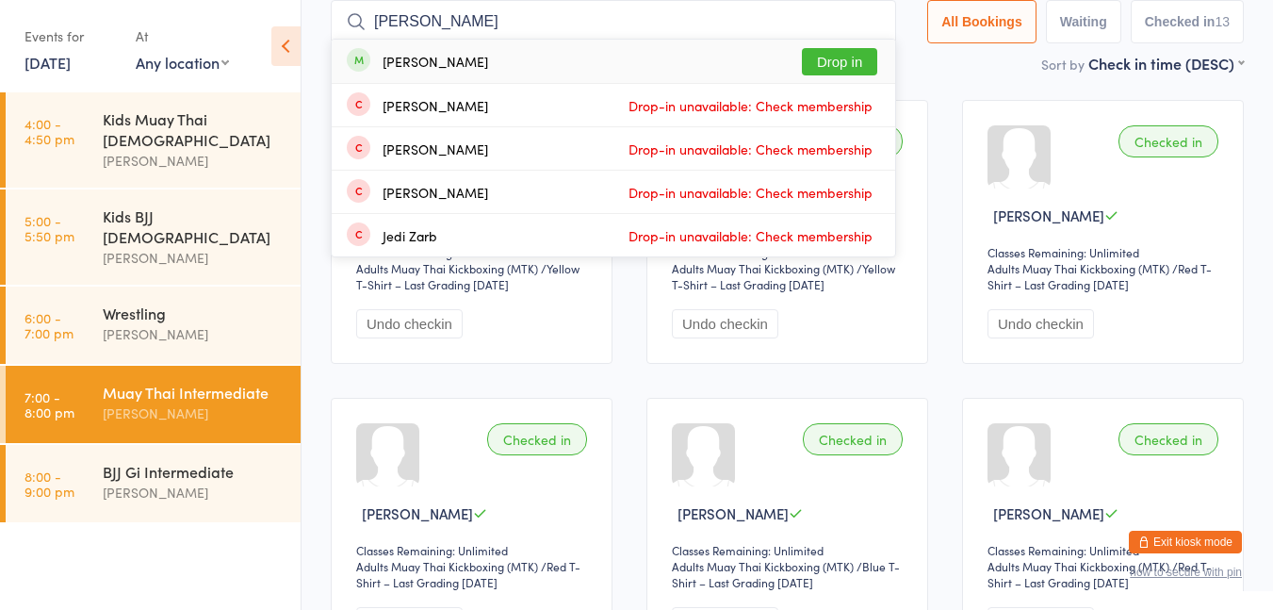
type input "[PERSON_NAME]"
click at [839, 68] on button "Drop in" at bounding box center [839, 61] width 75 height 27
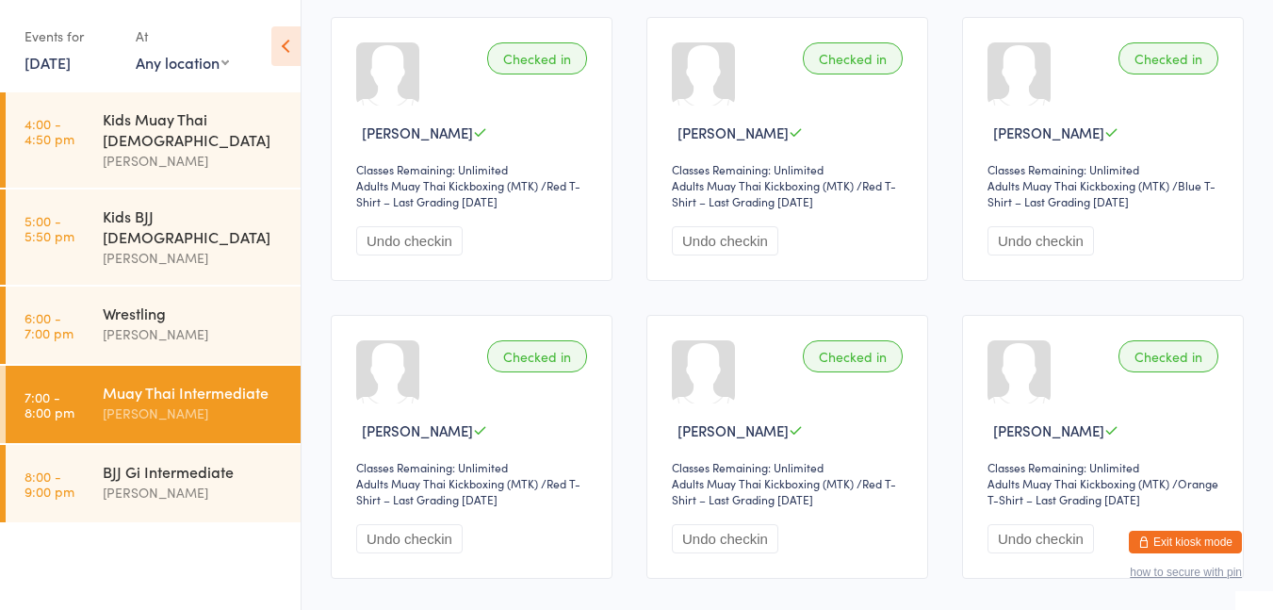
scroll to position [138, 0]
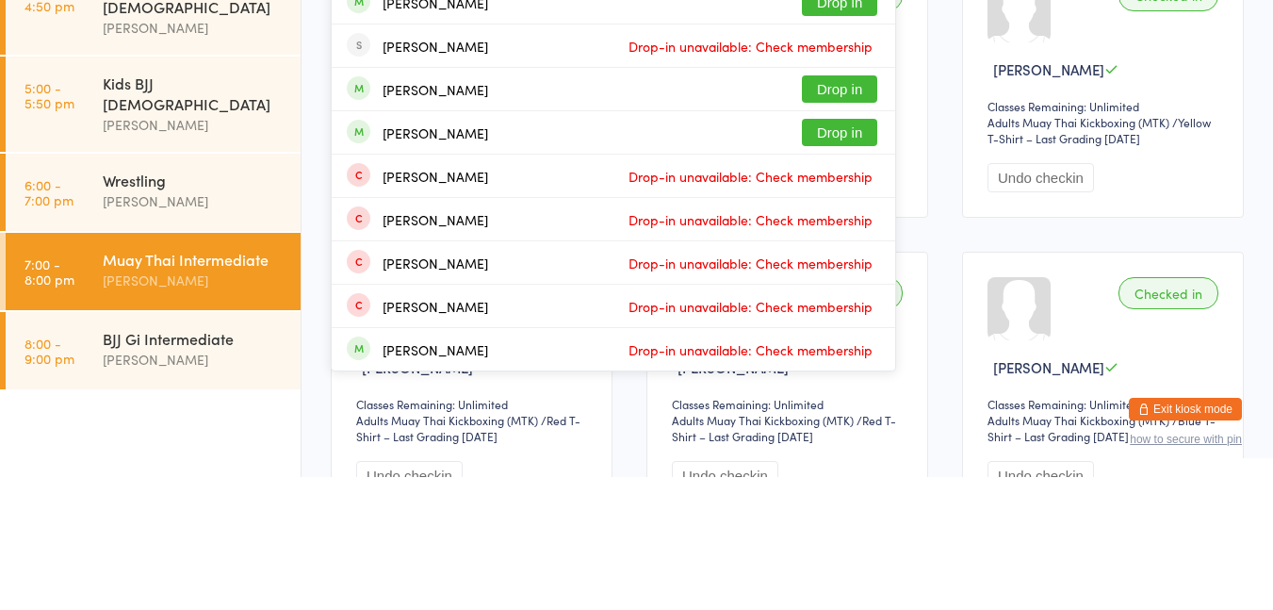
type input "[PERSON_NAME]"
click at [857, 268] on button "Drop in" at bounding box center [839, 265] width 75 height 27
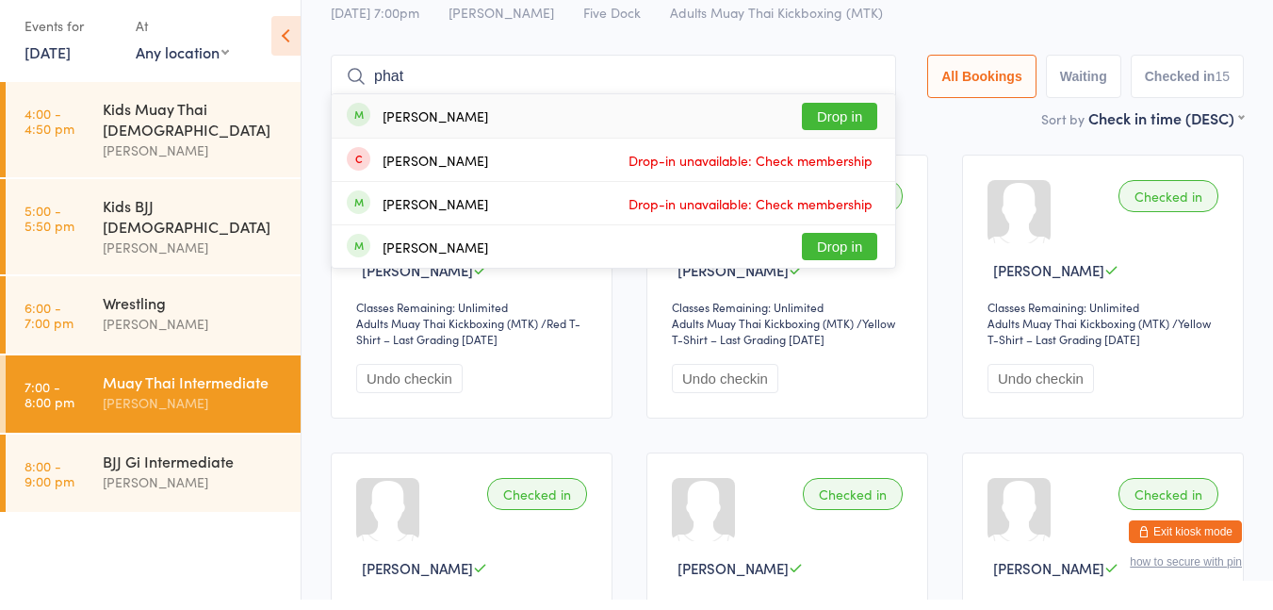
scroll to position [1, 0]
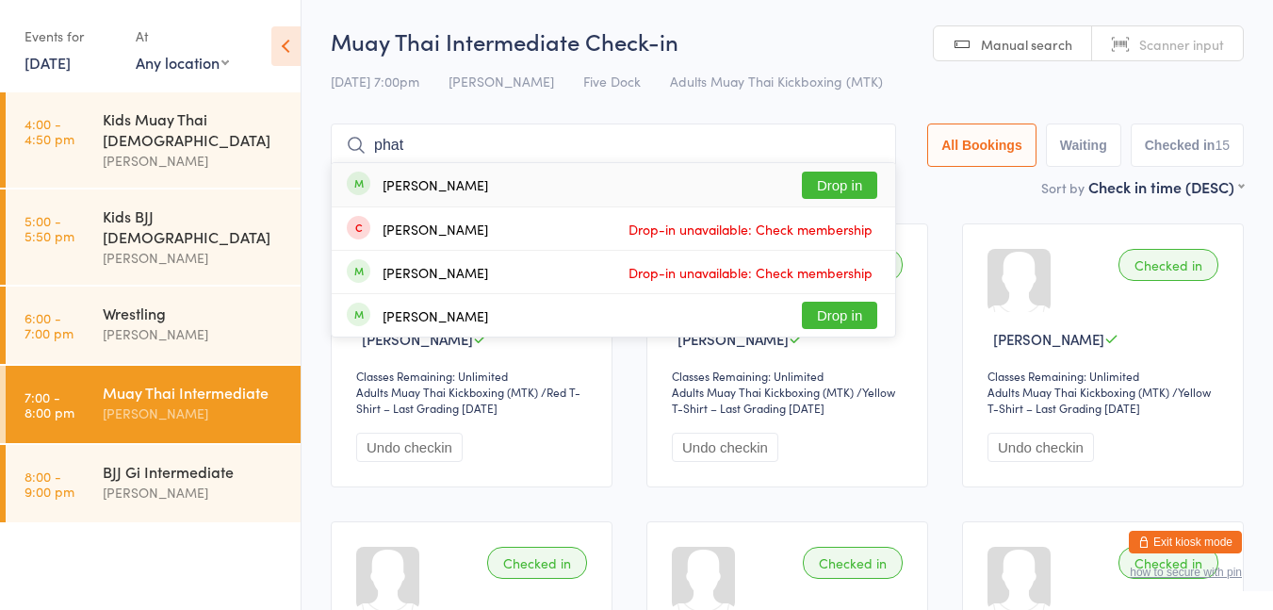
type input "phat"
click at [832, 180] on button "Drop in" at bounding box center [839, 185] width 75 height 27
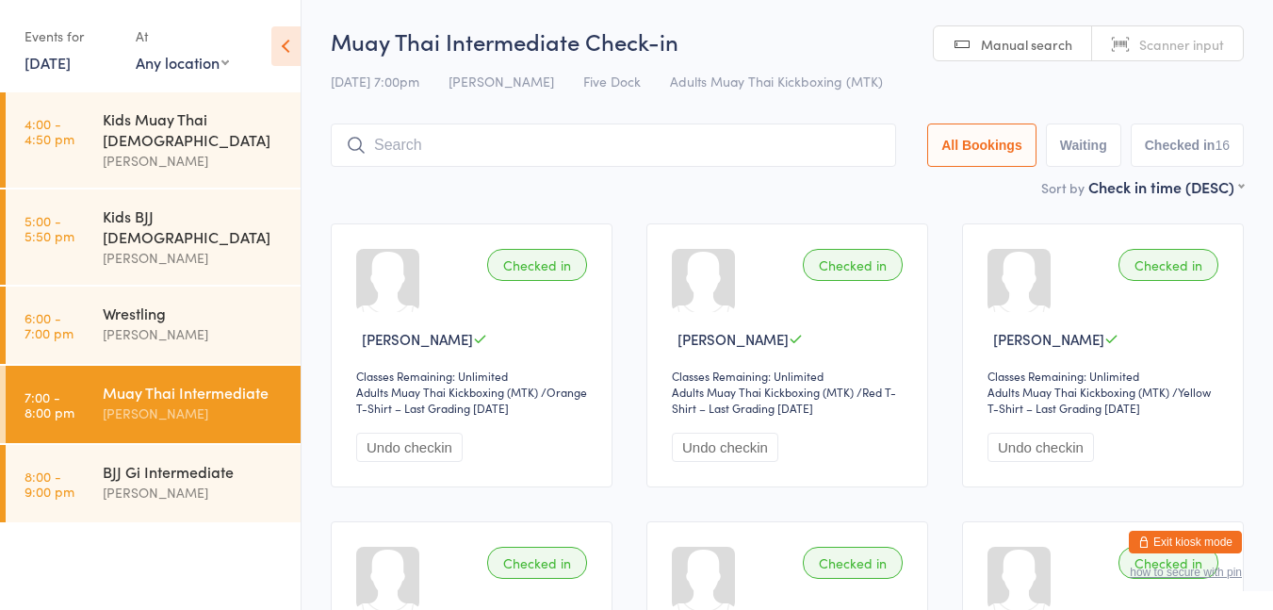
click at [661, 152] on input "search" at bounding box center [613, 144] width 565 height 43
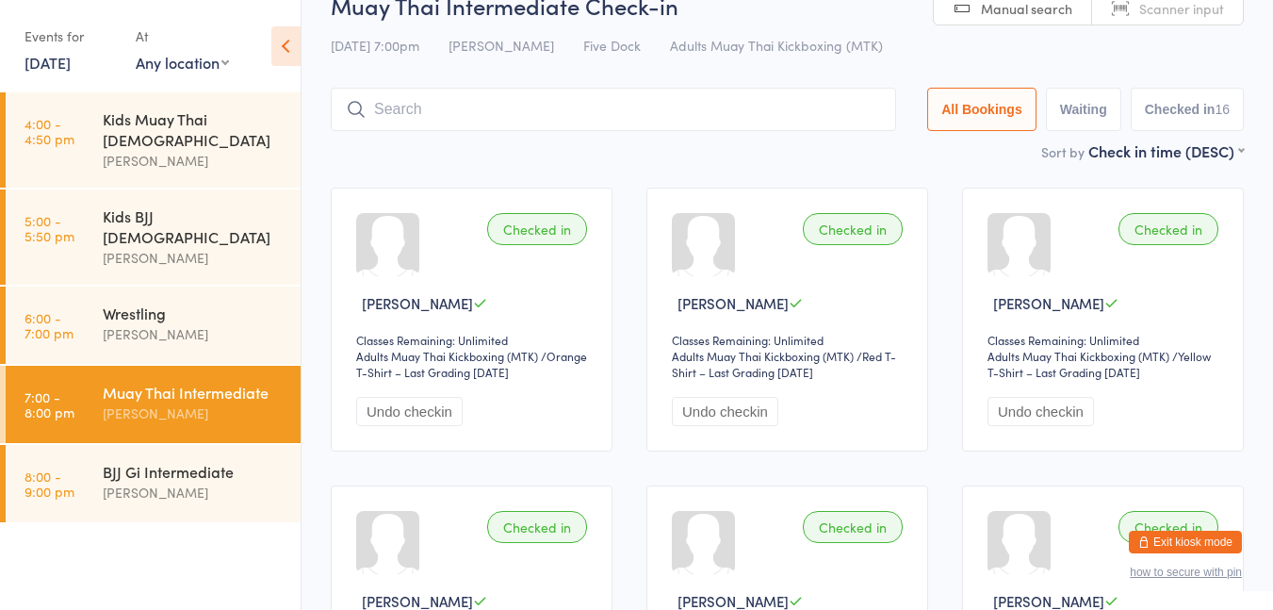
scroll to position [124, 0]
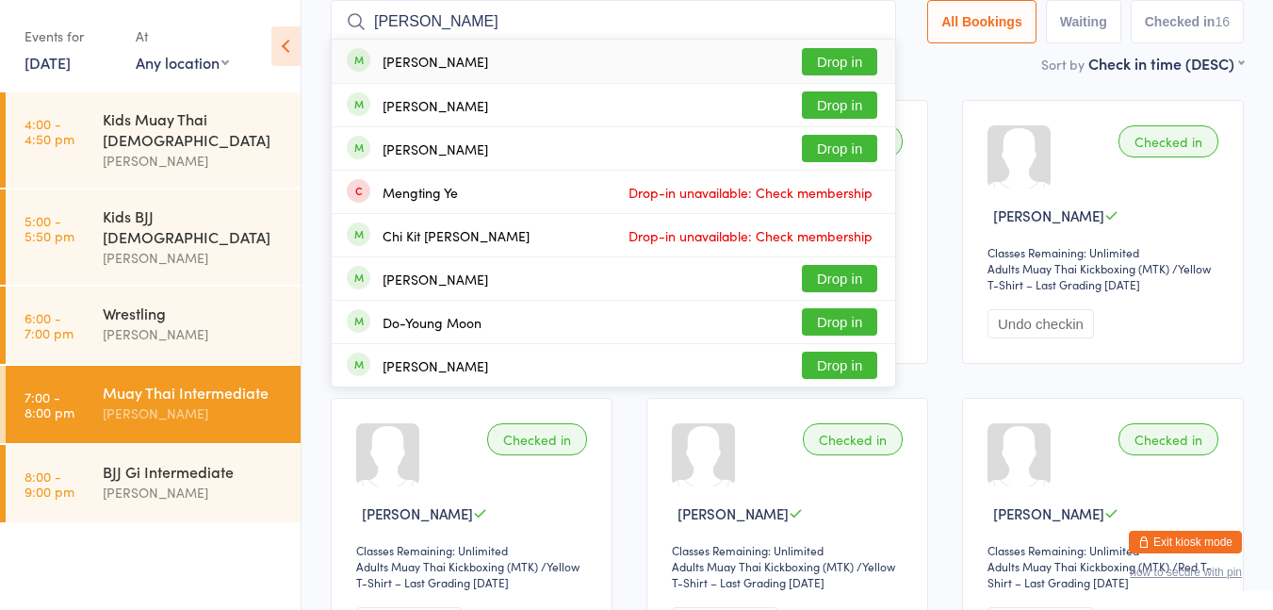
type input "[PERSON_NAME]"
click at [839, 63] on button "Drop in" at bounding box center [839, 61] width 75 height 27
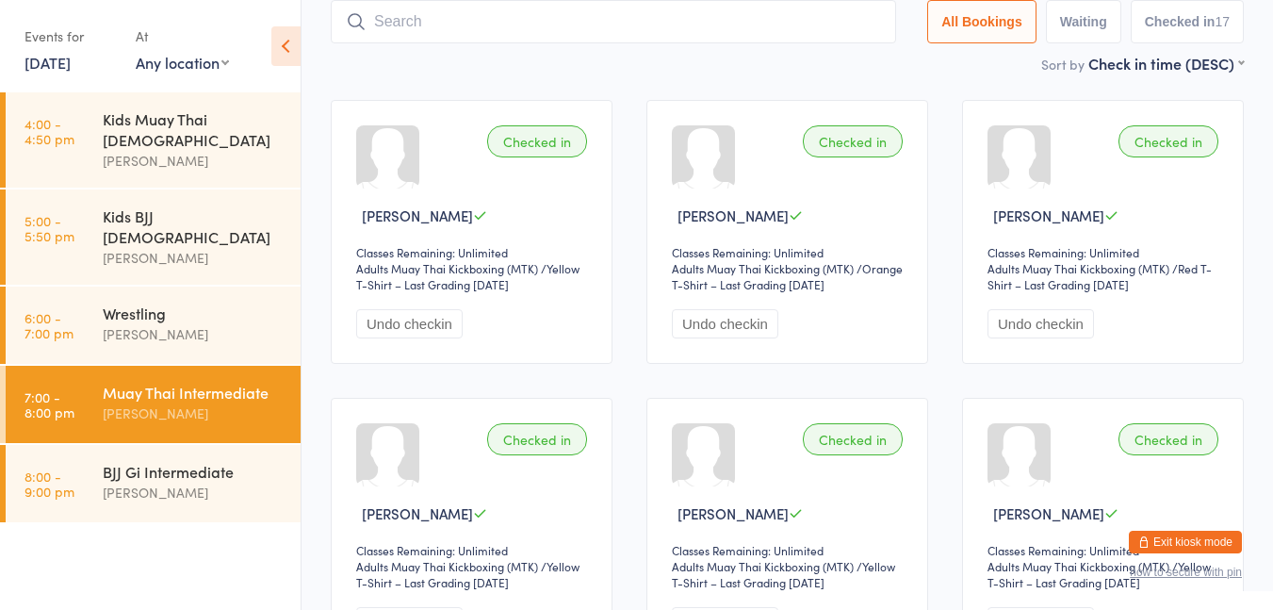
click at [614, 68] on div "Sort by Check in time (DESC) First name (ASC) First name (DESC) Last name (ASC)…" at bounding box center [787, 63] width 913 height 21
click at [199, 303] on div "Wrestling" at bounding box center [194, 313] width 182 height 21
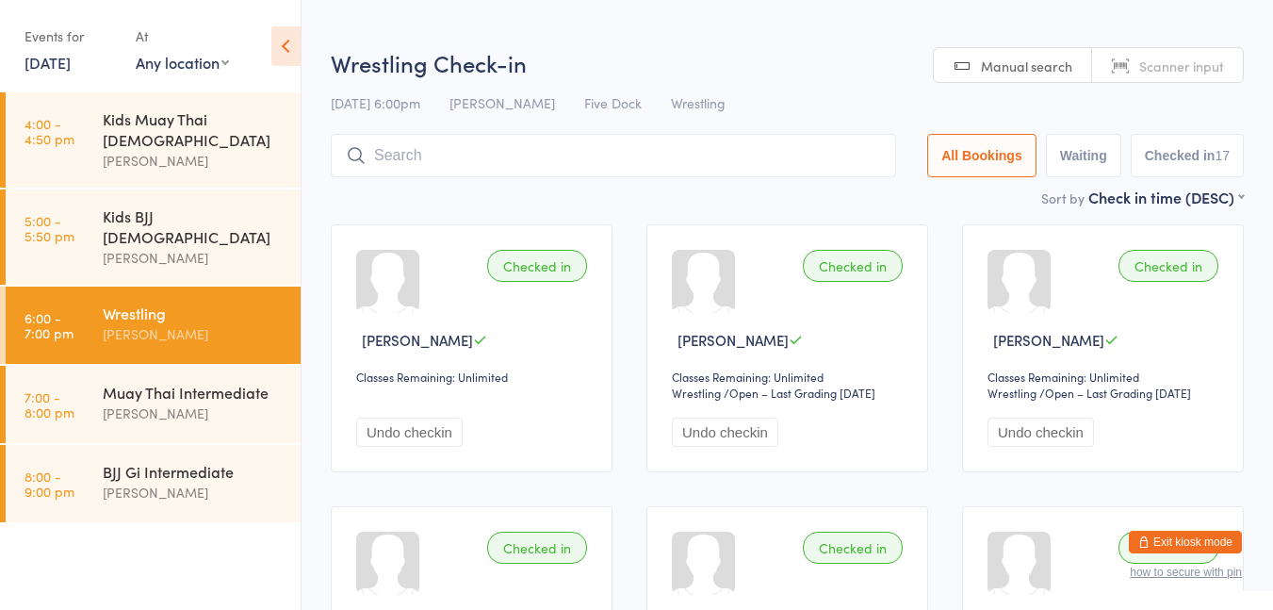
click at [781, 58] on h2 "Wrestling Check-in" at bounding box center [787, 62] width 913 height 31
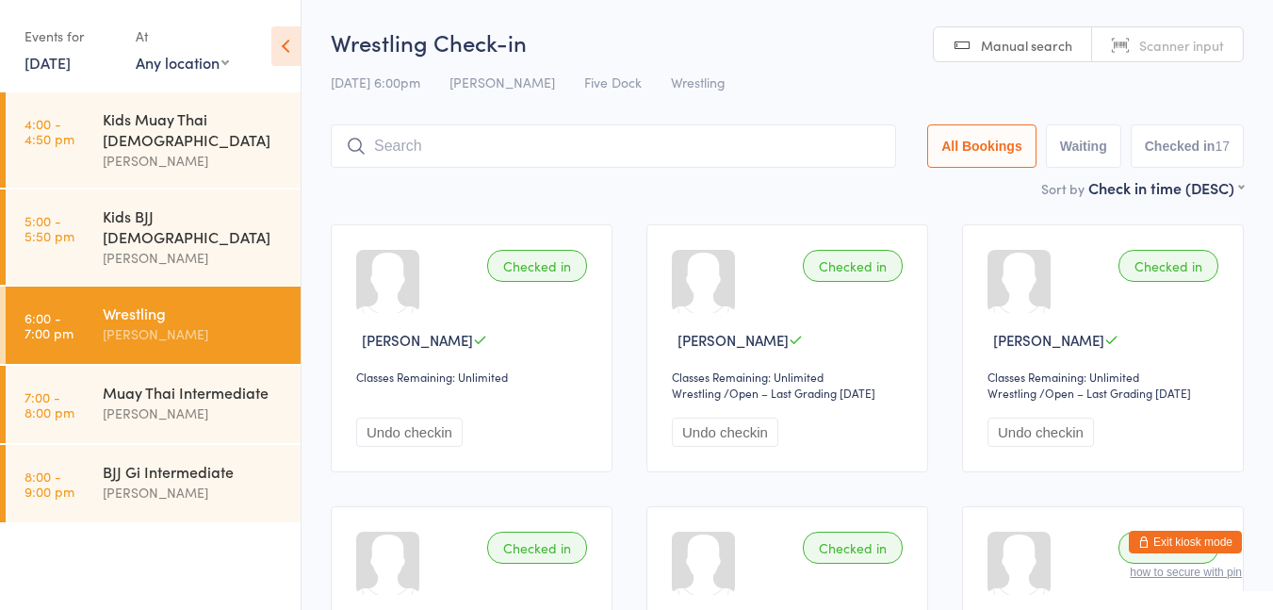
click at [219, 402] on div "[PERSON_NAME]" at bounding box center [194, 413] width 182 height 22
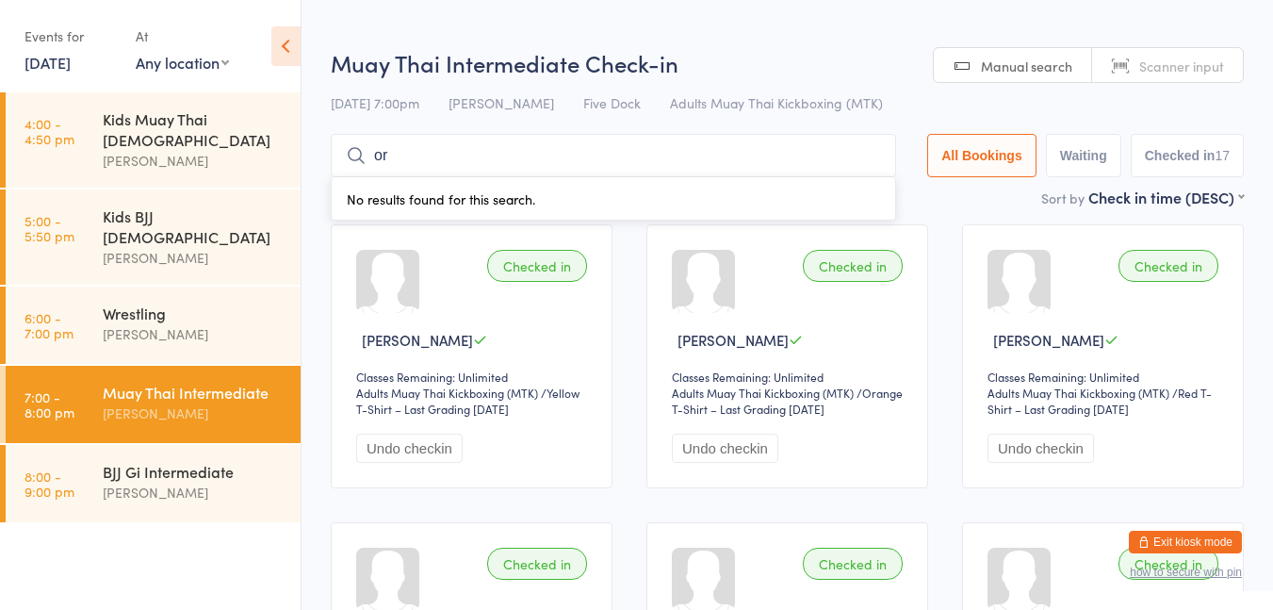
type input "oriol"
click at [808, 197] on button "Drop in" at bounding box center [839, 195] width 75 height 27
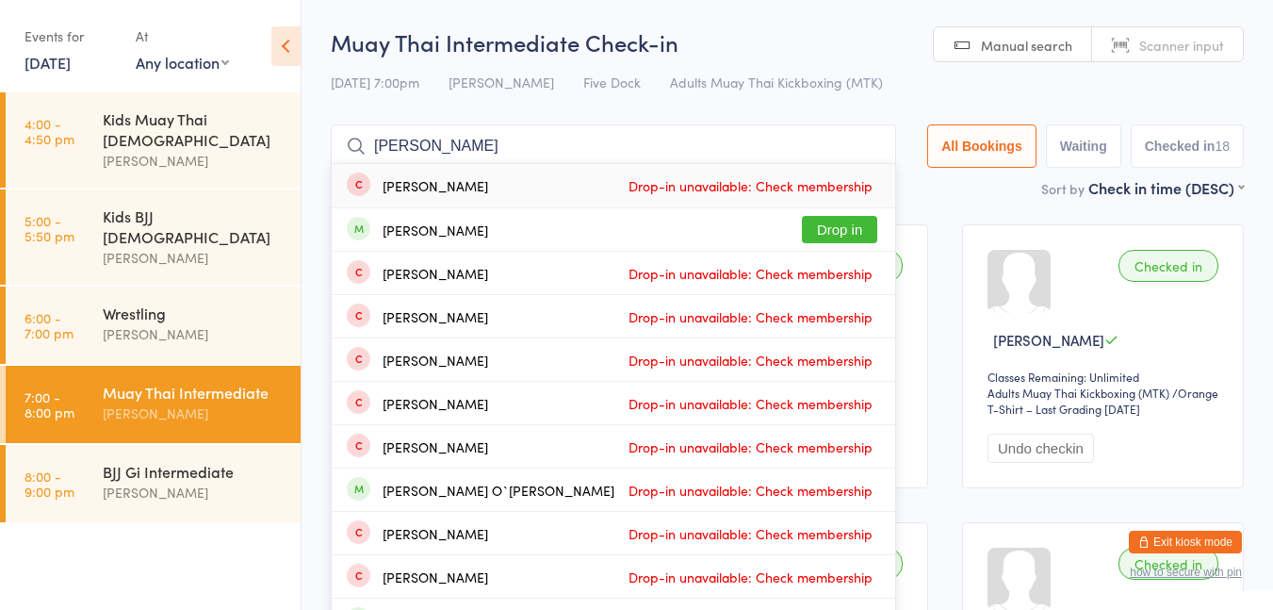
type input "[PERSON_NAME]"
click at [832, 238] on button "Drop in" at bounding box center [839, 229] width 75 height 27
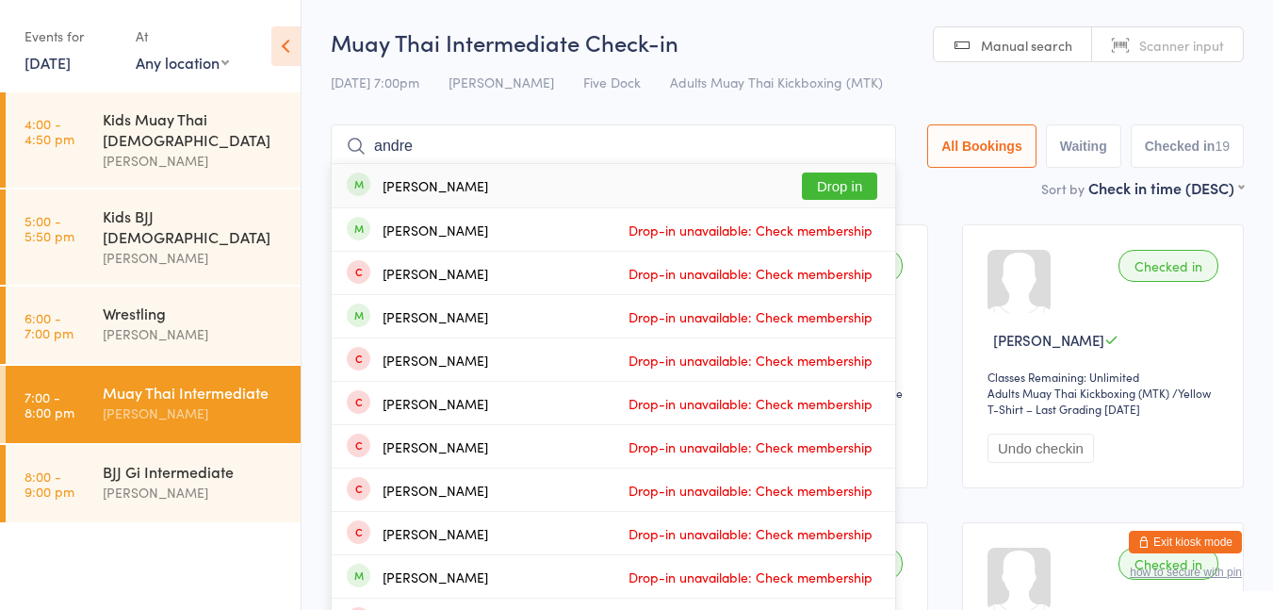
type input "andre"
click at [847, 186] on button "Drop in" at bounding box center [839, 185] width 75 height 27
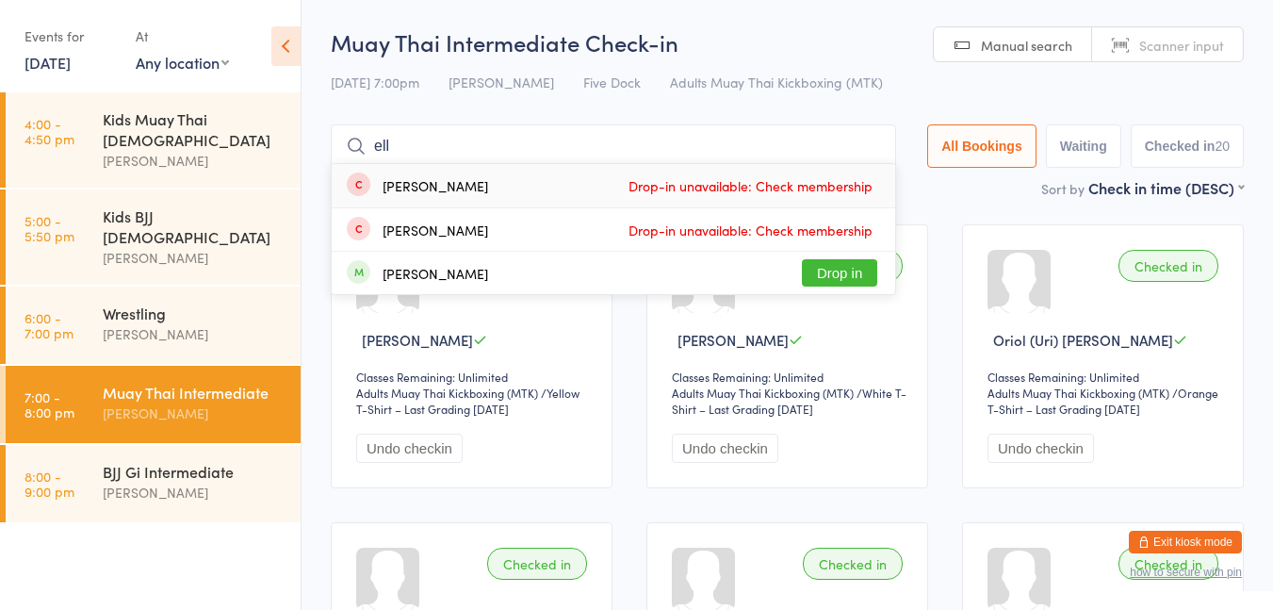
type input "ell"
click at [849, 269] on button "Drop in" at bounding box center [839, 272] width 75 height 27
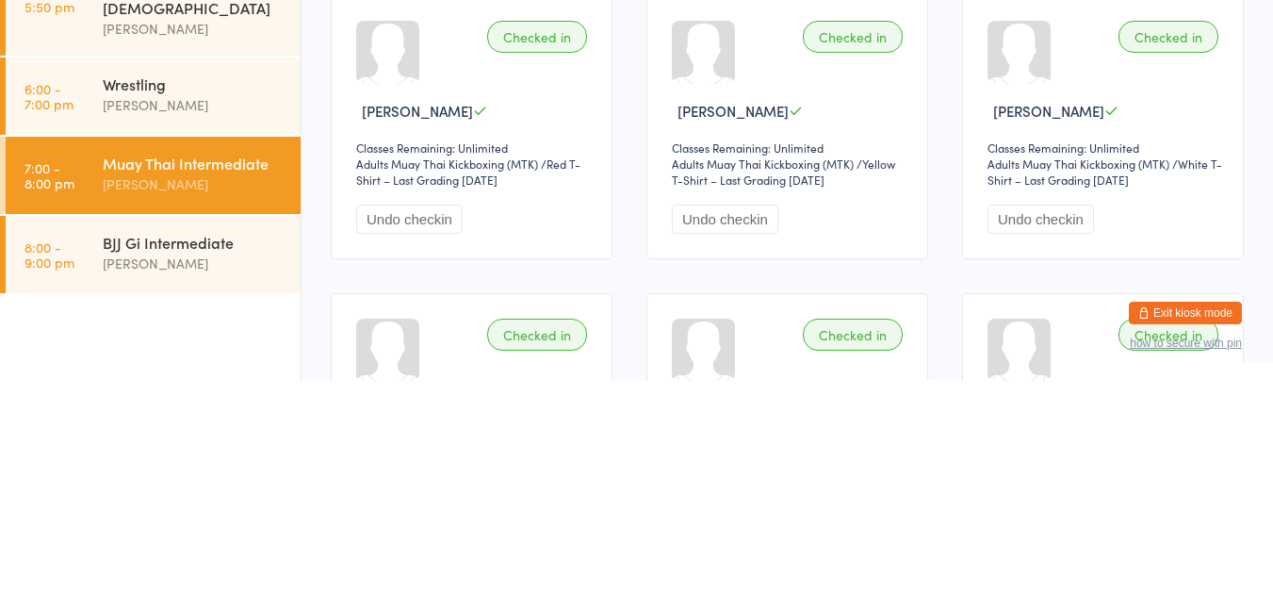
click at [215, 482] on div "[PERSON_NAME]" at bounding box center [194, 493] width 182 height 22
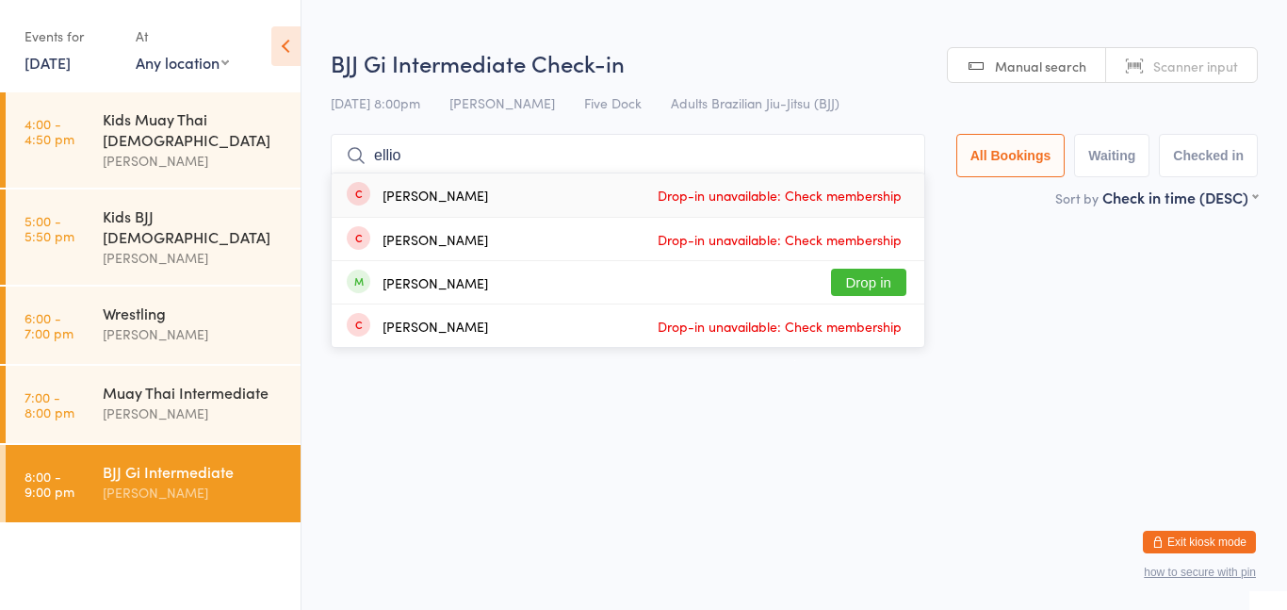
type input "ellio"
click at [863, 270] on button "Drop in" at bounding box center [868, 282] width 75 height 27
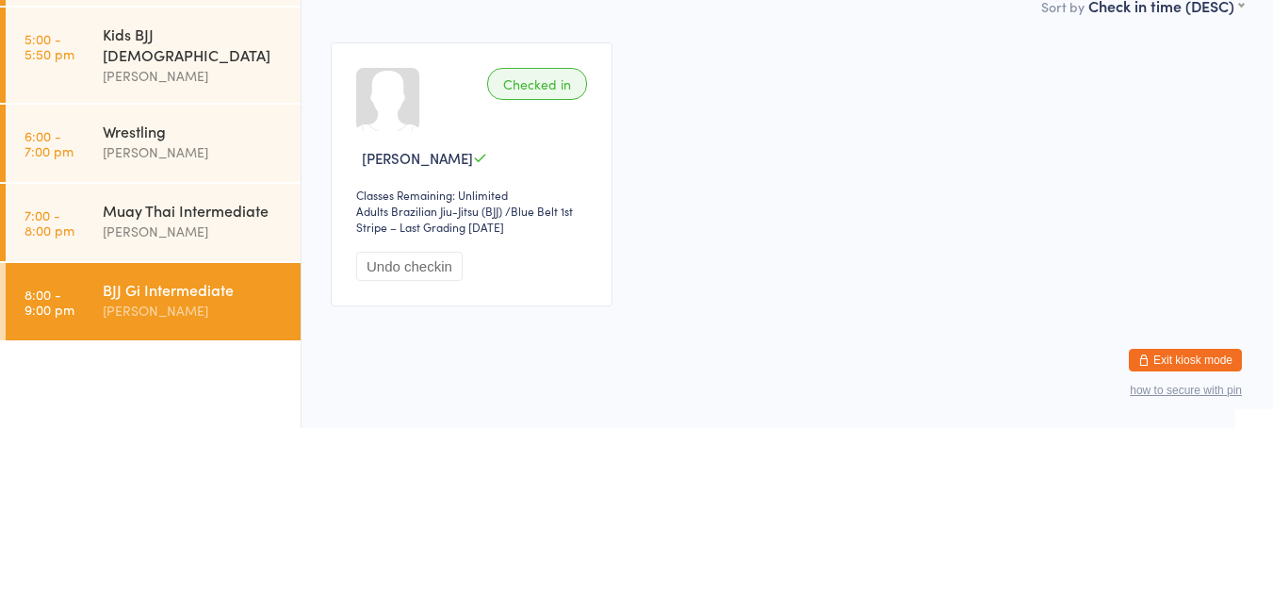
click at [241, 382] on div "Muay Thai Intermediate" at bounding box center [194, 392] width 182 height 21
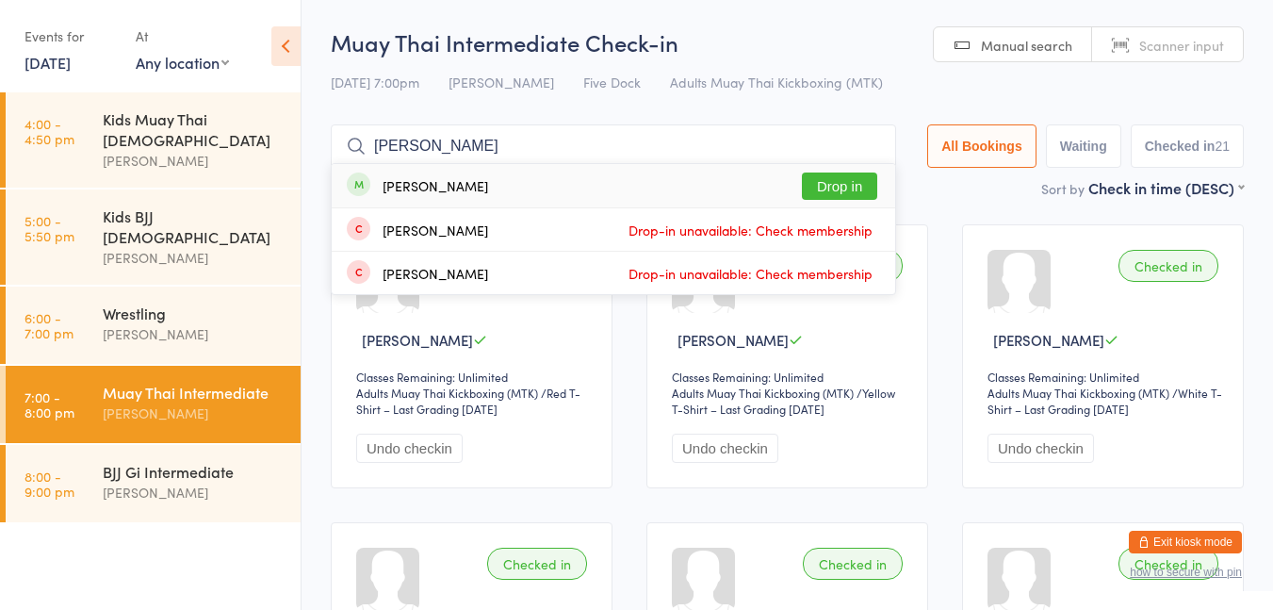
type input "[PERSON_NAME]"
click at [861, 187] on button "Drop in" at bounding box center [839, 185] width 75 height 27
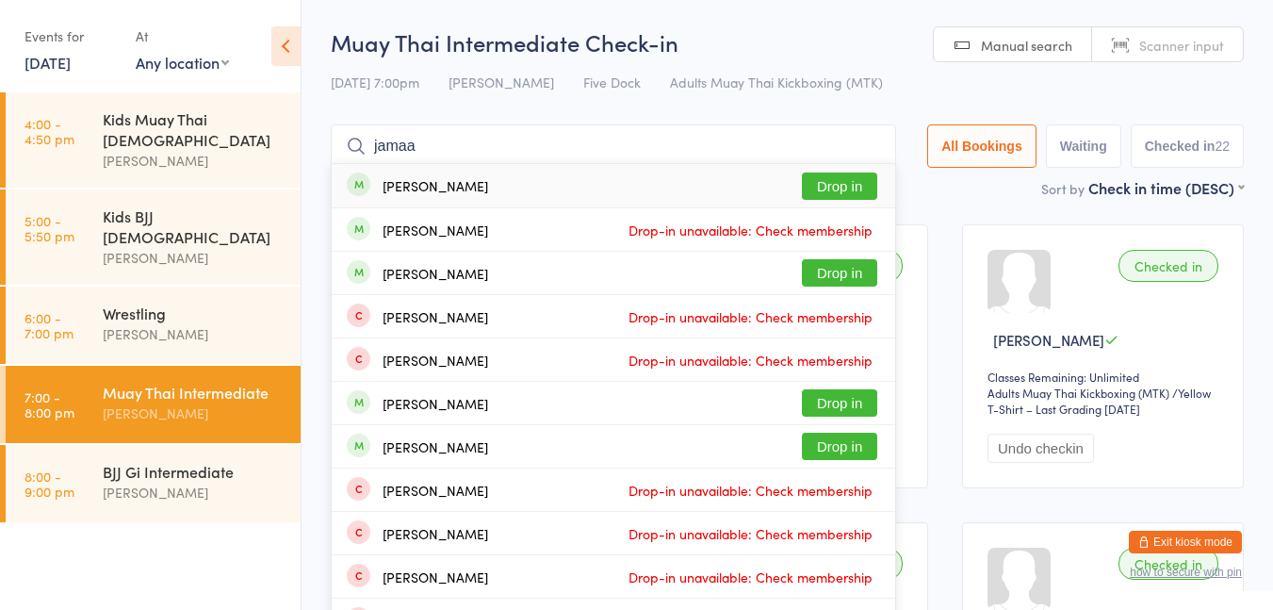
type input "jamaa"
click at [836, 192] on button "Drop in" at bounding box center [839, 185] width 75 height 27
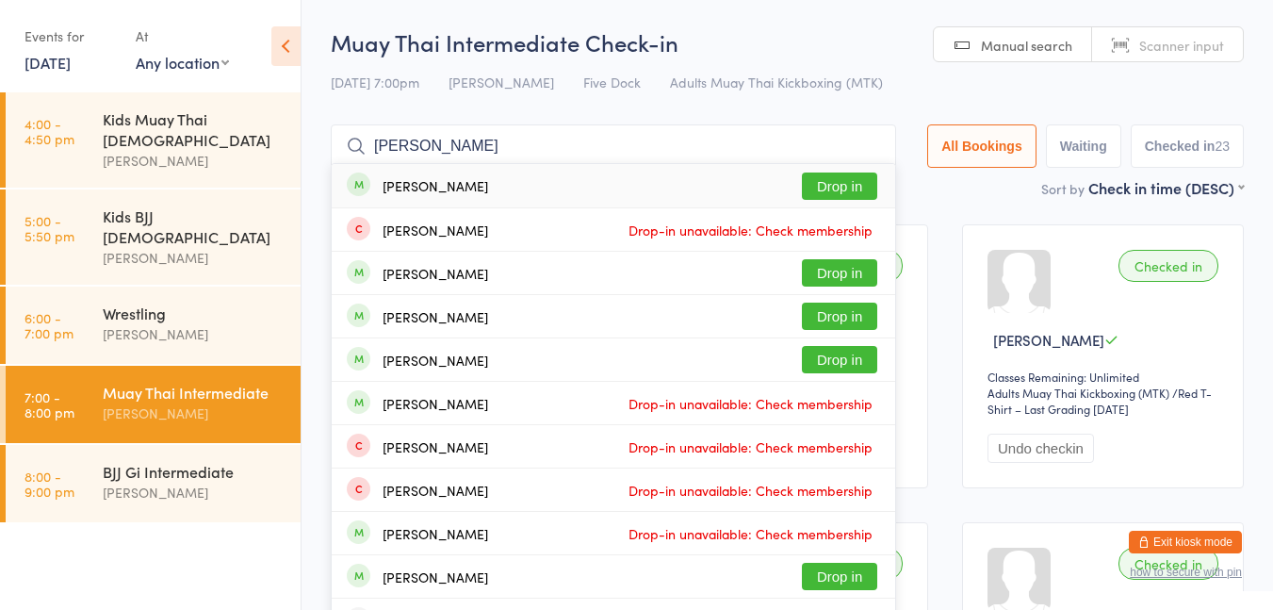
type input "[PERSON_NAME]"
click at [827, 197] on button "Drop in" at bounding box center [839, 185] width 75 height 27
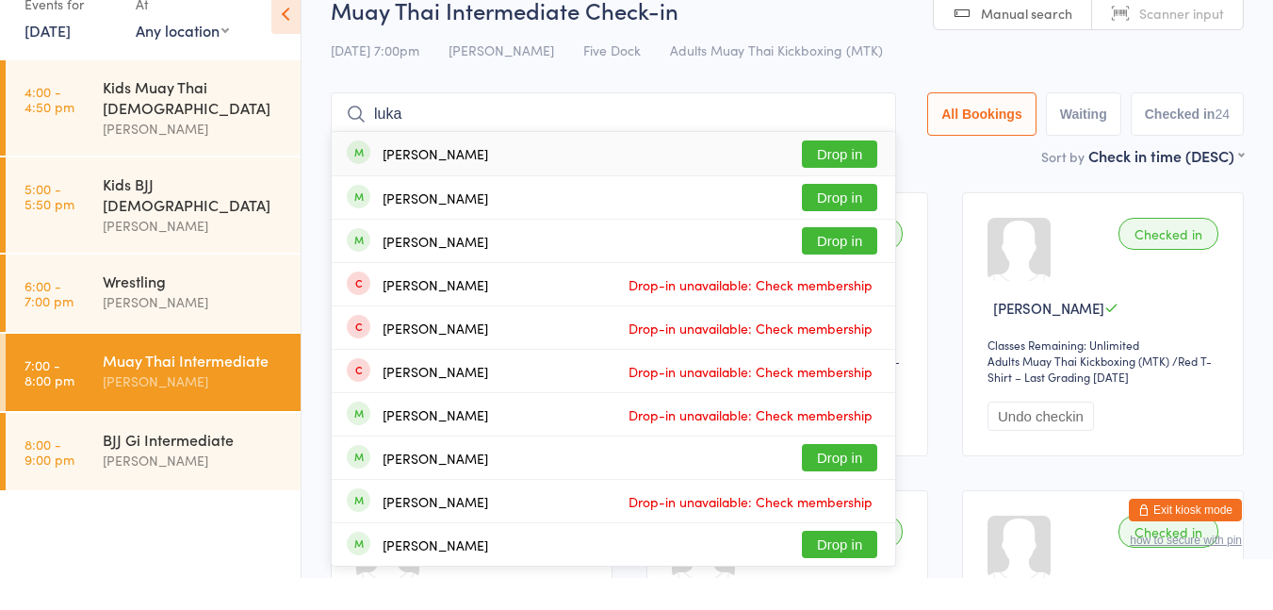
type input "luka"
click at [848, 184] on button "Drop in" at bounding box center [839, 185] width 75 height 27
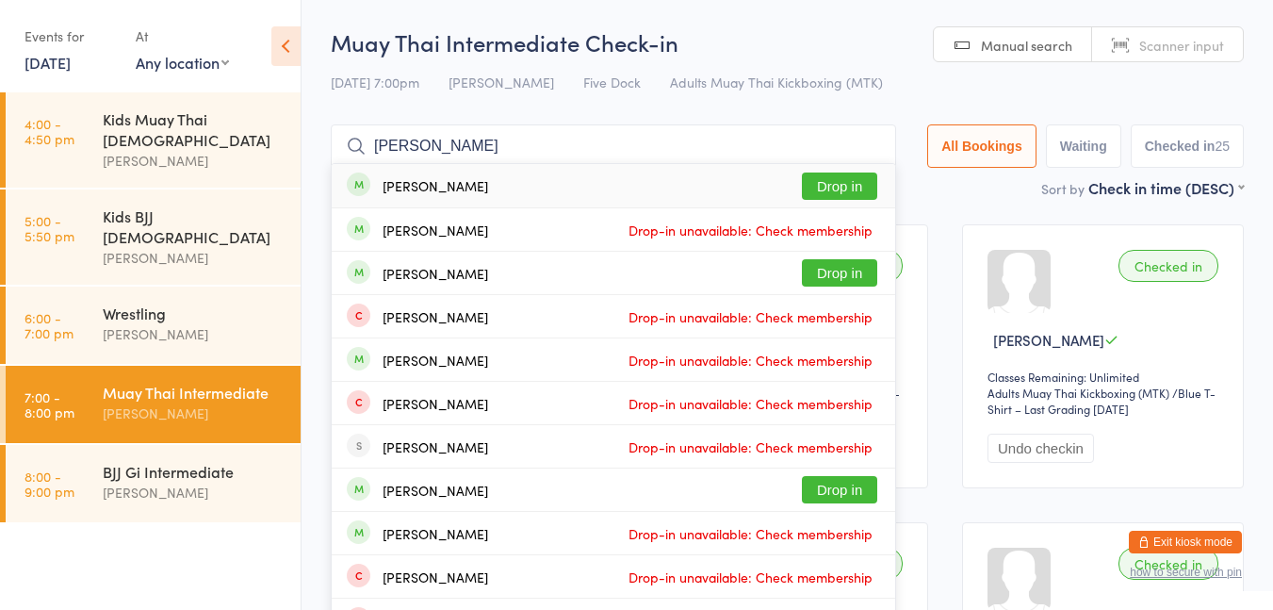
type input "[PERSON_NAME]"
click at [834, 195] on button "Drop in" at bounding box center [839, 185] width 75 height 27
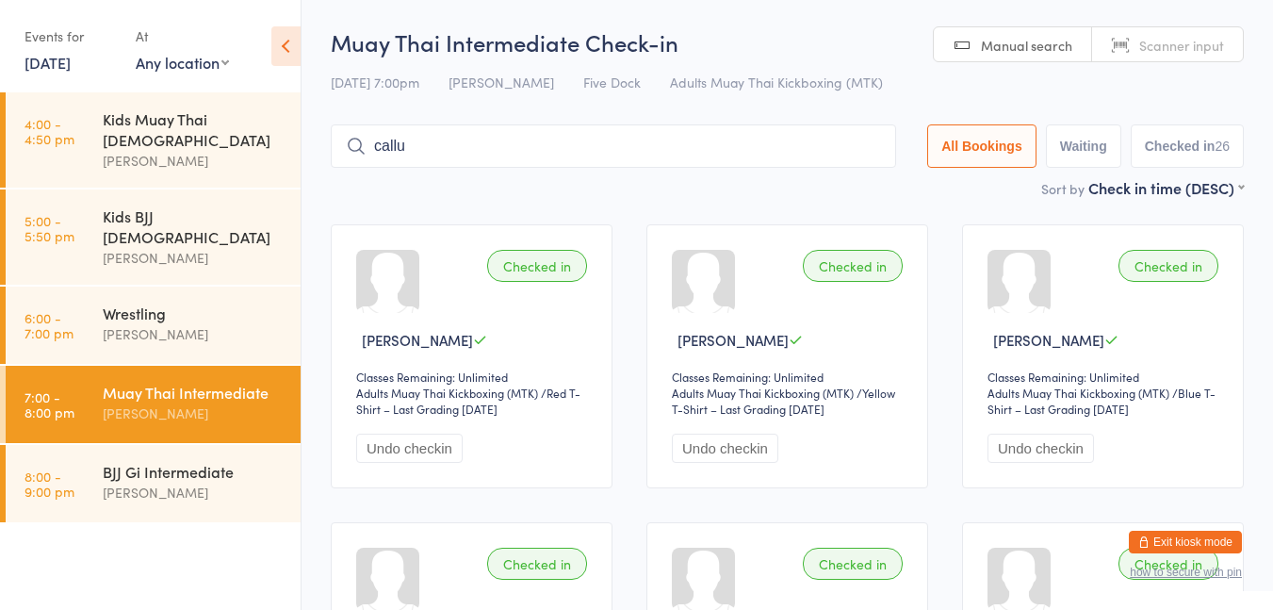
click at [1026, 236] on div "Checked in [PERSON_NAME] Classes Remaining: Unlimited Adults Muay Thai Kickboxi…" at bounding box center [1103, 356] width 282 height 264
click at [500, 165] on input "callu" at bounding box center [613, 145] width 565 height 43
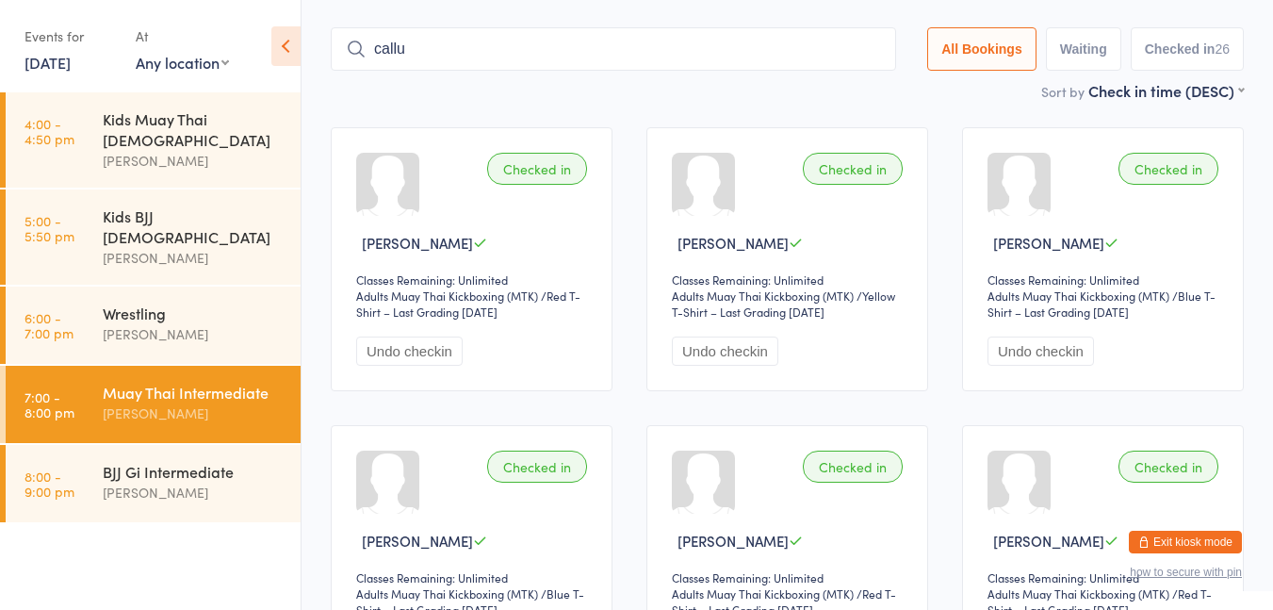
scroll to position [124, 0]
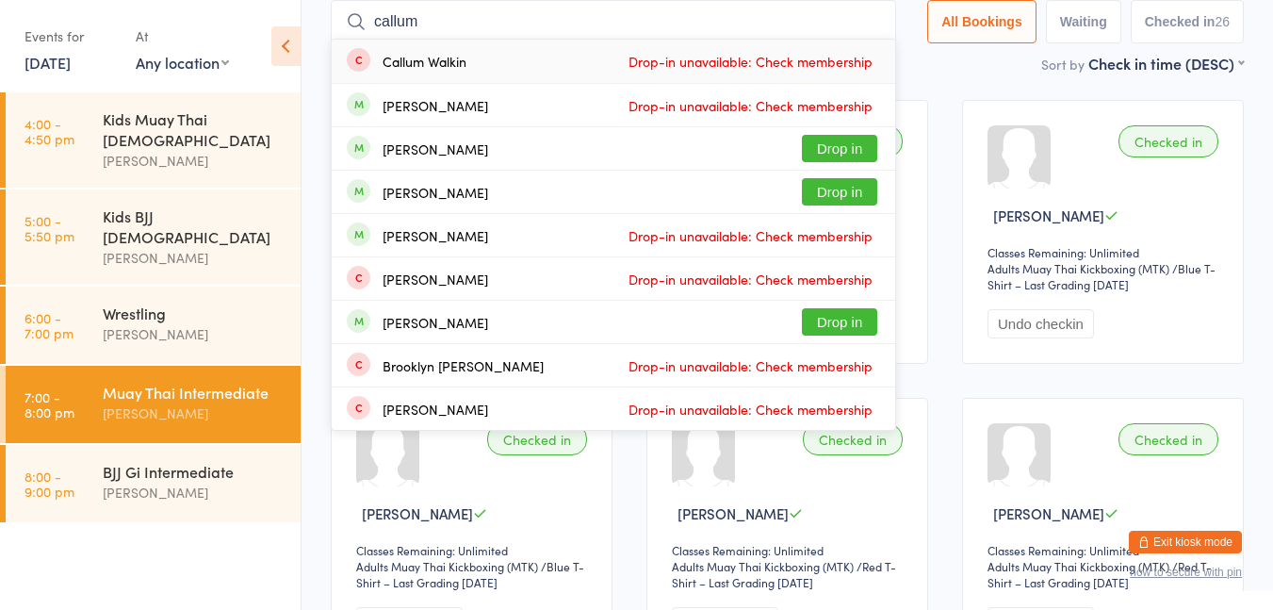
type input "callum"
click at [846, 191] on button "Drop in" at bounding box center [839, 191] width 75 height 27
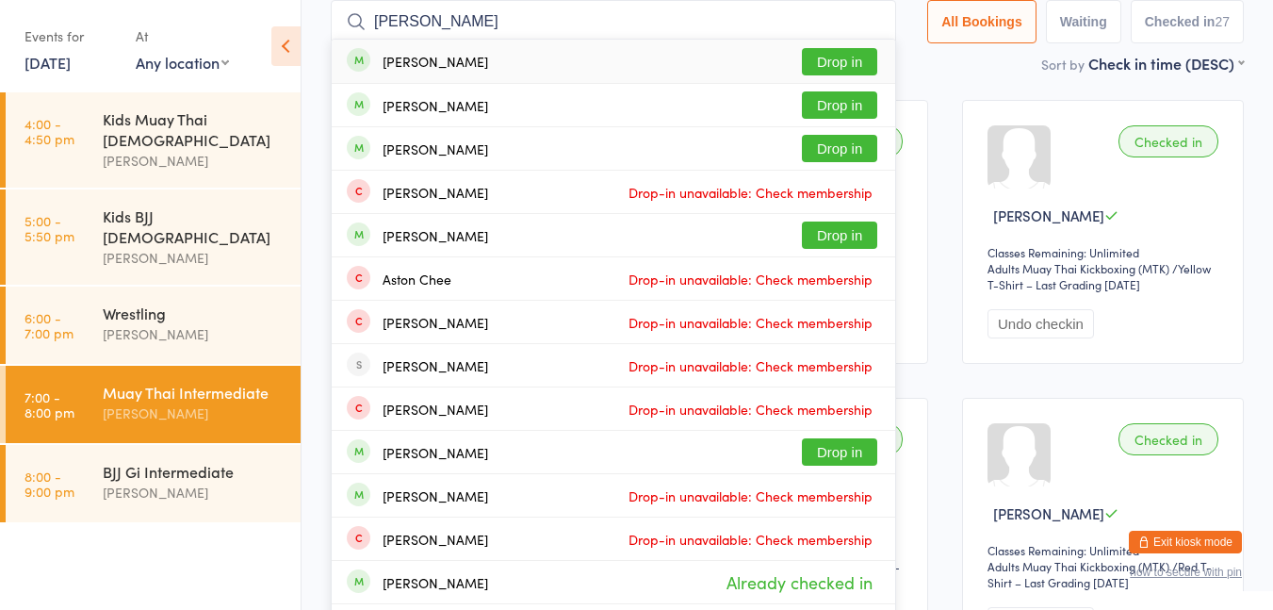
type input "[PERSON_NAME]"
click at [827, 65] on button "Drop in" at bounding box center [839, 61] width 75 height 27
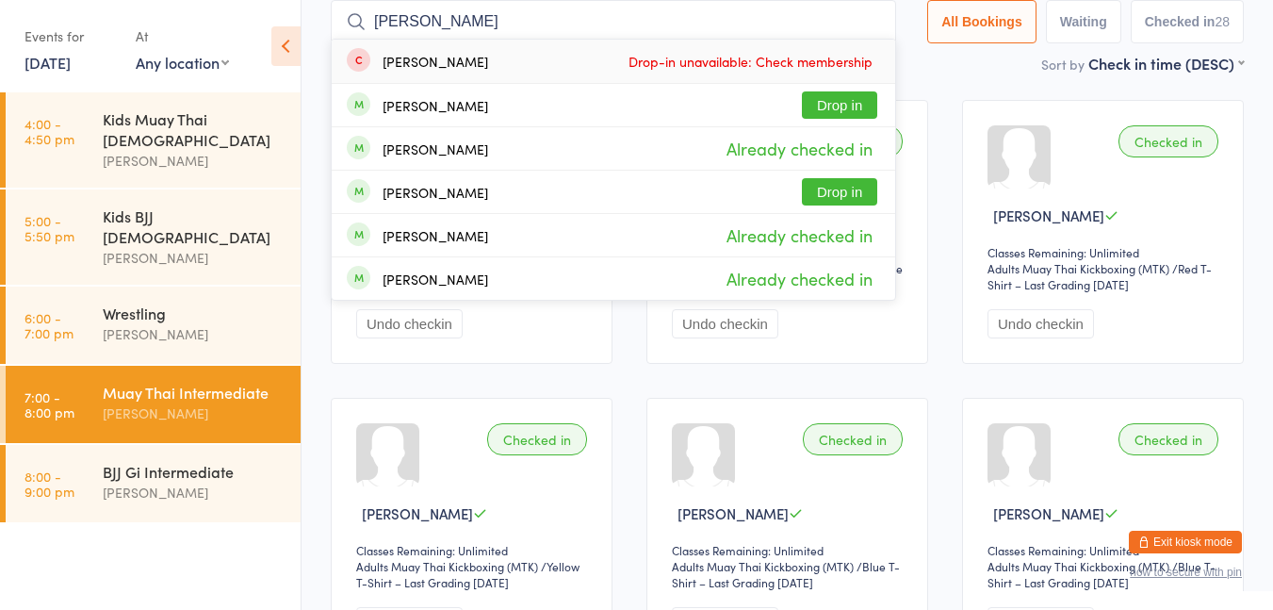
type input "[PERSON_NAME]"
click at [841, 118] on button "Drop in" at bounding box center [839, 104] width 75 height 27
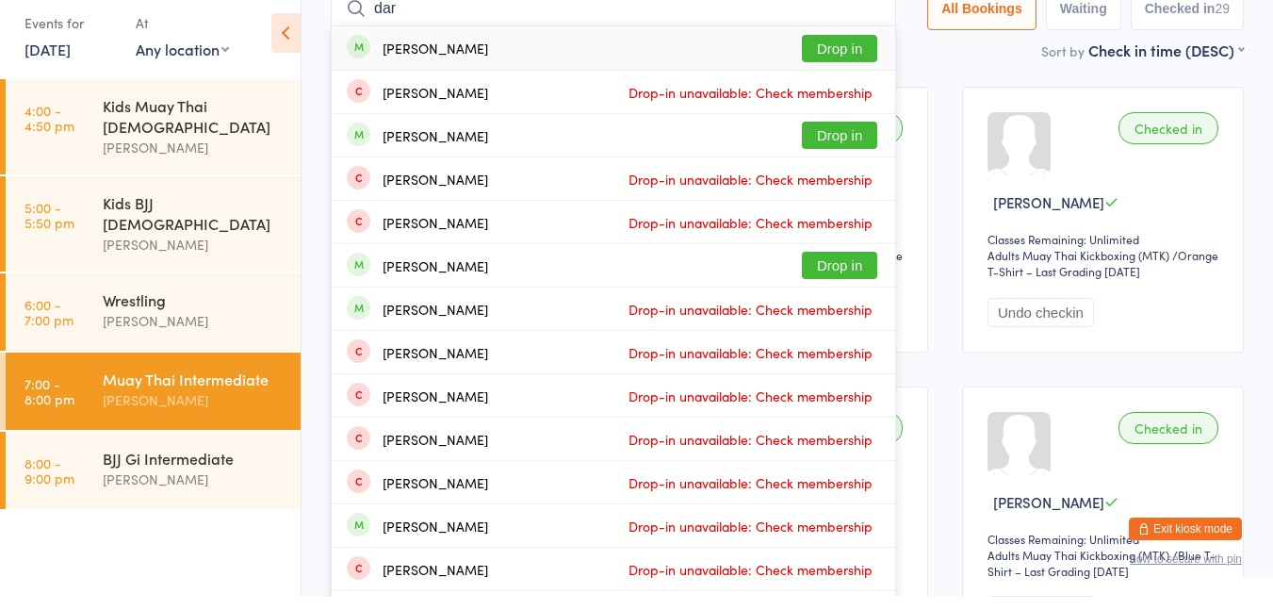
type input "dar"
click at [849, 55] on button "Drop in" at bounding box center [839, 61] width 75 height 27
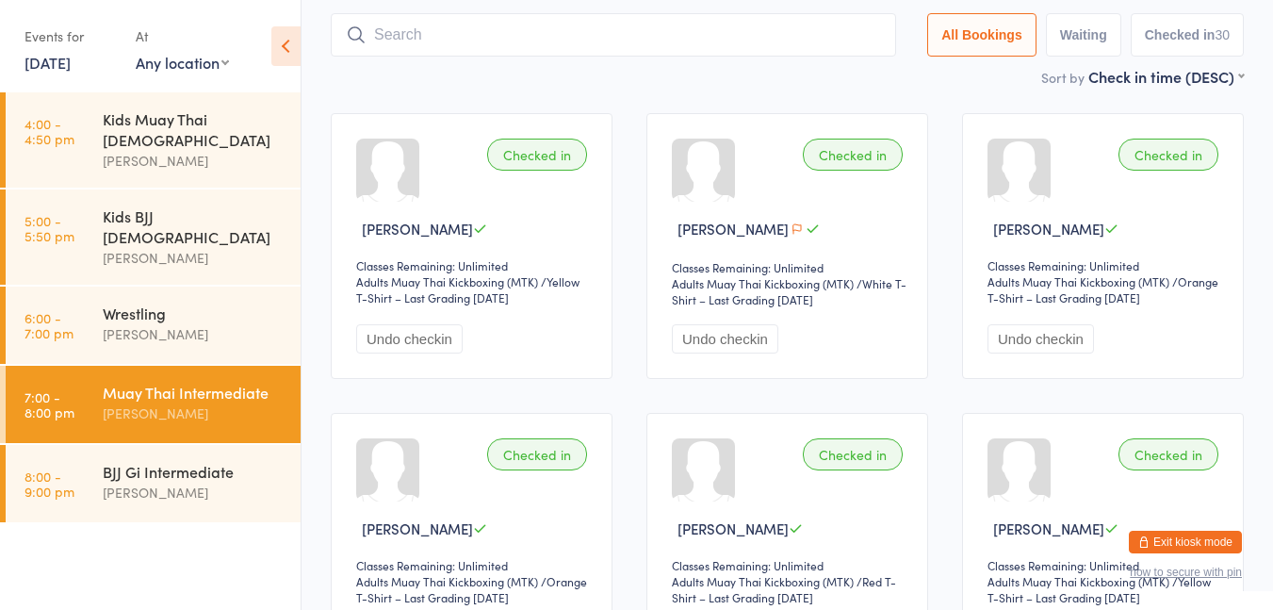
scroll to position [103, 0]
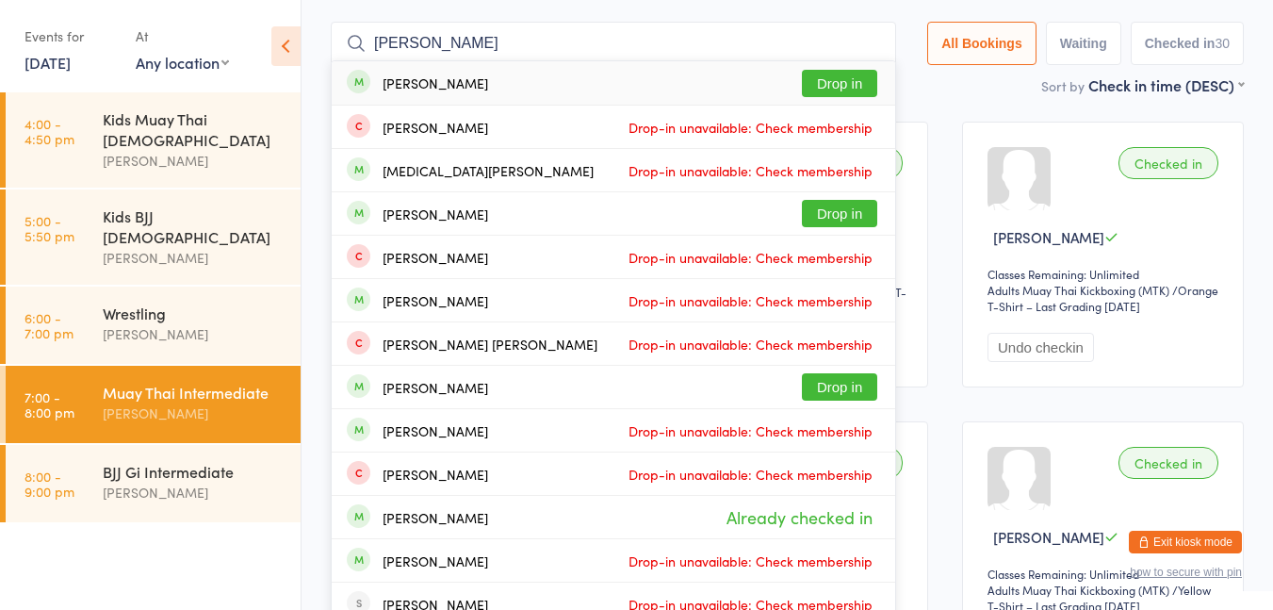
type input "[PERSON_NAME]"
click at [831, 80] on button "Drop in" at bounding box center [839, 83] width 75 height 27
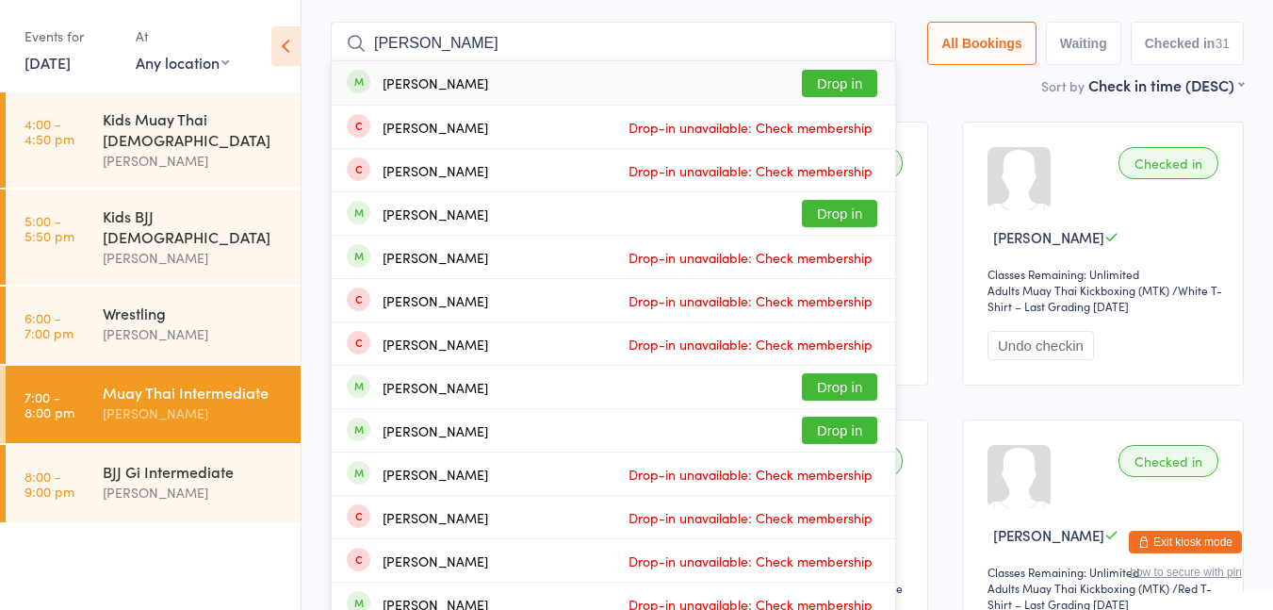
type input "[PERSON_NAME]"
click at [846, 82] on button "Drop in" at bounding box center [839, 83] width 75 height 27
